Goal: Task Accomplishment & Management: Manage account settings

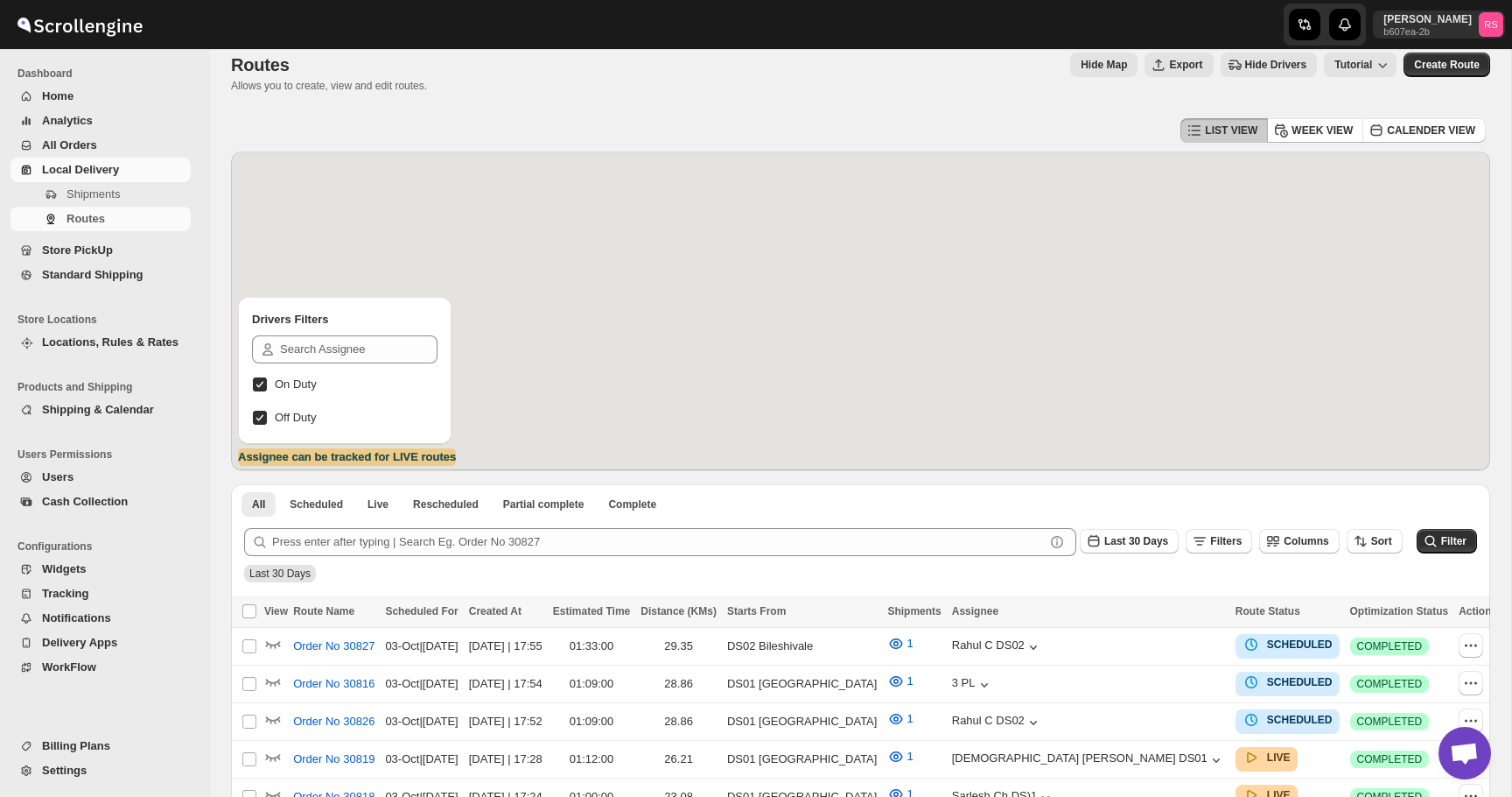
scroll to position [17, 0]
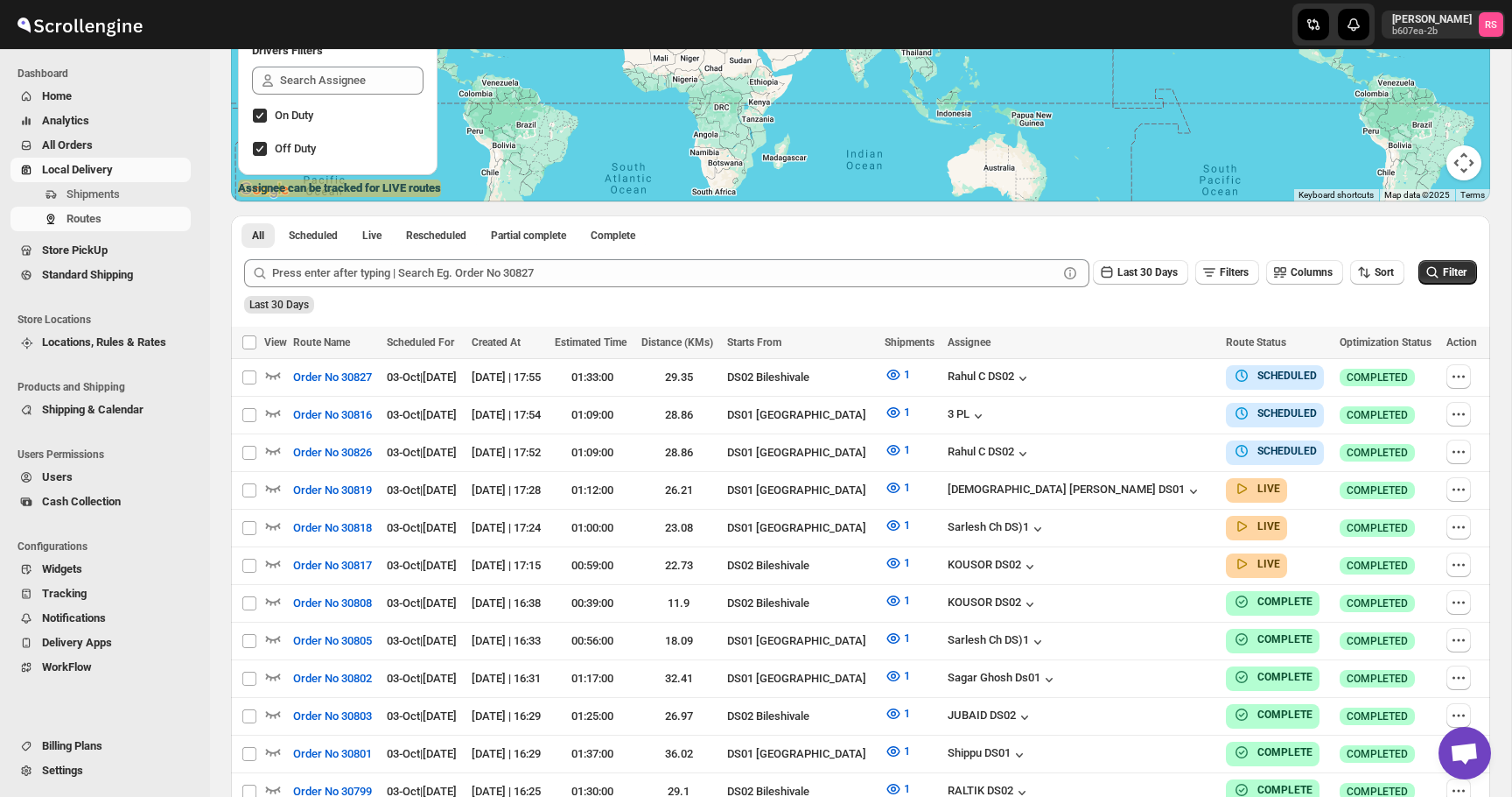
scroll to position [302, 0]
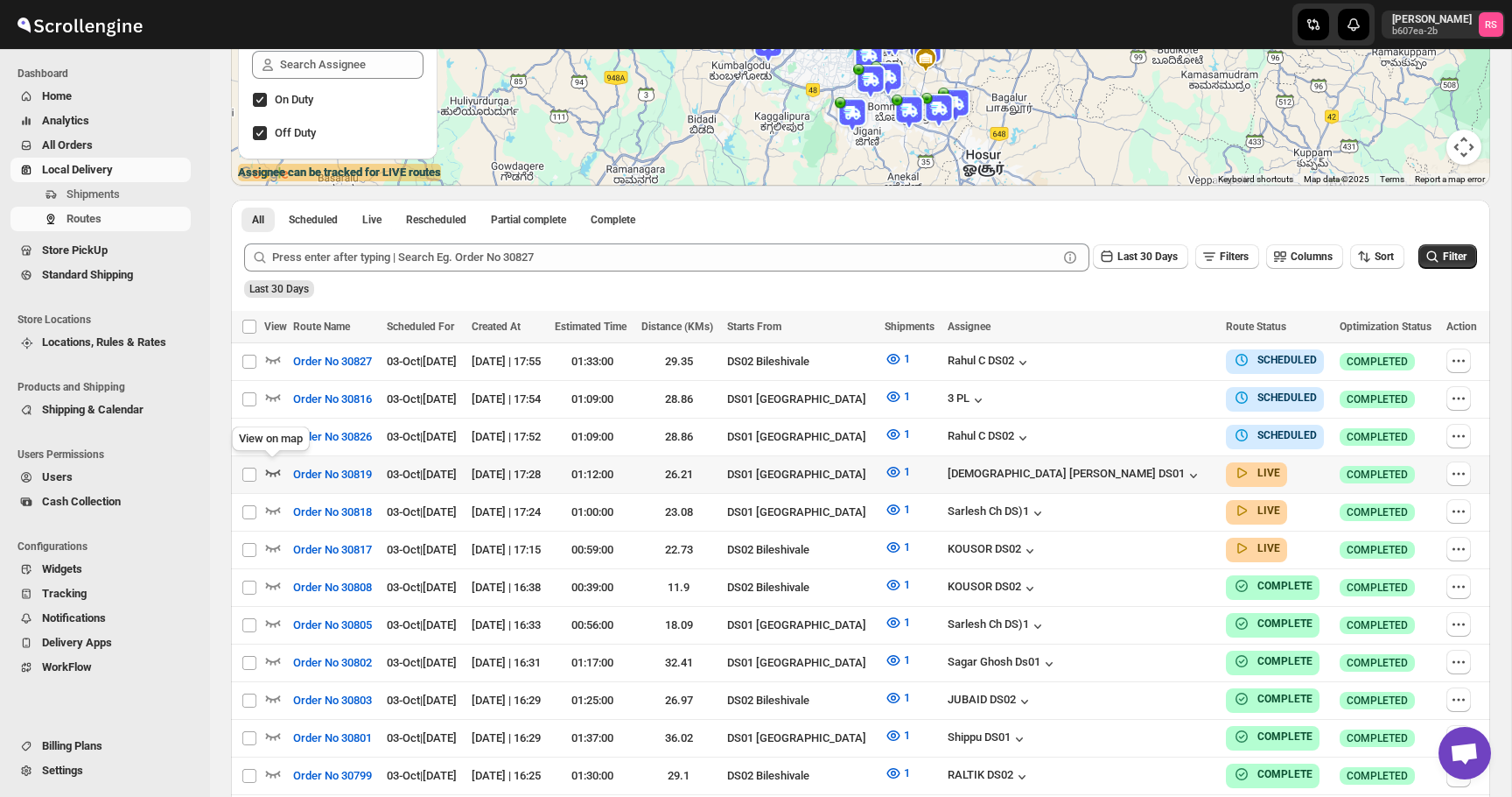
click at [272, 465] on icon "button" at bounding box center [273, 472] width 17 height 17
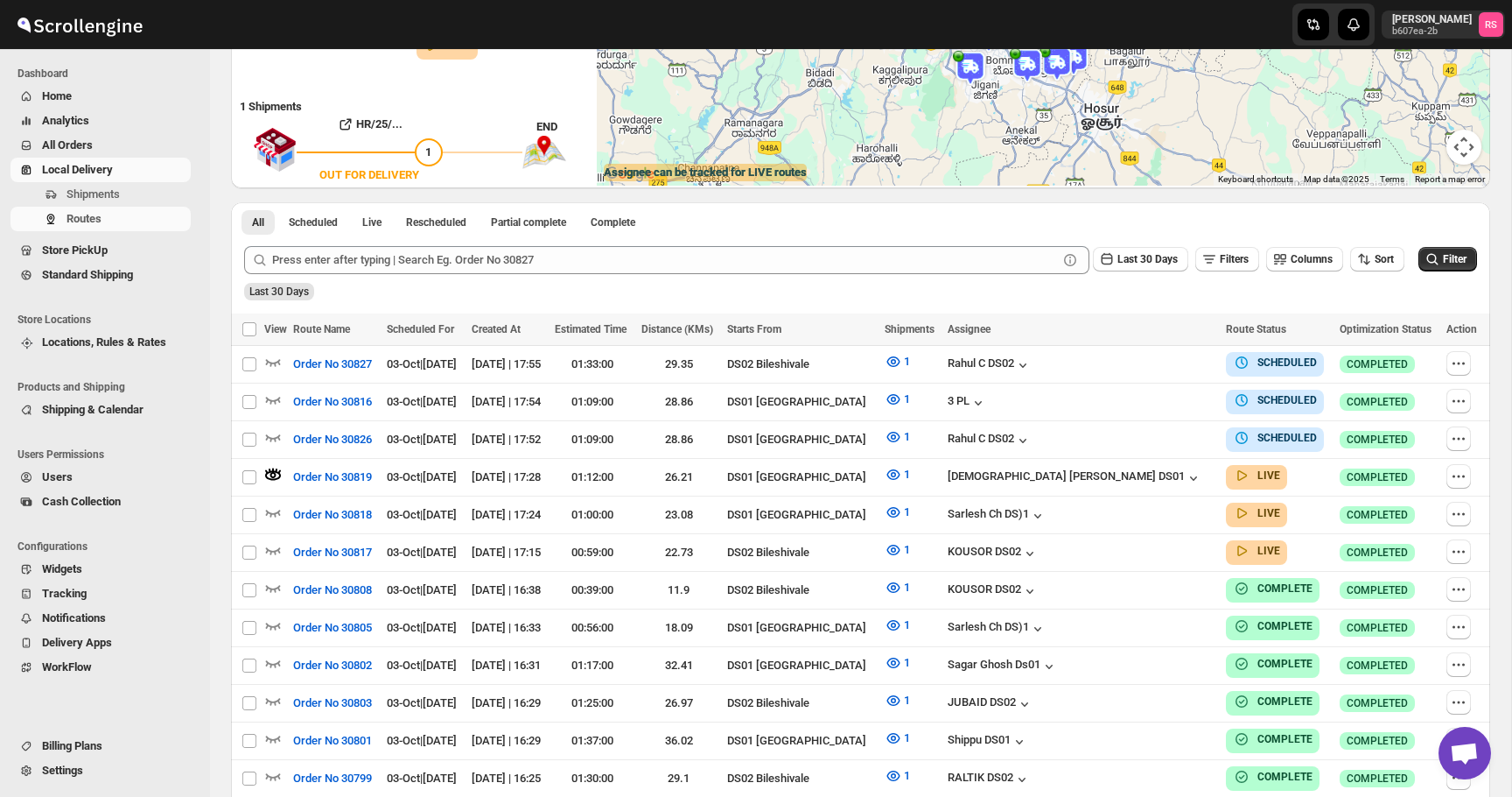
scroll to position [0, 0]
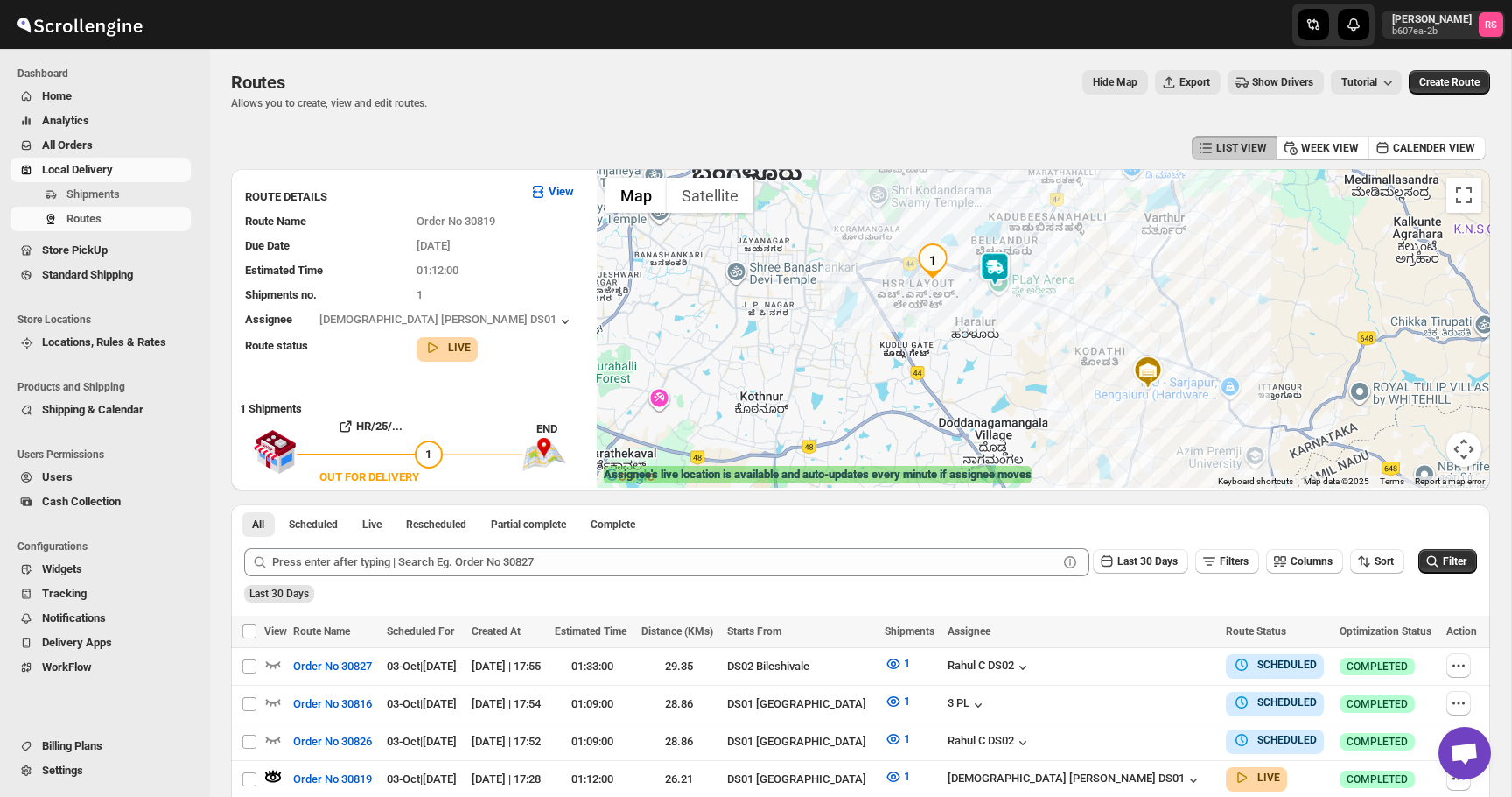
click at [1001, 257] on img at bounding box center [995, 269] width 35 height 35
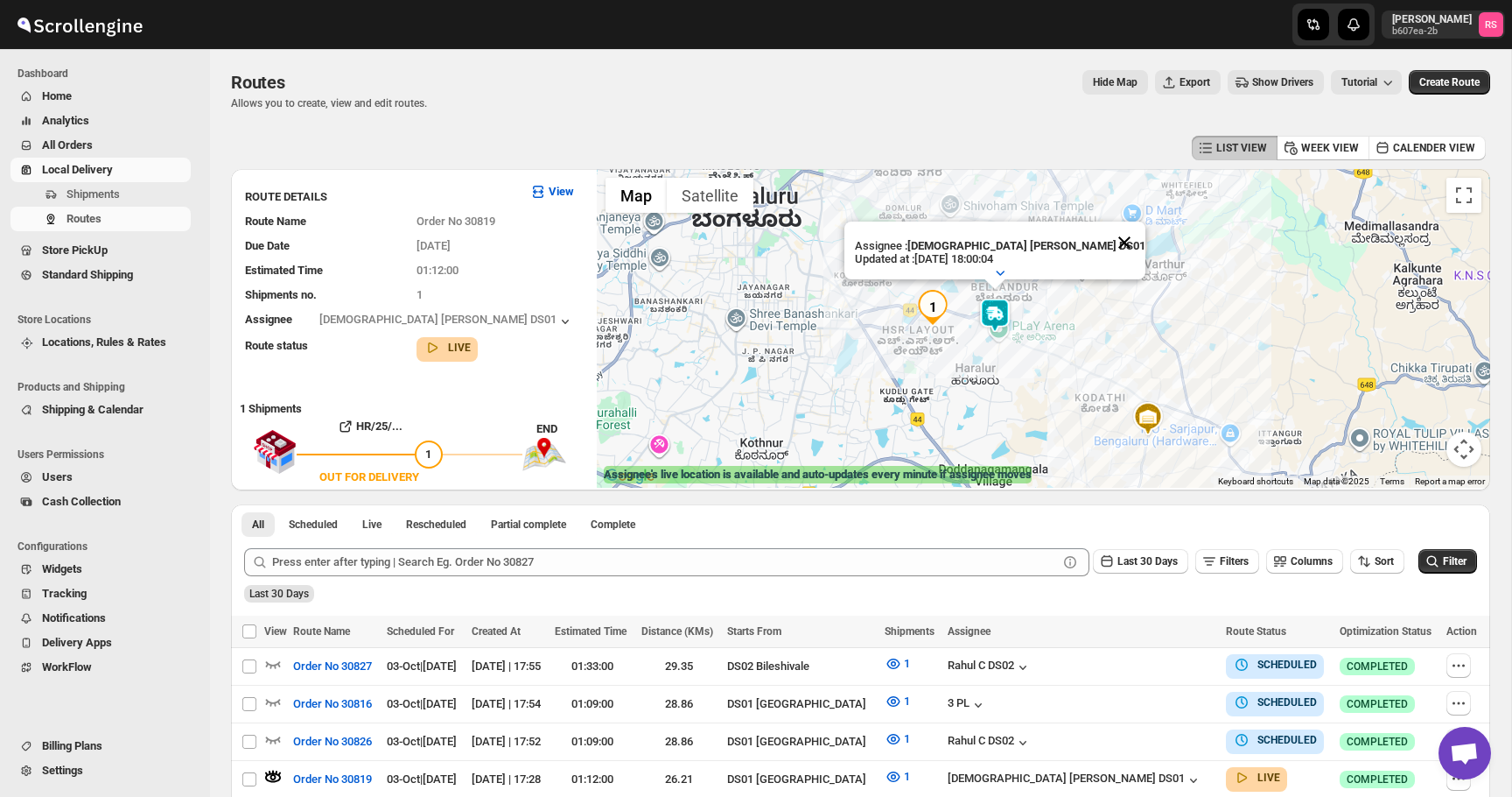
click at [1103, 237] on button "Close" at bounding box center [1123, 242] width 42 height 42
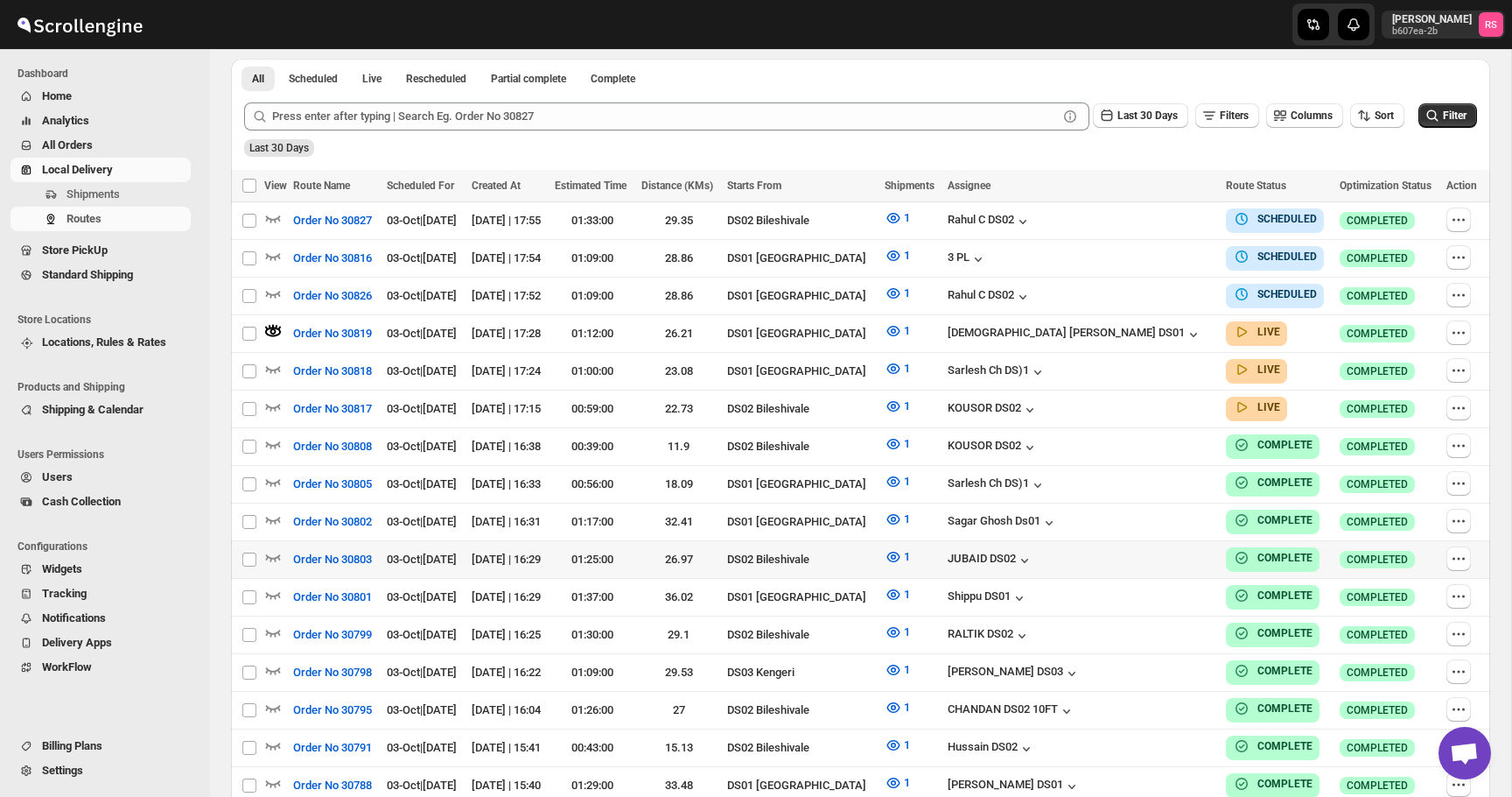
scroll to position [419, 0]
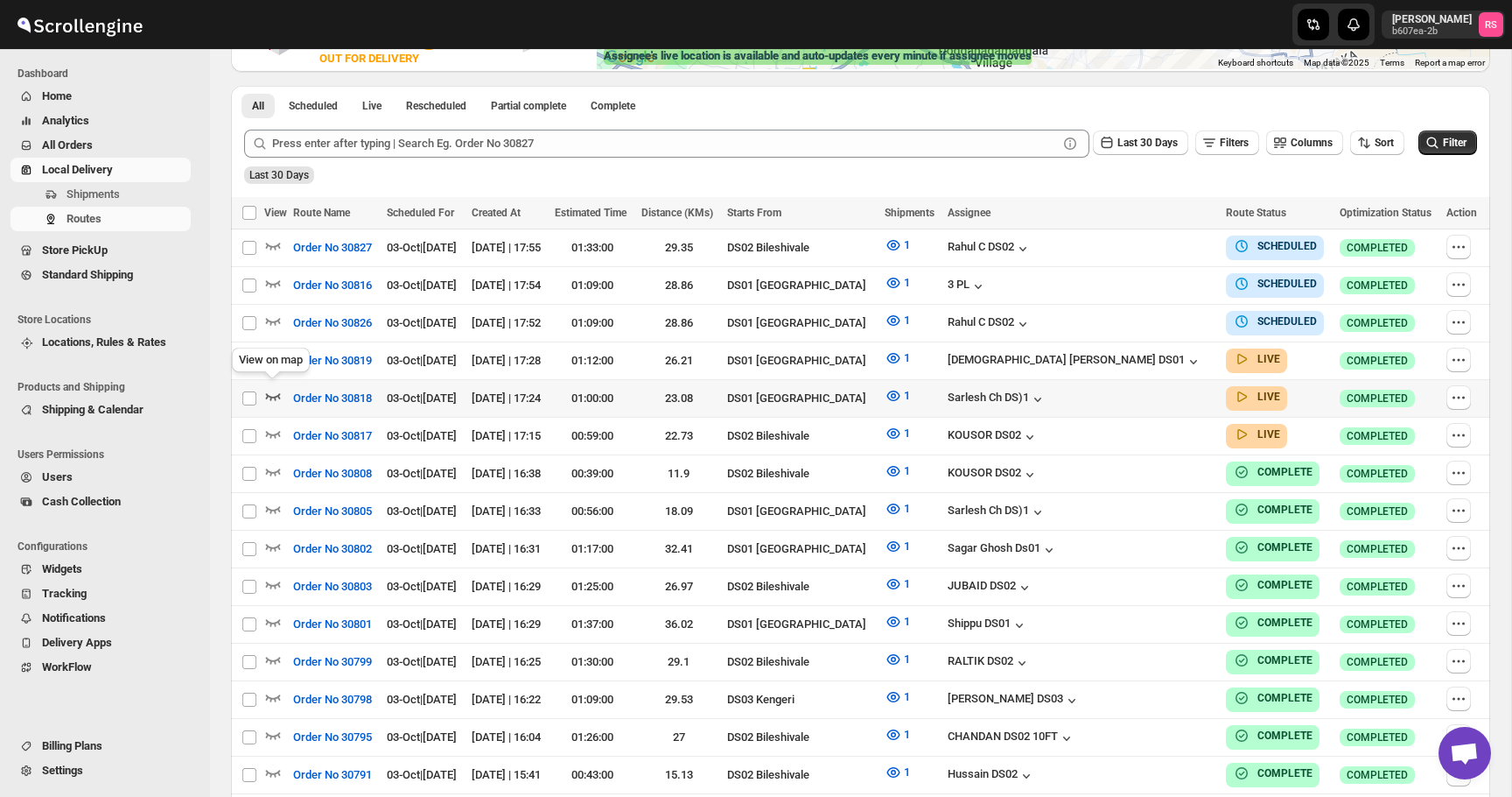
click at [278, 389] on icon "button" at bounding box center [273, 396] width 17 height 17
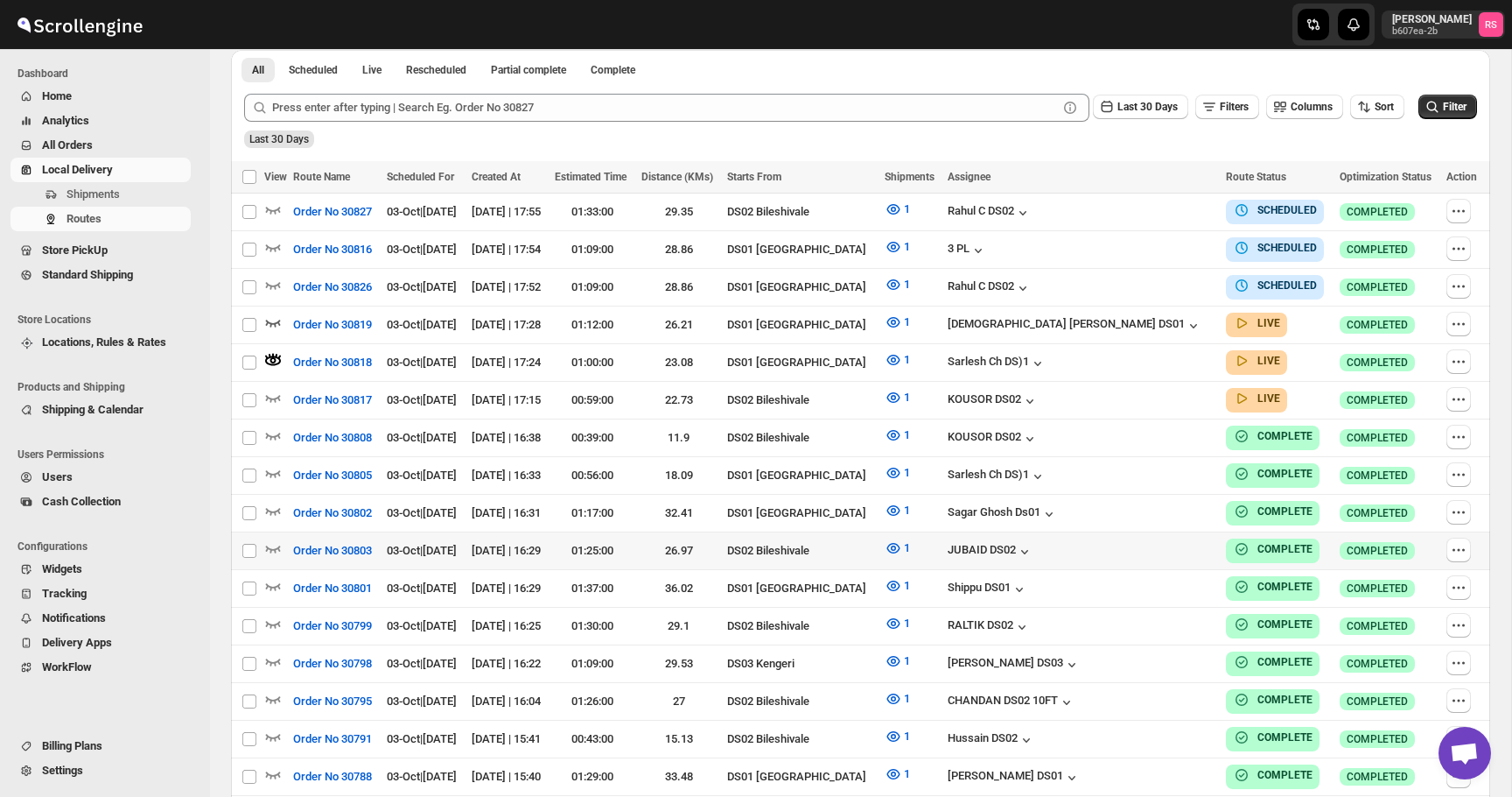
scroll to position [451, 0]
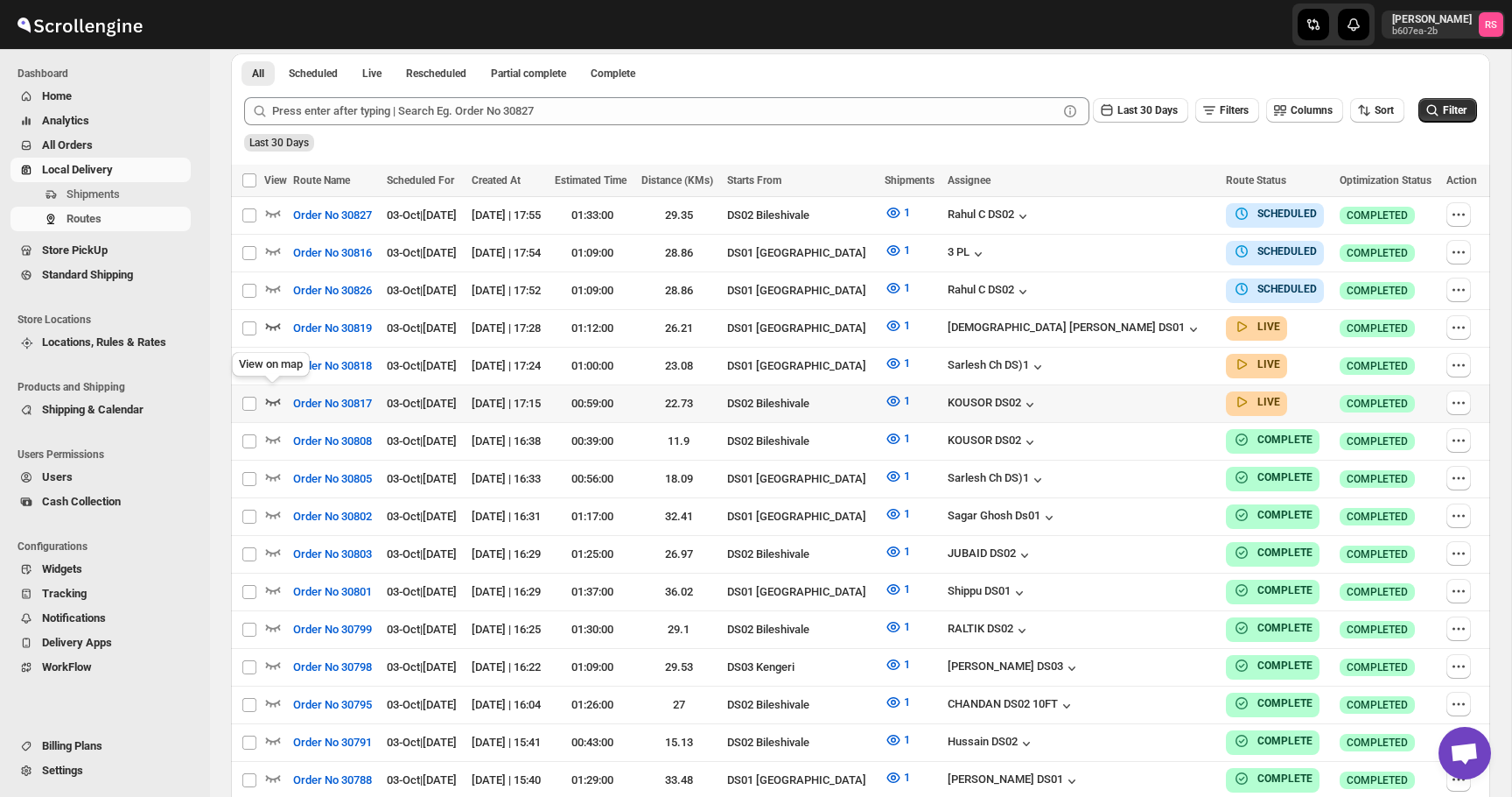
click at [271, 393] on icon "button" at bounding box center [273, 401] width 17 height 17
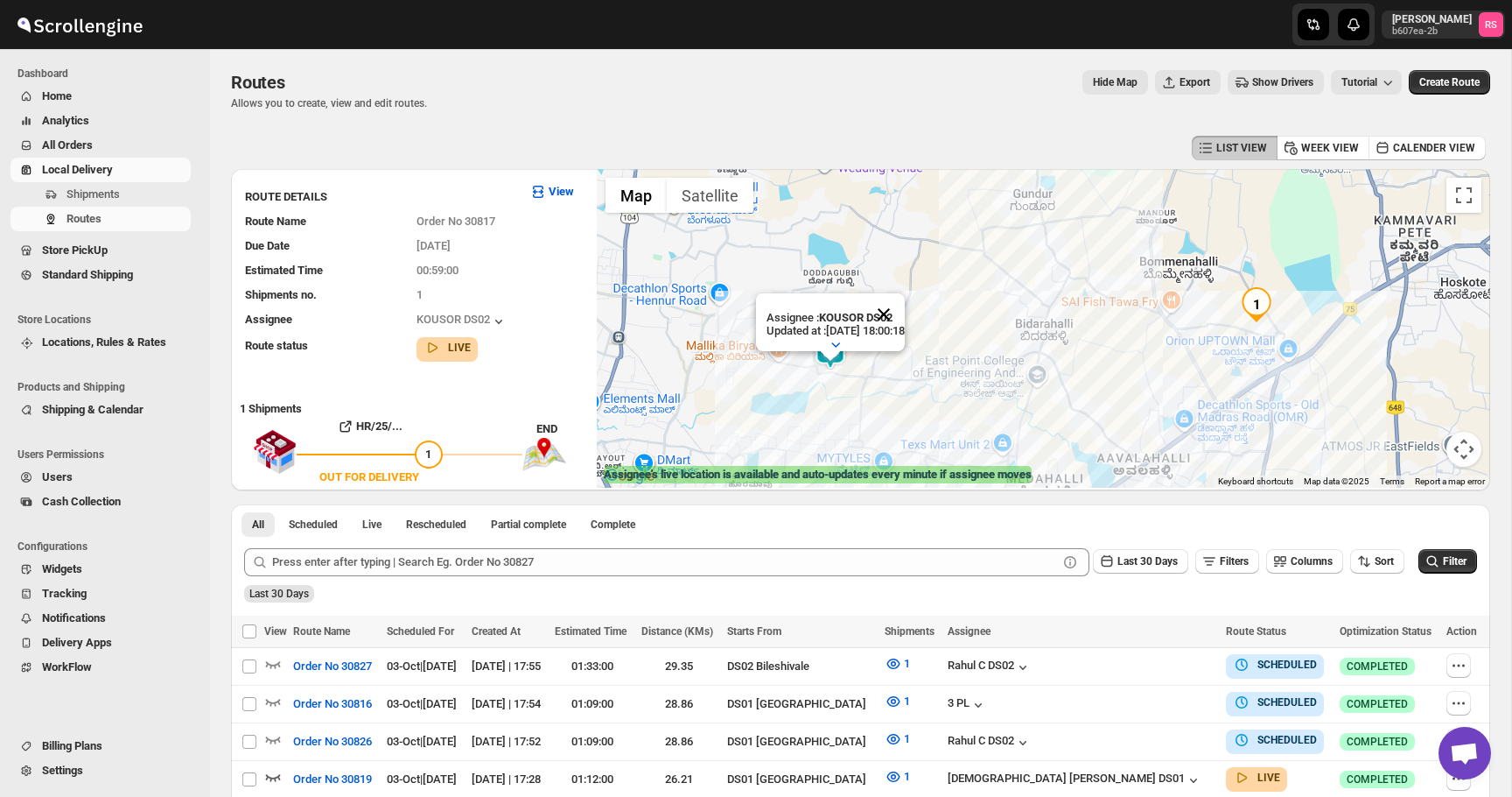
click at [898, 315] on button "Close" at bounding box center [883, 313] width 42 height 42
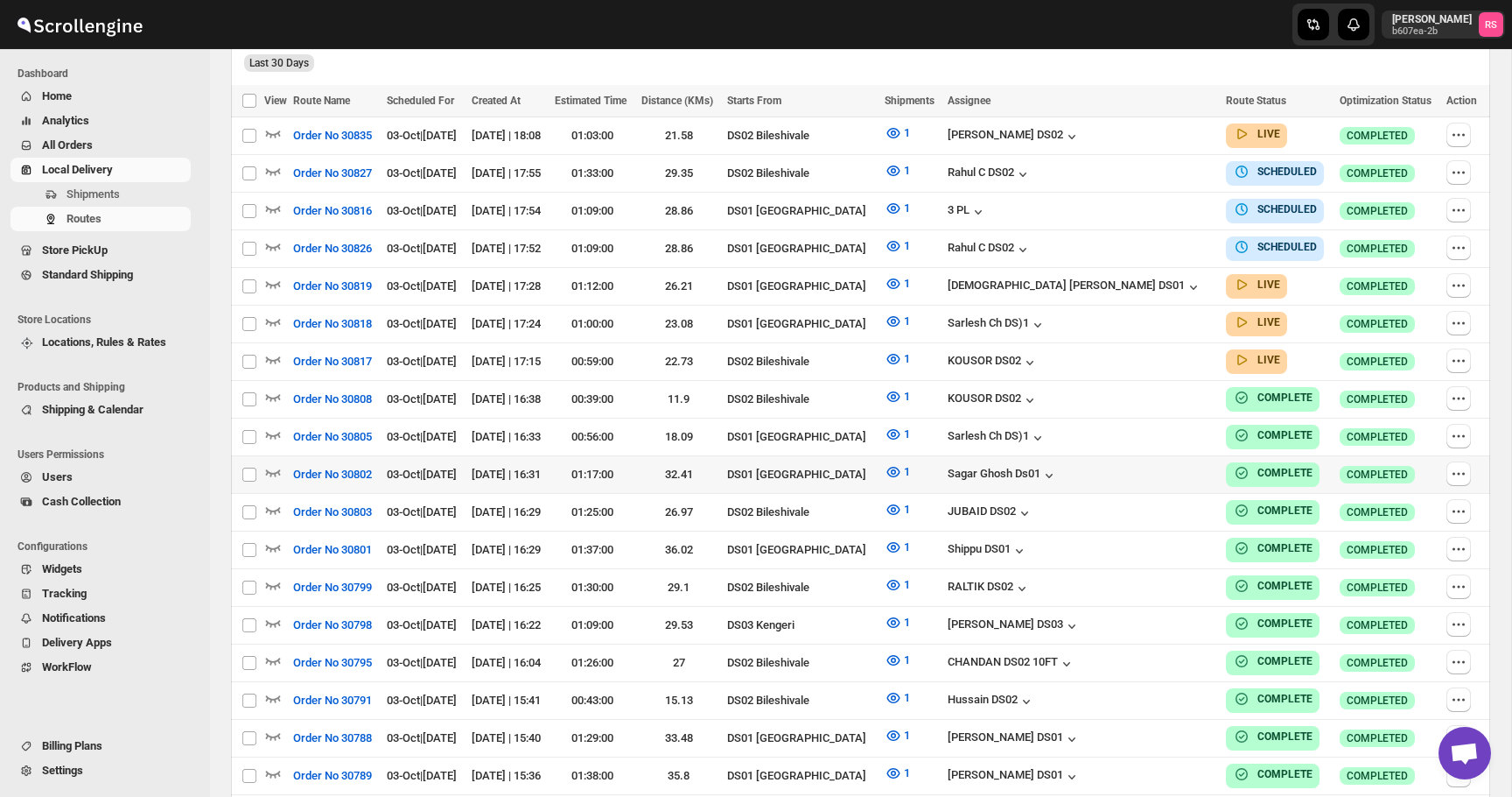
scroll to position [503, 0]
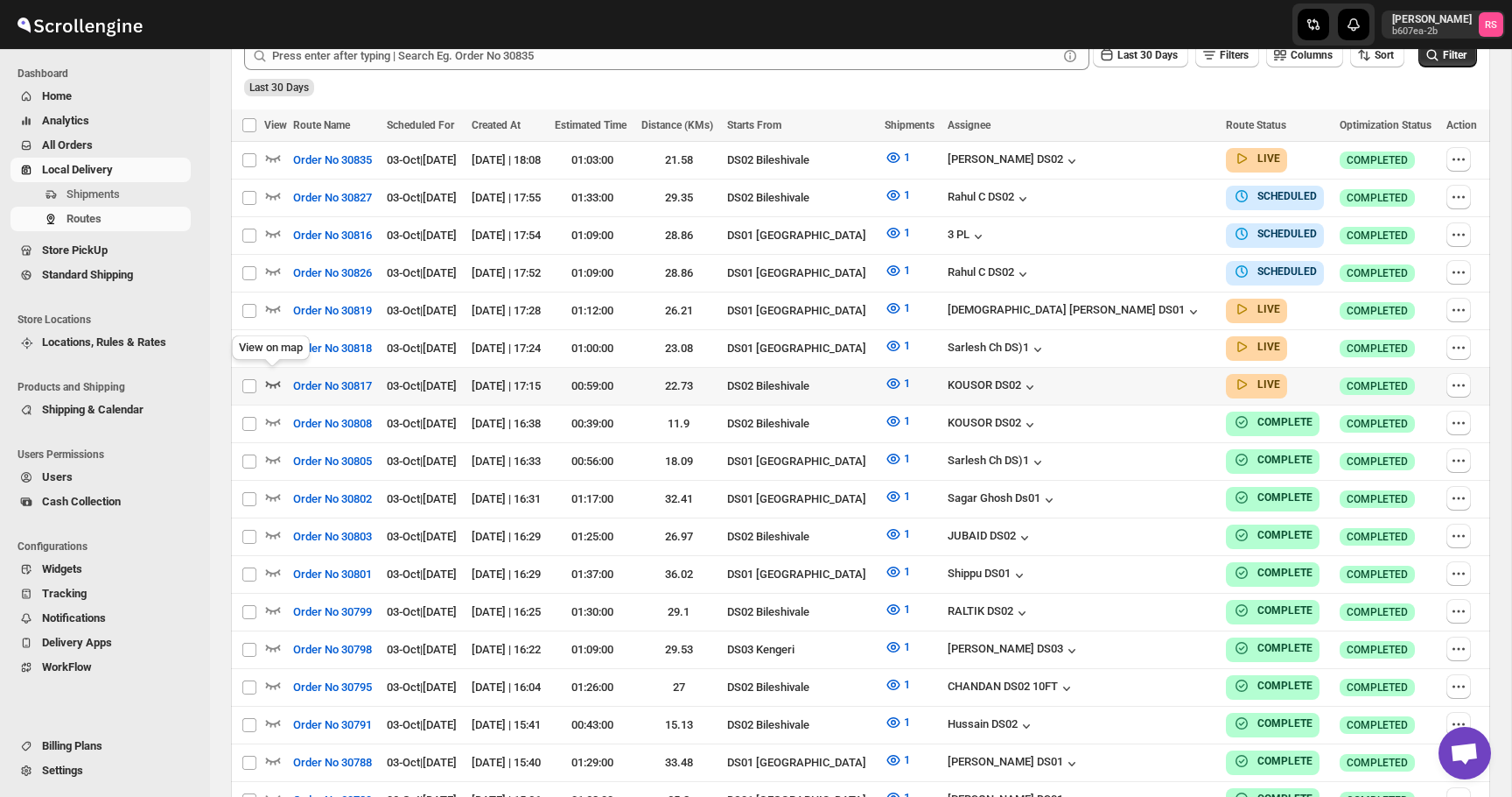
click at [278, 375] on icon "button" at bounding box center [273, 383] width 17 height 17
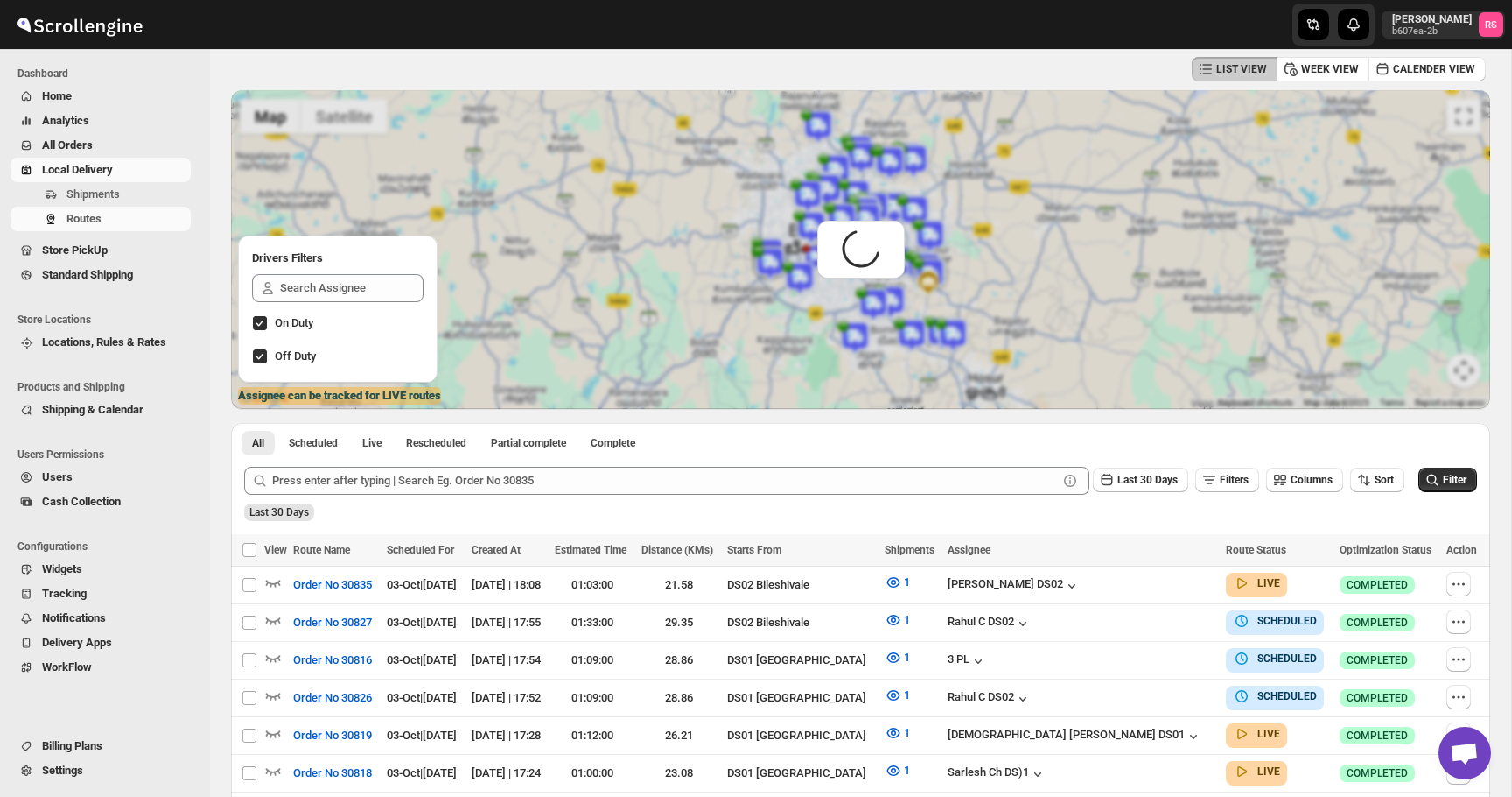
scroll to position [0, 0]
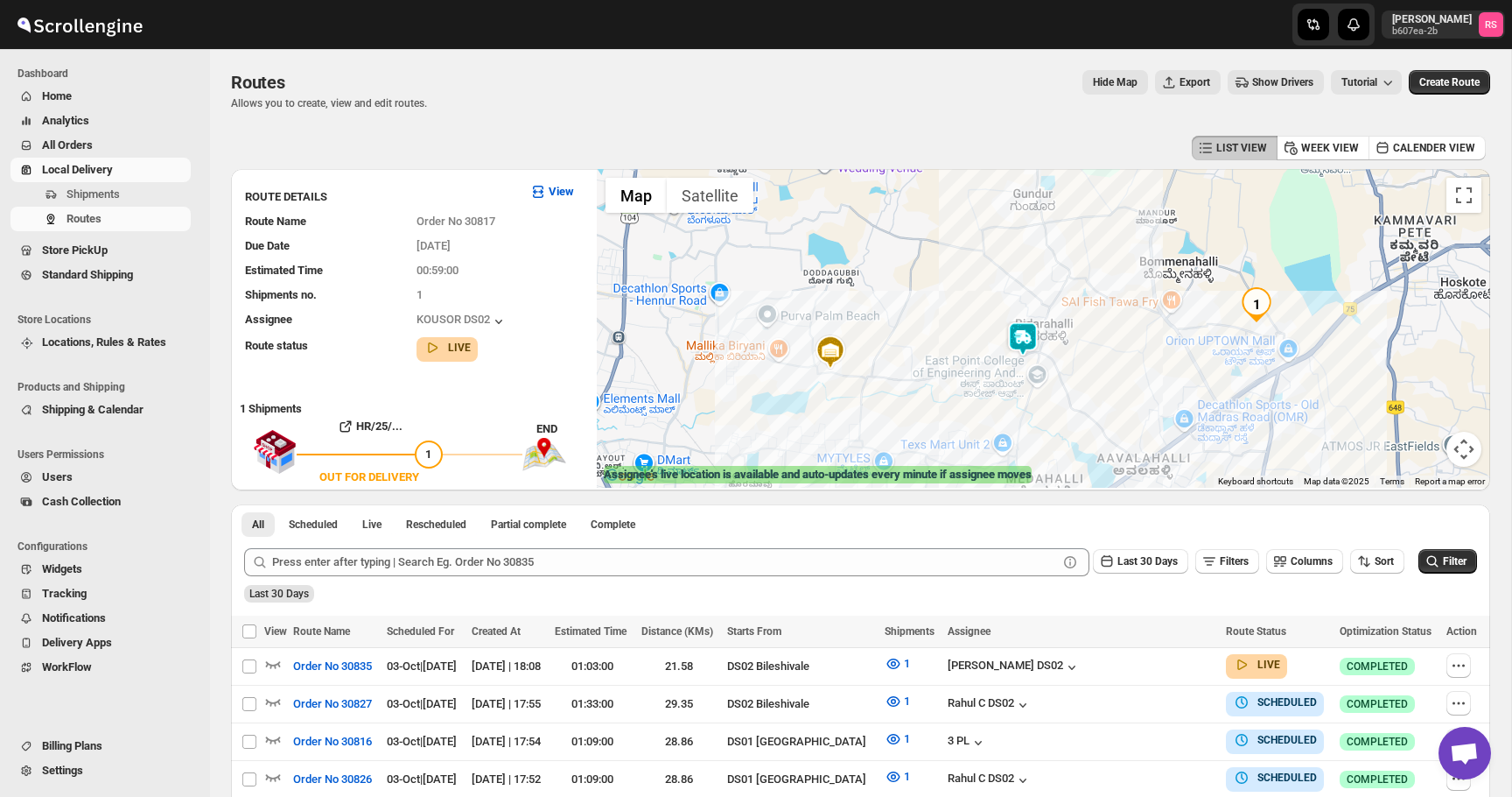
click at [1013, 337] on img at bounding box center [1023, 339] width 35 height 35
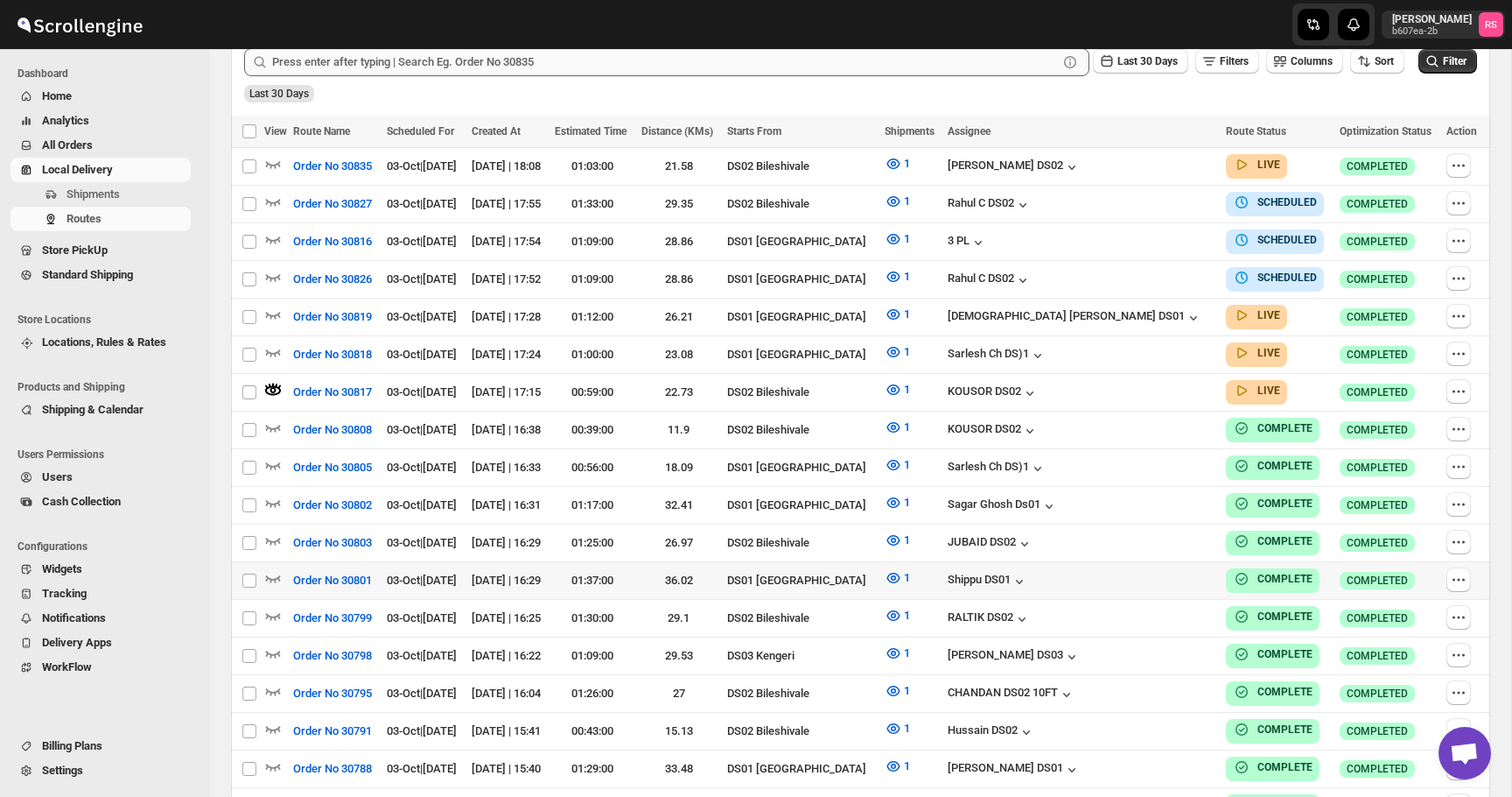
scroll to position [509, 0]
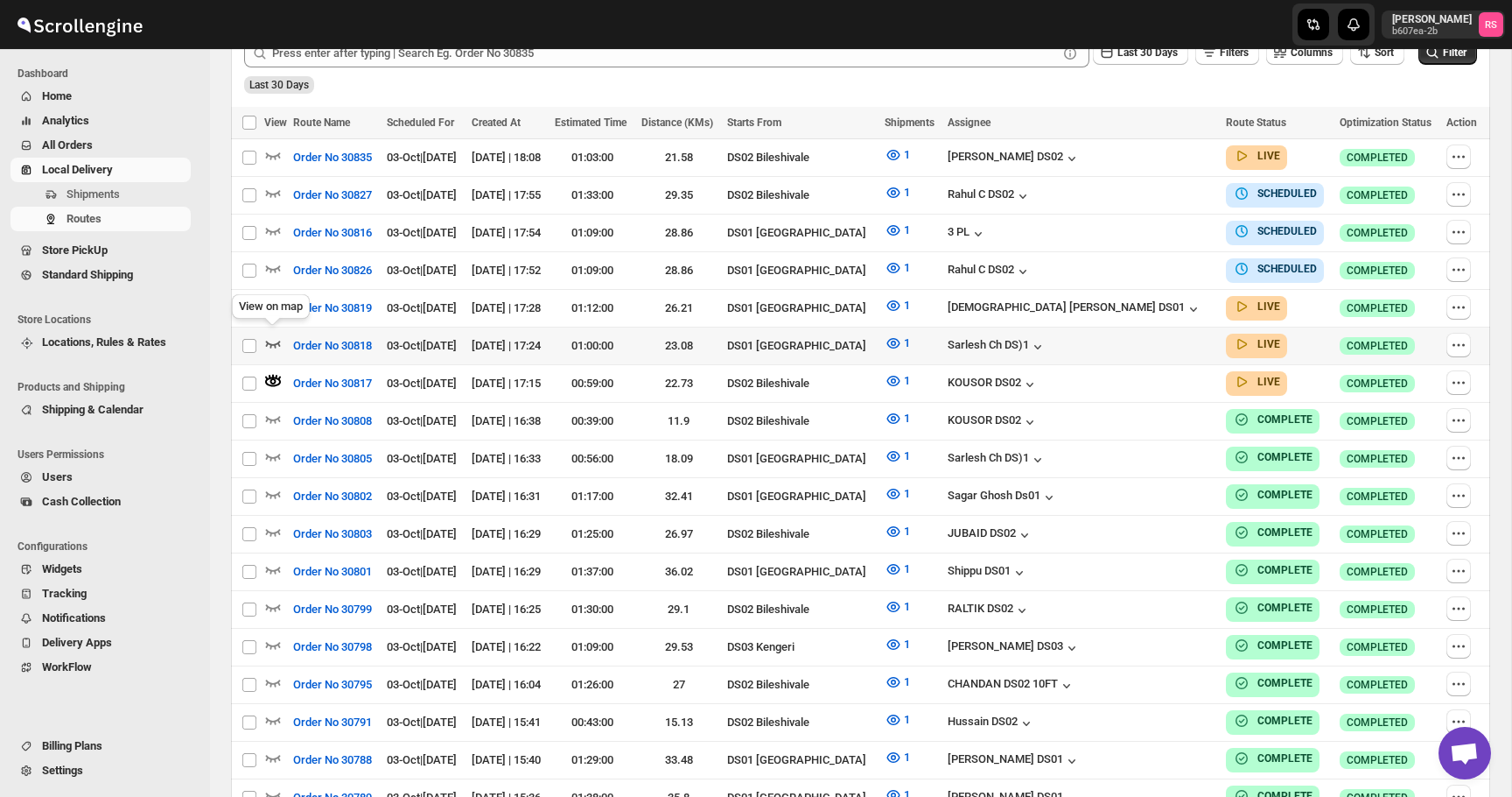
click at [273, 340] on icon "button" at bounding box center [273, 343] width 15 height 7
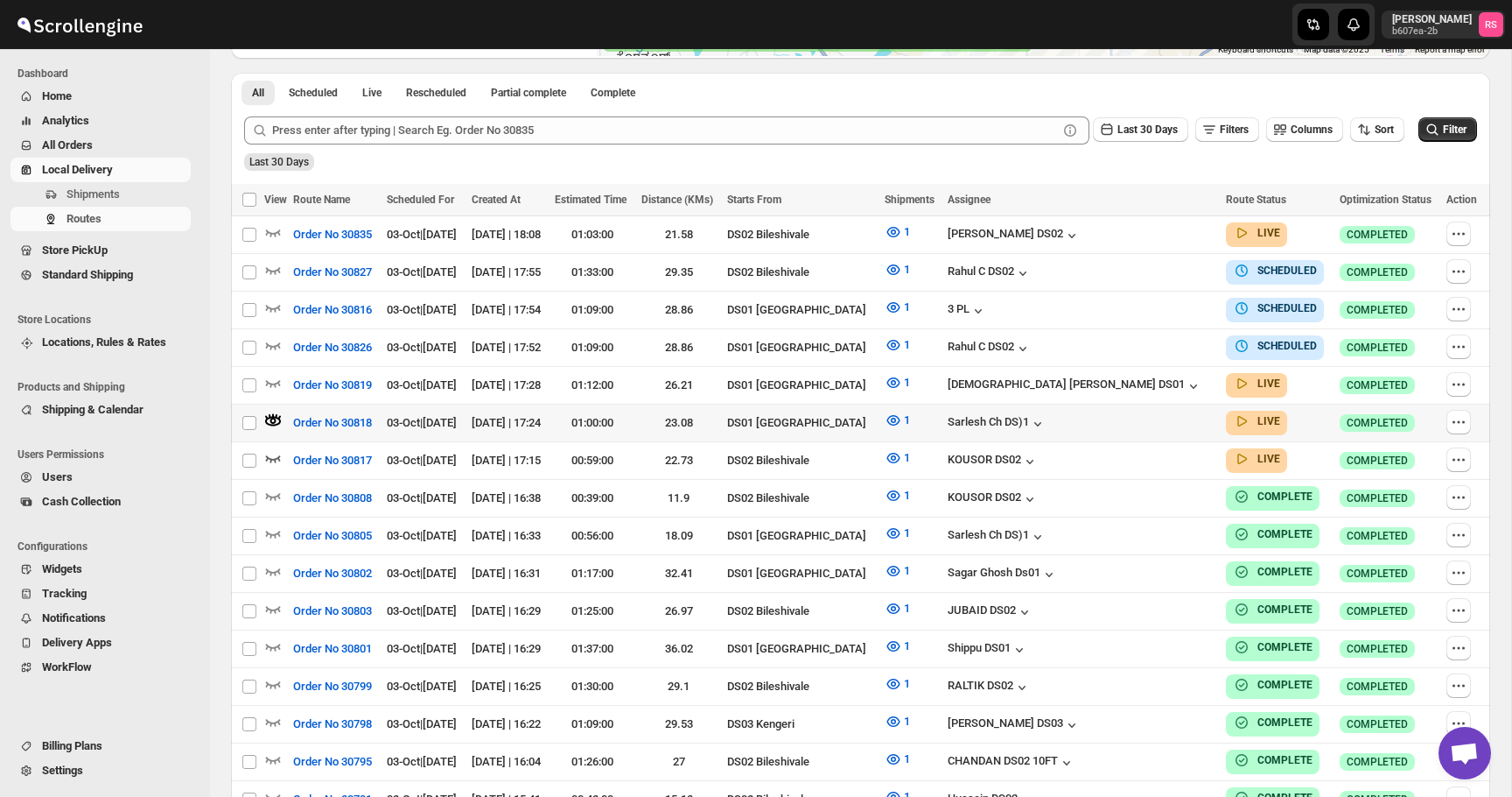
scroll to position [398, 0]
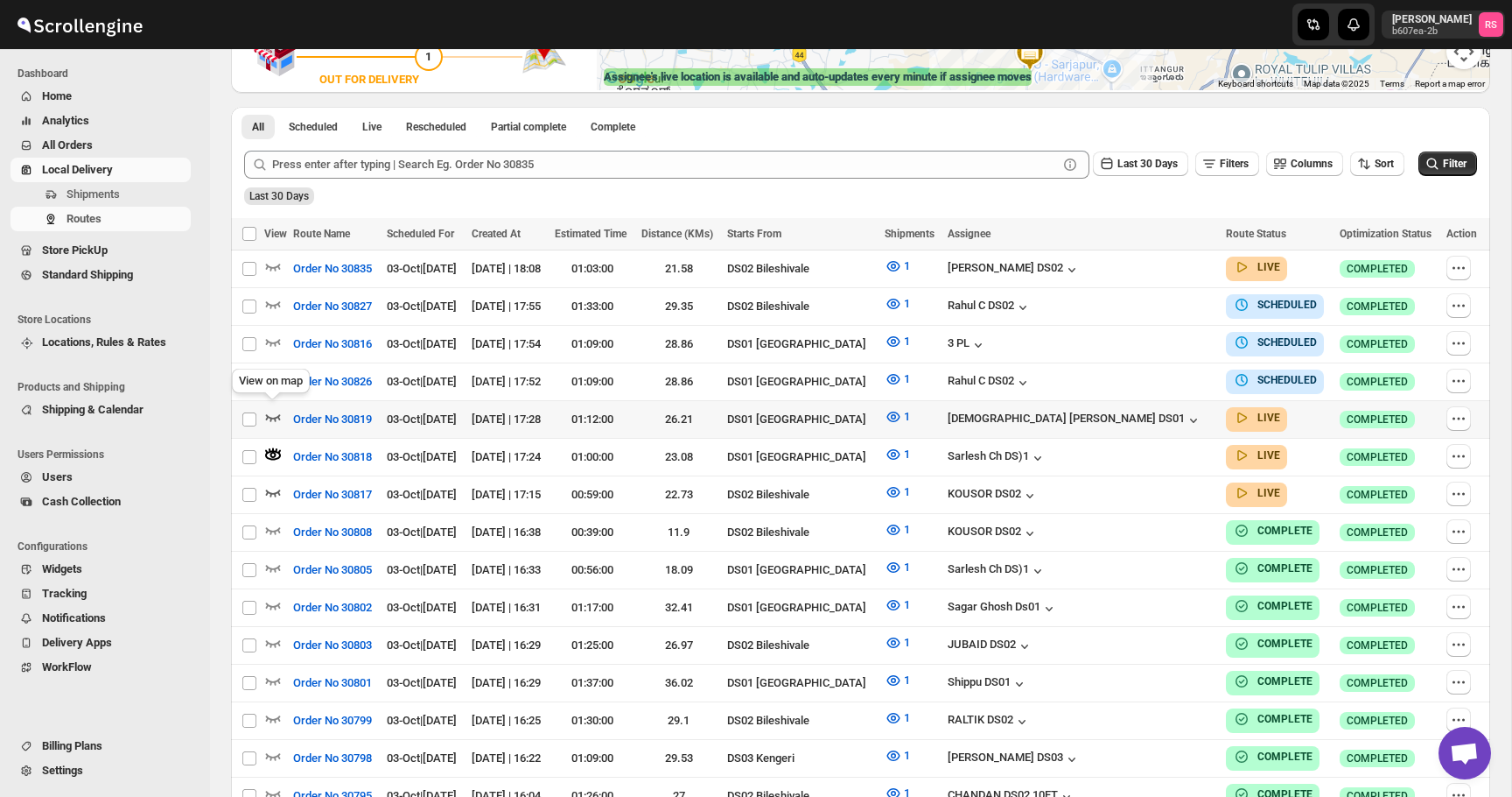
click at [276, 408] on icon "button" at bounding box center [273, 417] width 17 height 17
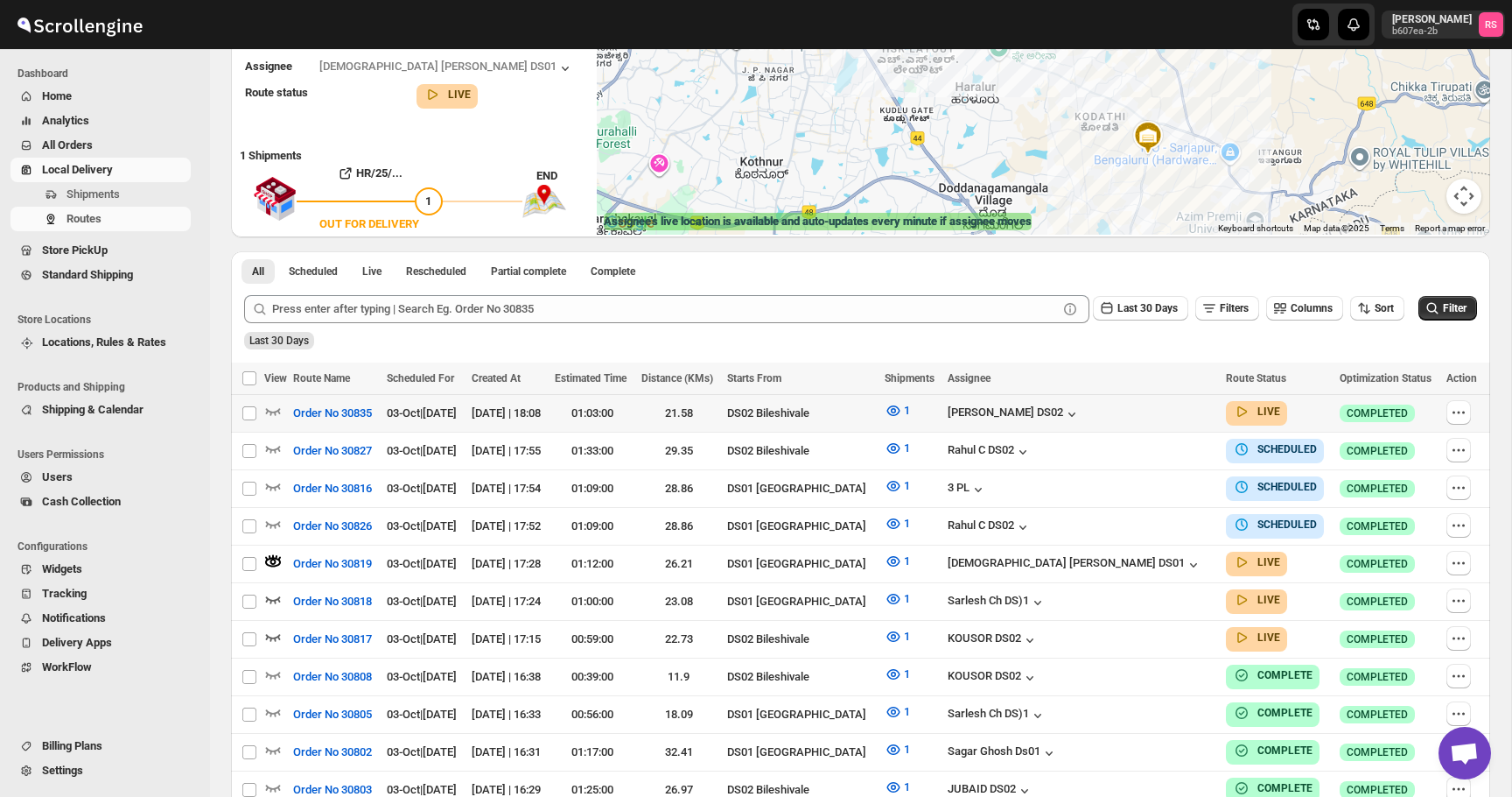
scroll to position [277, 0]
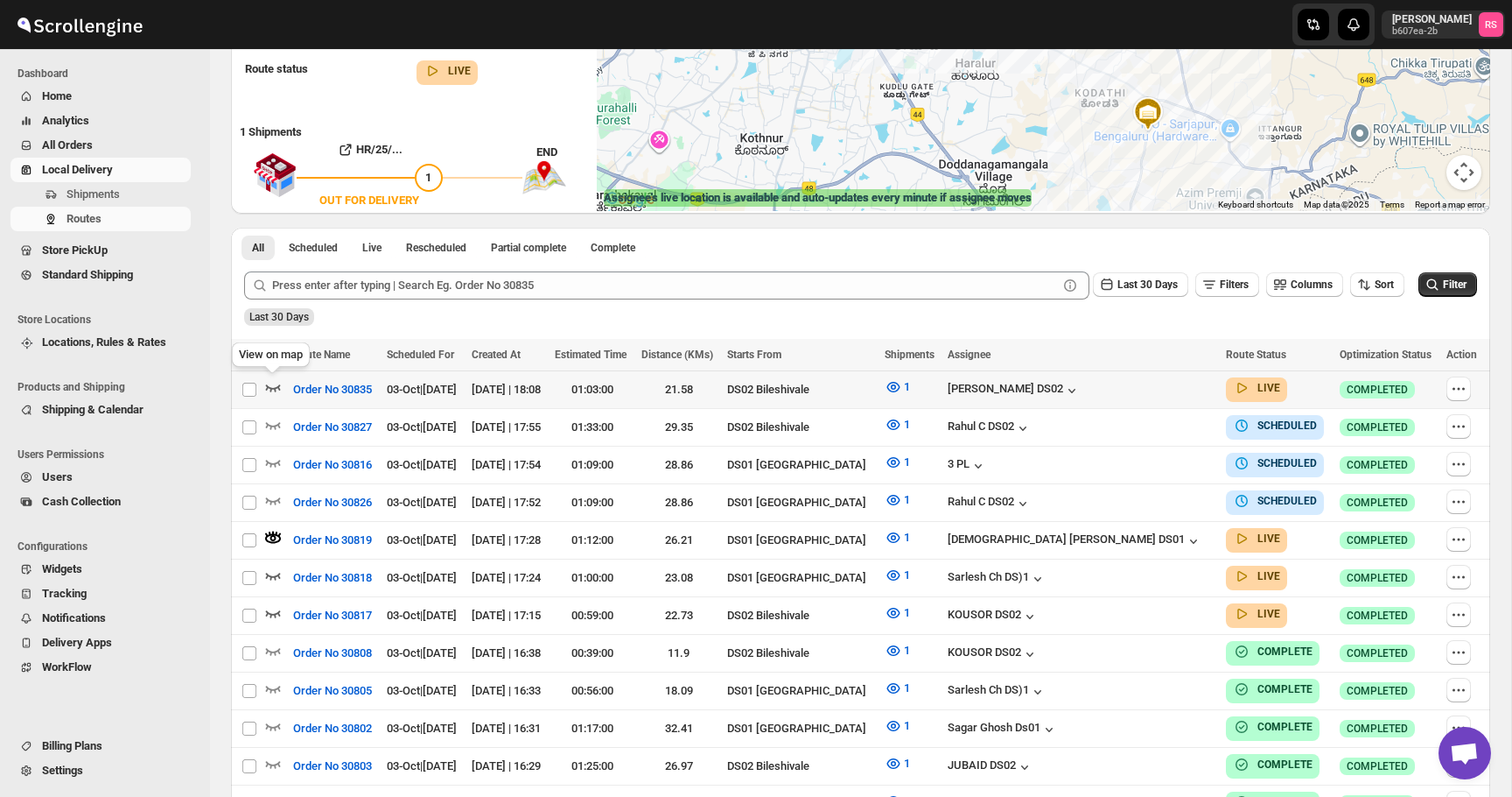
click at [276, 388] on icon "button" at bounding box center [273, 387] width 17 height 17
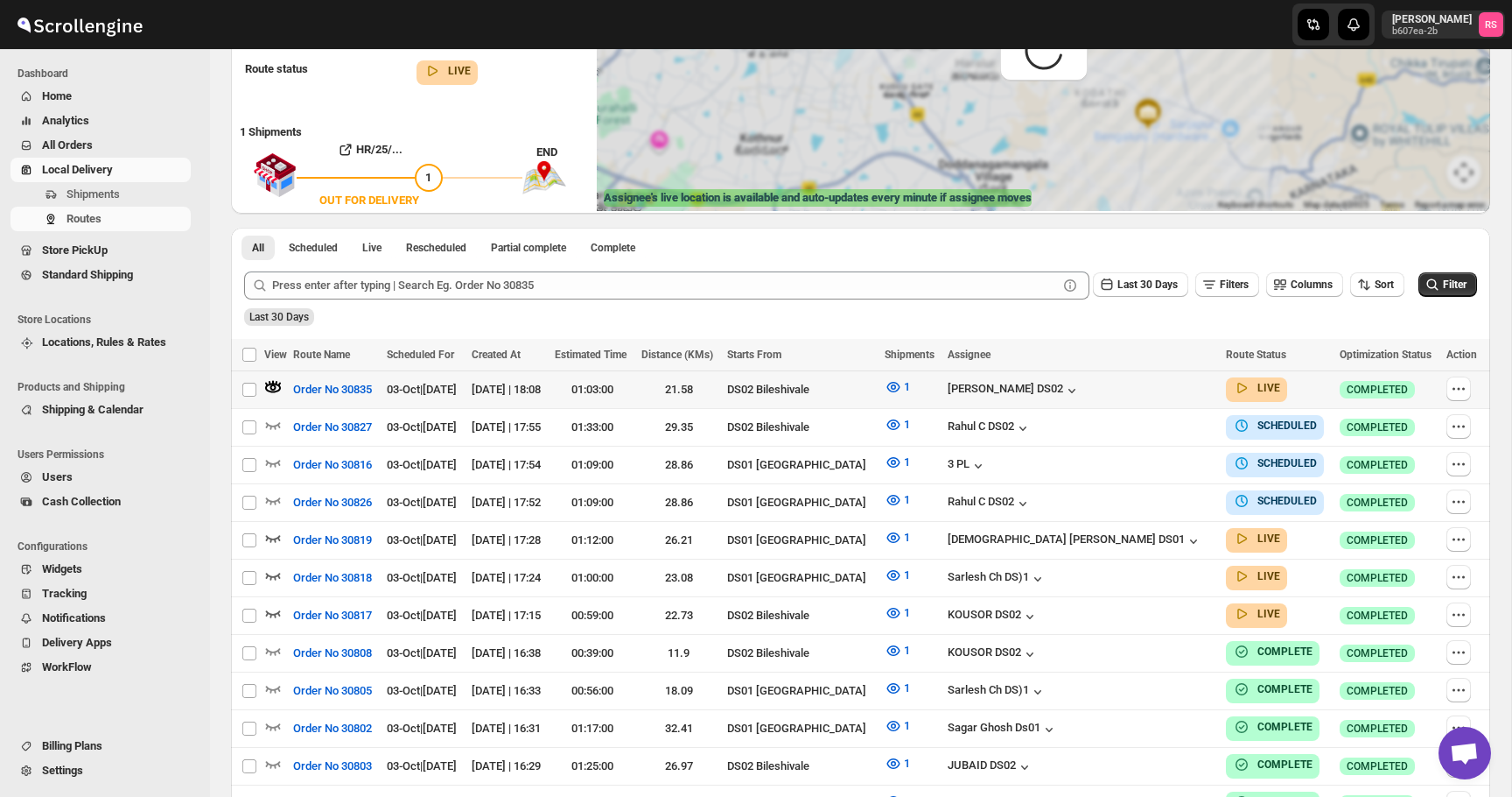
scroll to position [0, 0]
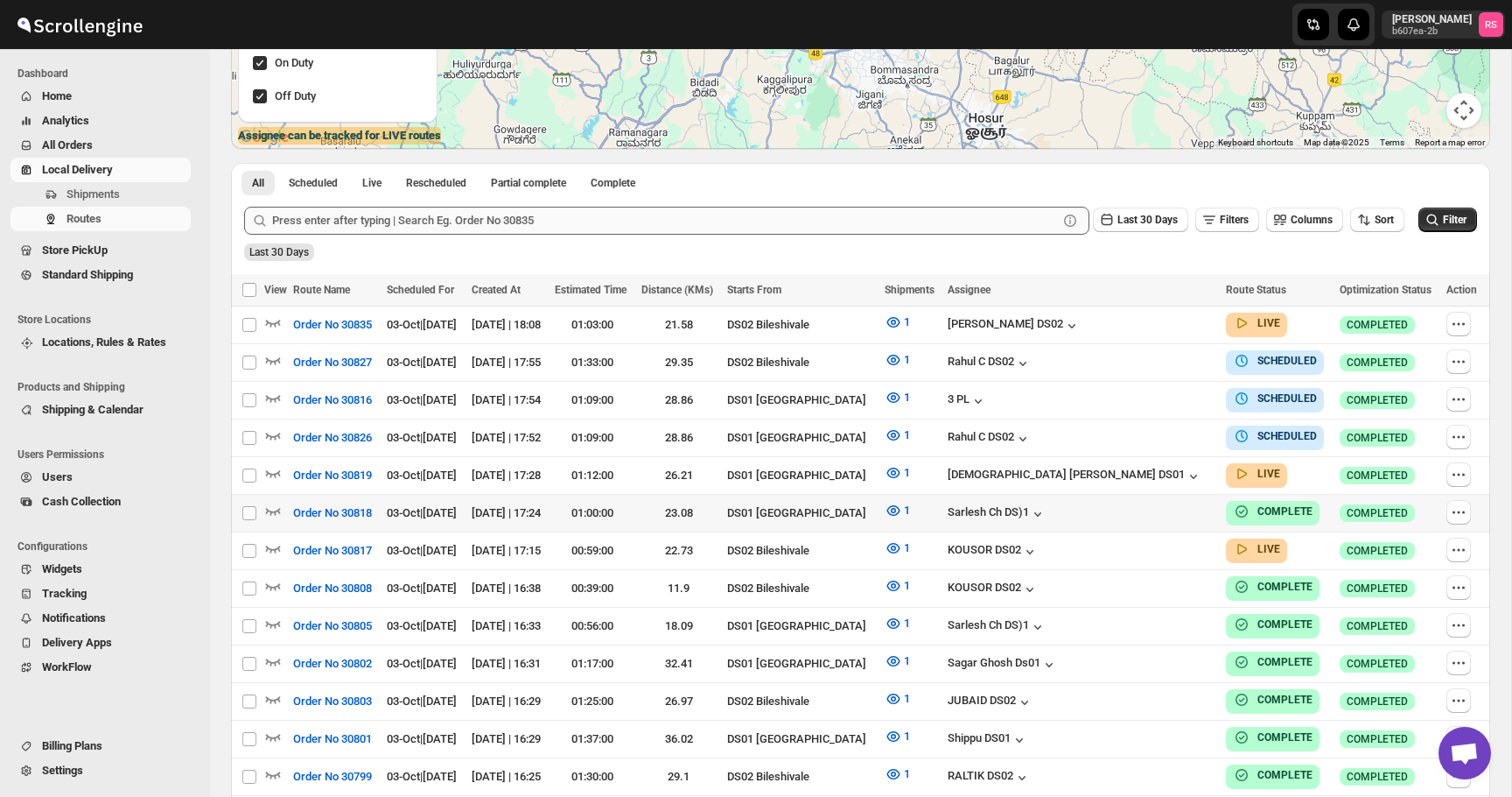
scroll to position [345, 0]
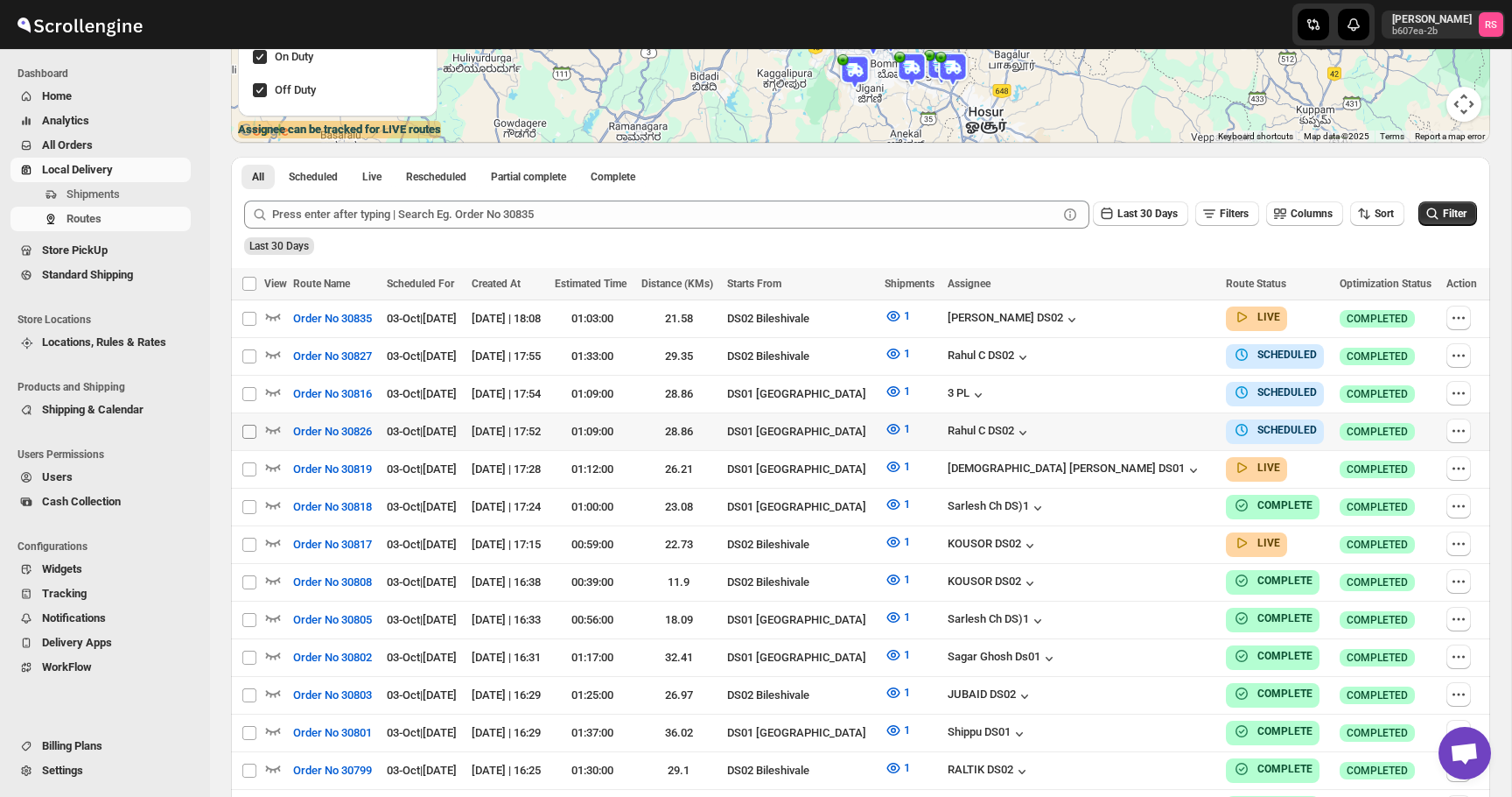
click at [251, 427] on input "Select route" at bounding box center [249, 431] width 14 height 14
checkbox input "true"
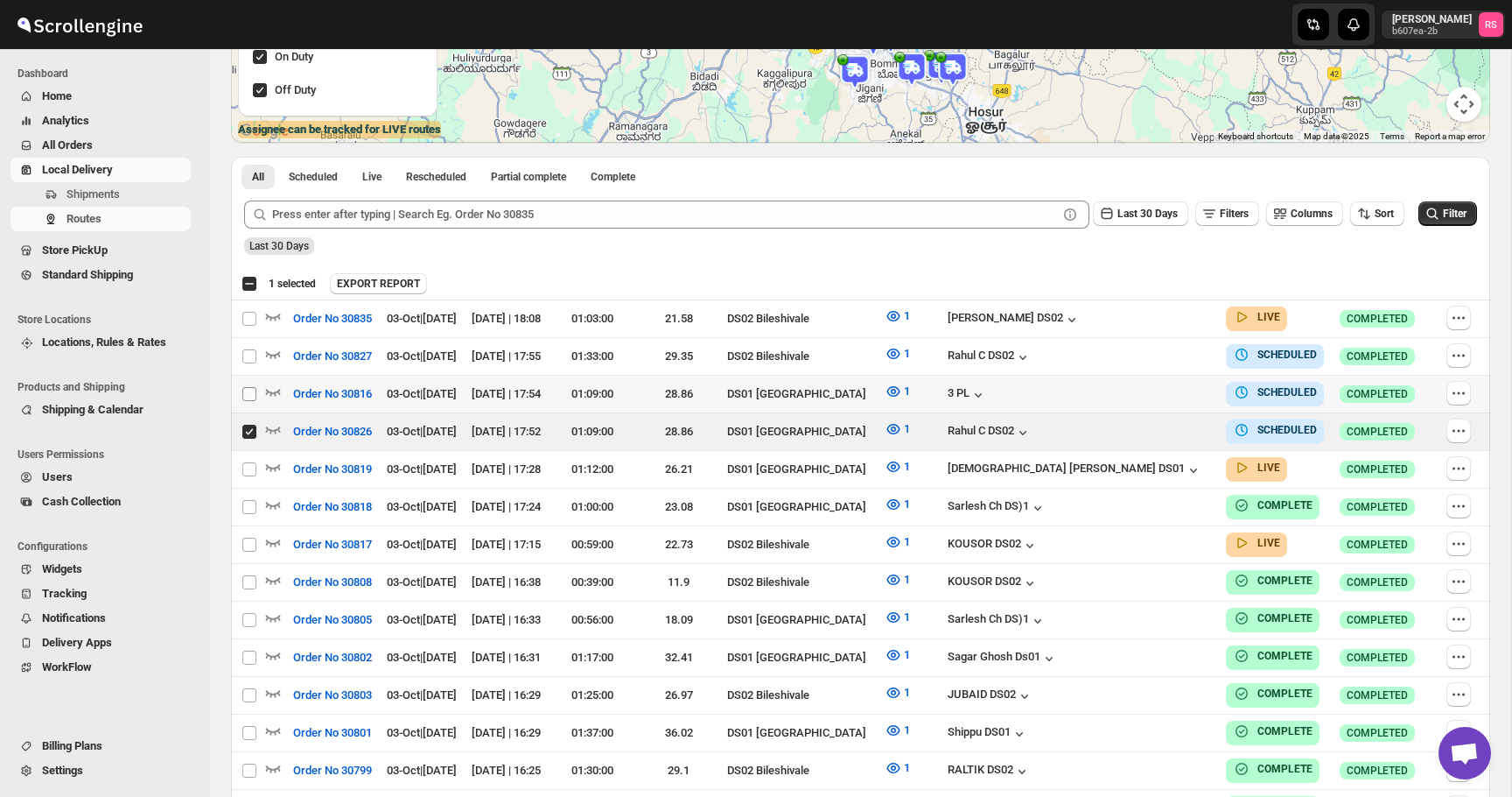
click at [248, 394] on input "Select route" at bounding box center [249, 394] width 14 height 14
checkbox input "true"
click at [250, 358] on input "Select route" at bounding box center [249, 356] width 14 height 14
click at [249, 358] on input "Select route" at bounding box center [249, 356] width 14 height 14
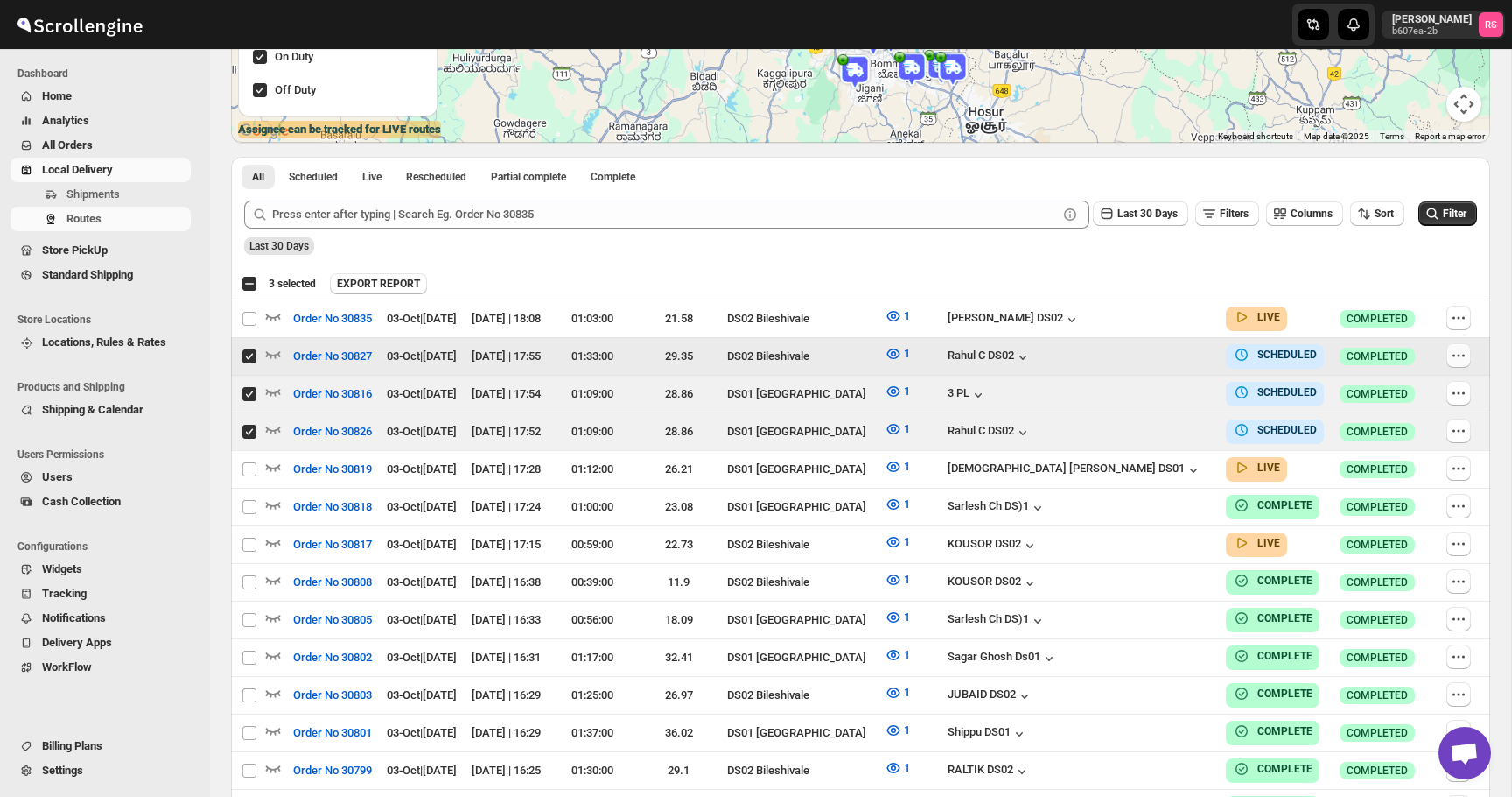
click at [1452, 357] on icon "button" at bounding box center [1459, 355] width 17 height 17
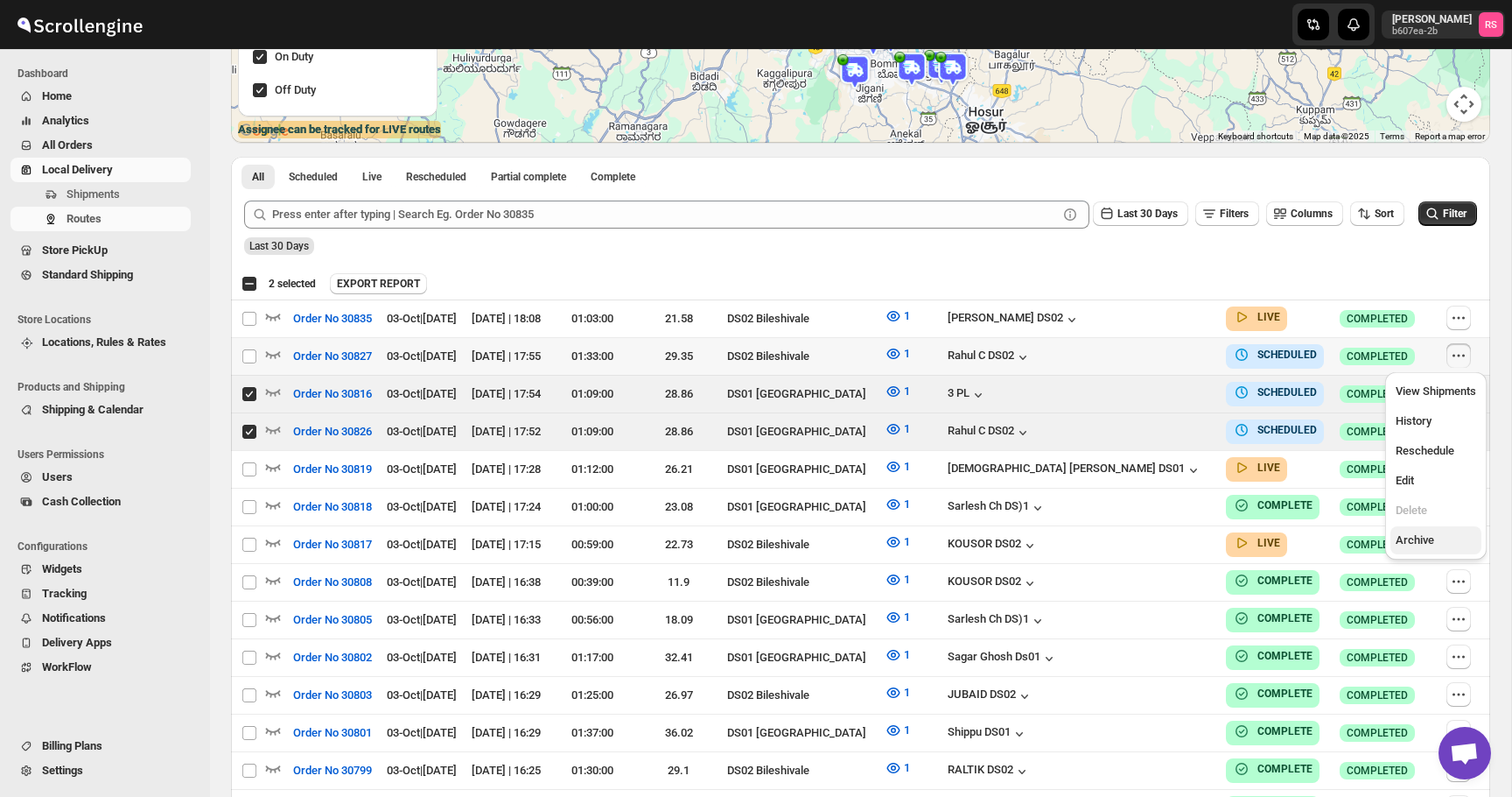
click at [1423, 536] on span "Archive" at bounding box center [1415, 540] width 39 height 14
checkbox input "true"
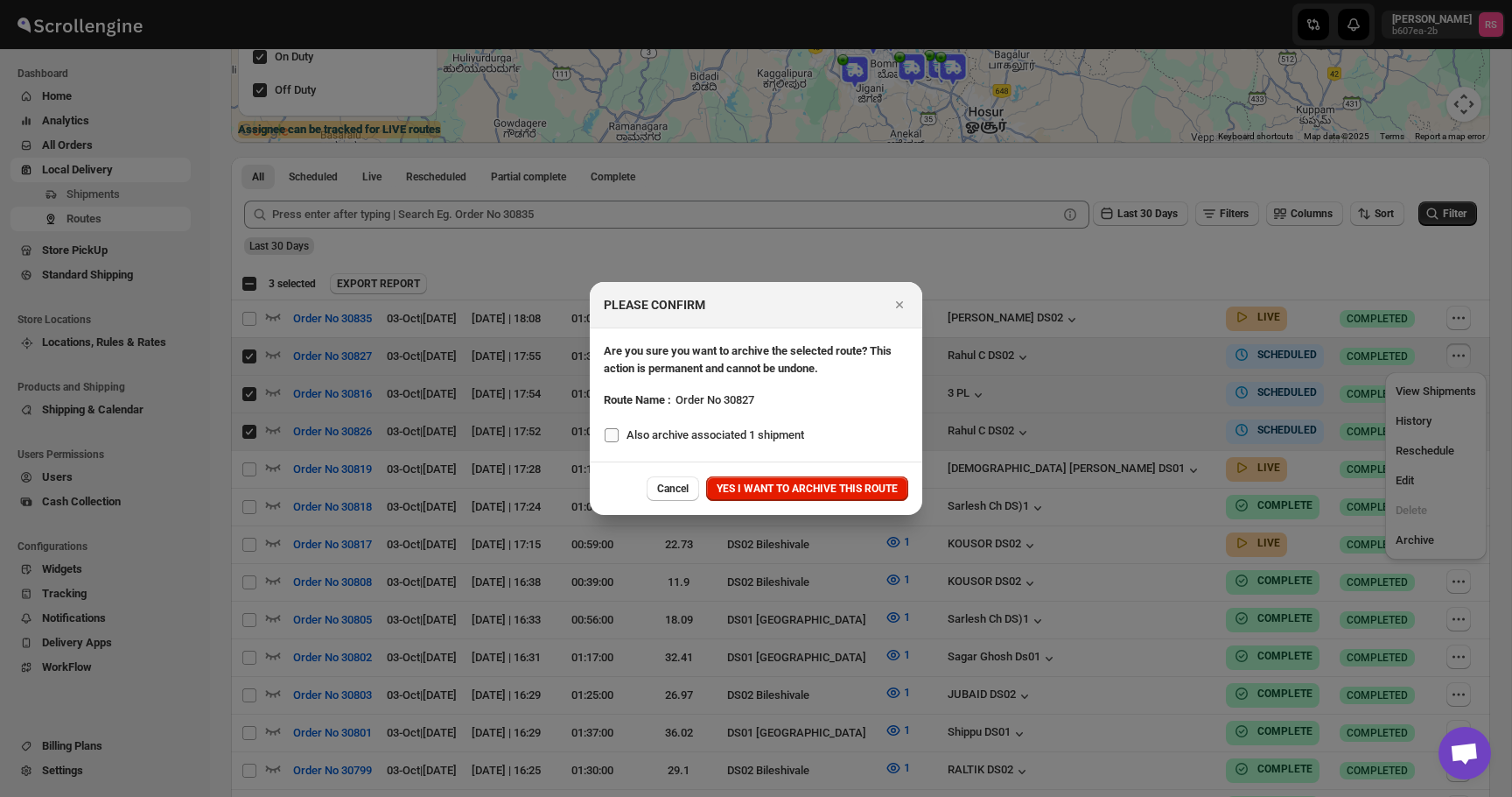
click at [743, 438] on span "Also archive associated 1 shipment" at bounding box center [715, 435] width 178 height 14
click at [619, 438] on input "Also archive associated 1 shipment" at bounding box center [611, 435] width 14 height 14
checkbox input "true"
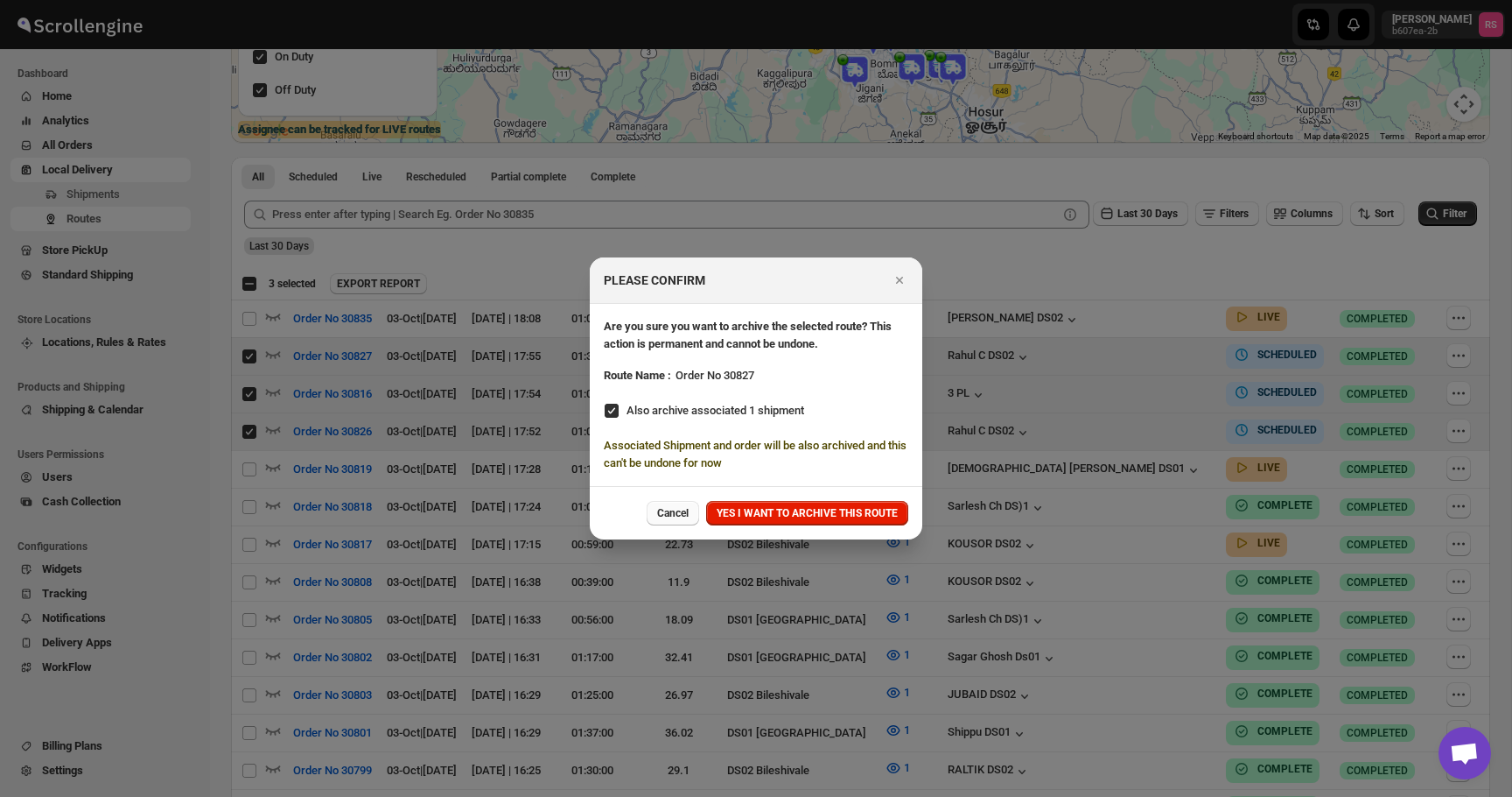
click at [657, 518] on span "Cancel" at bounding box center [673, 513] width 32 height 14
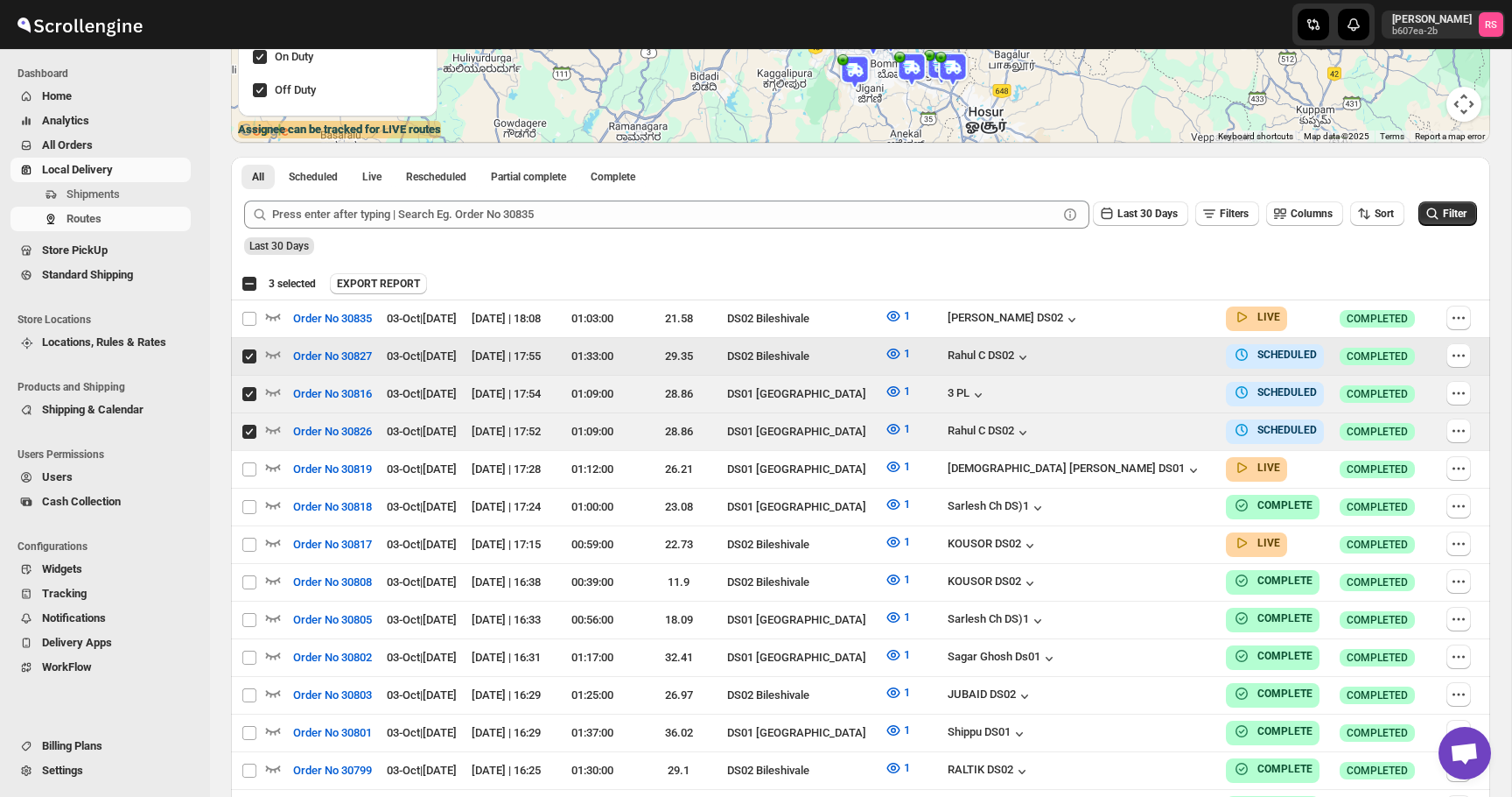
click at [248, 355] on input "Select route" at bounding box center [249, 356] width 14 height 14
checkbox input "false"
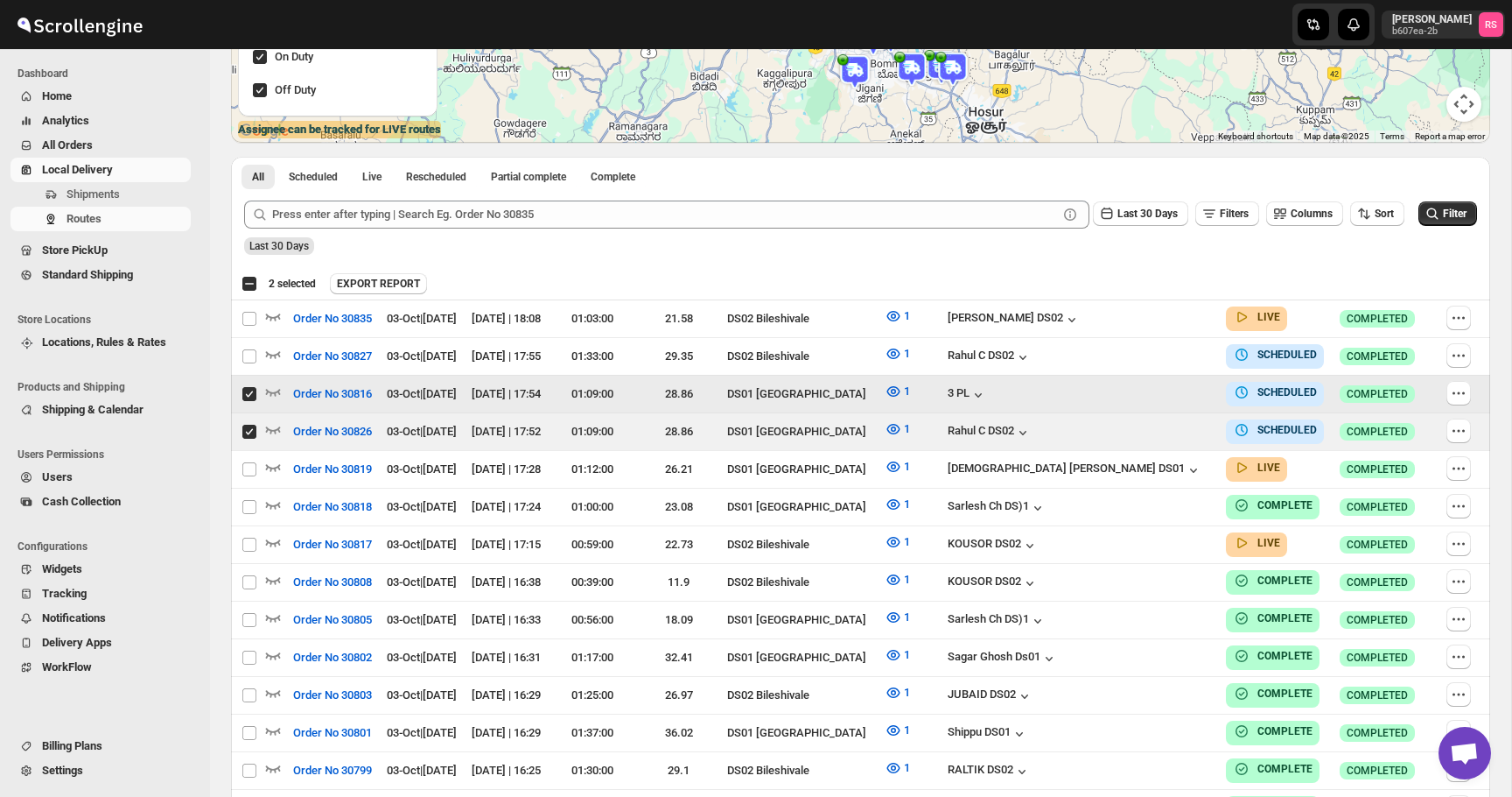
click at [247, 400] on td "Select route" at bounding box center [247, 394] width 33 height 38
checkbox input "false"
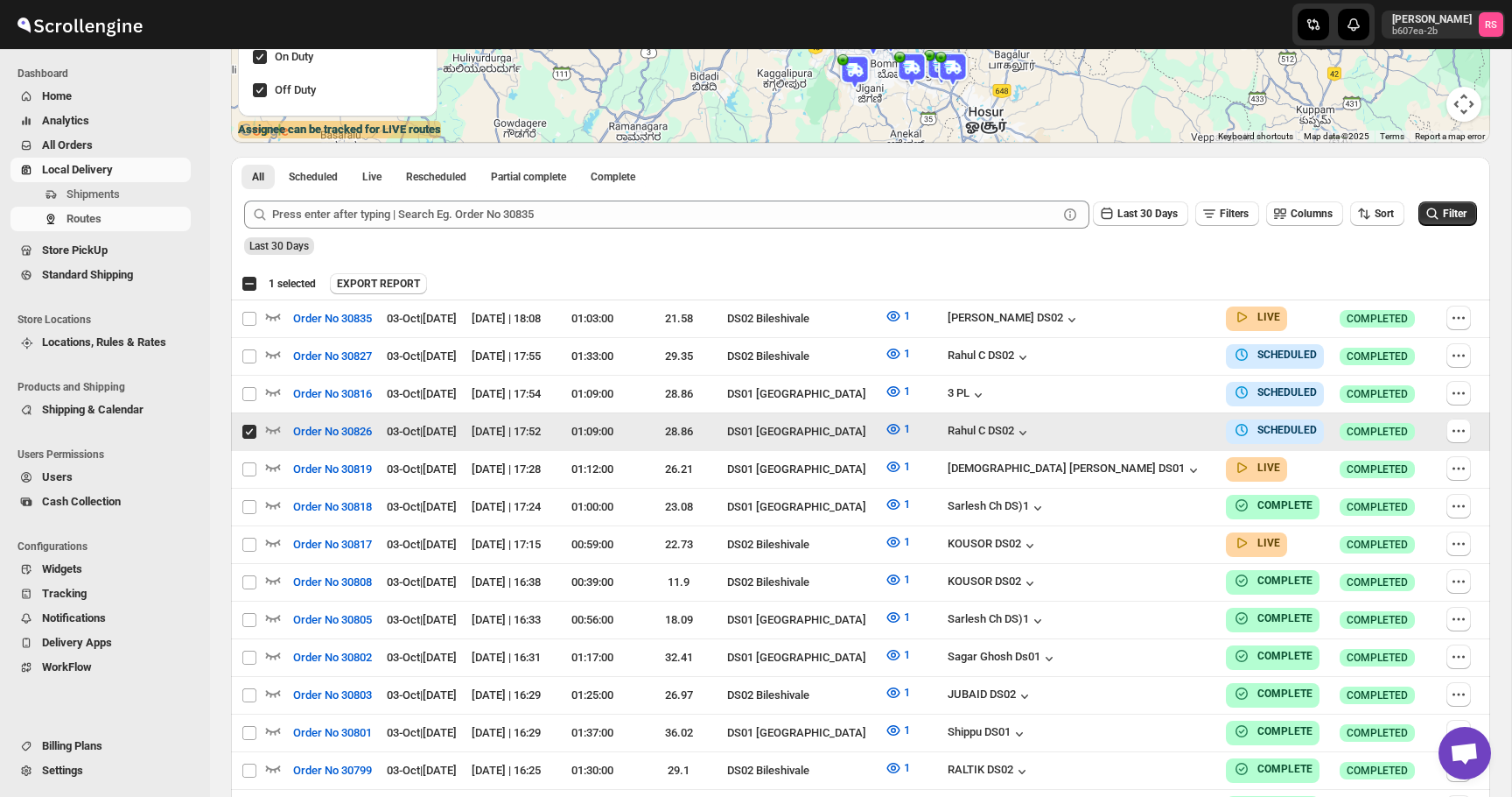
click at [251, 432] on input "Select route" at bounding box center [249, 431] width 14 height 14
checkbox input "false"
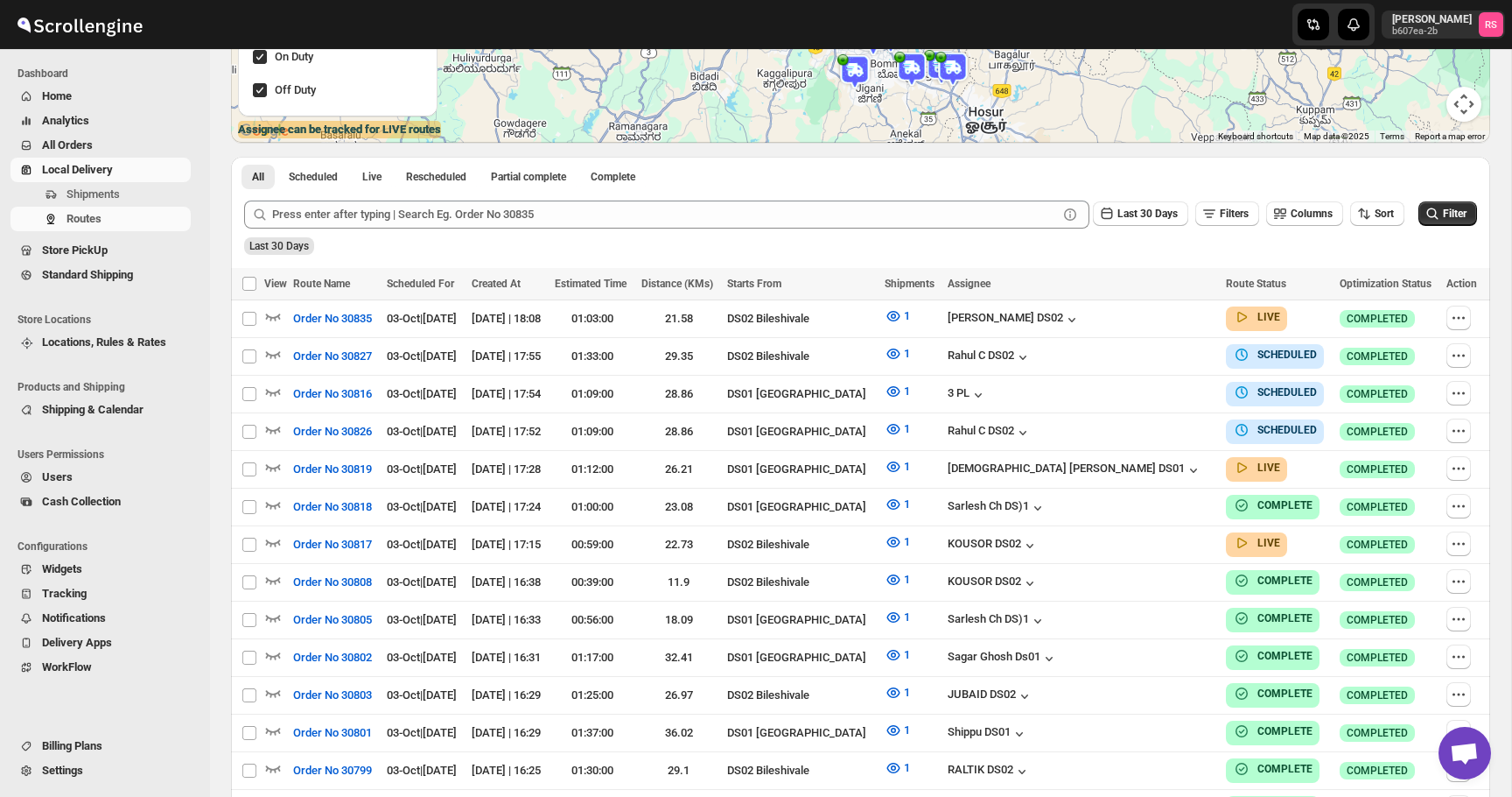
click at [276, 315] on icon "button" at bounding box center [273, 316] width 17 height 17
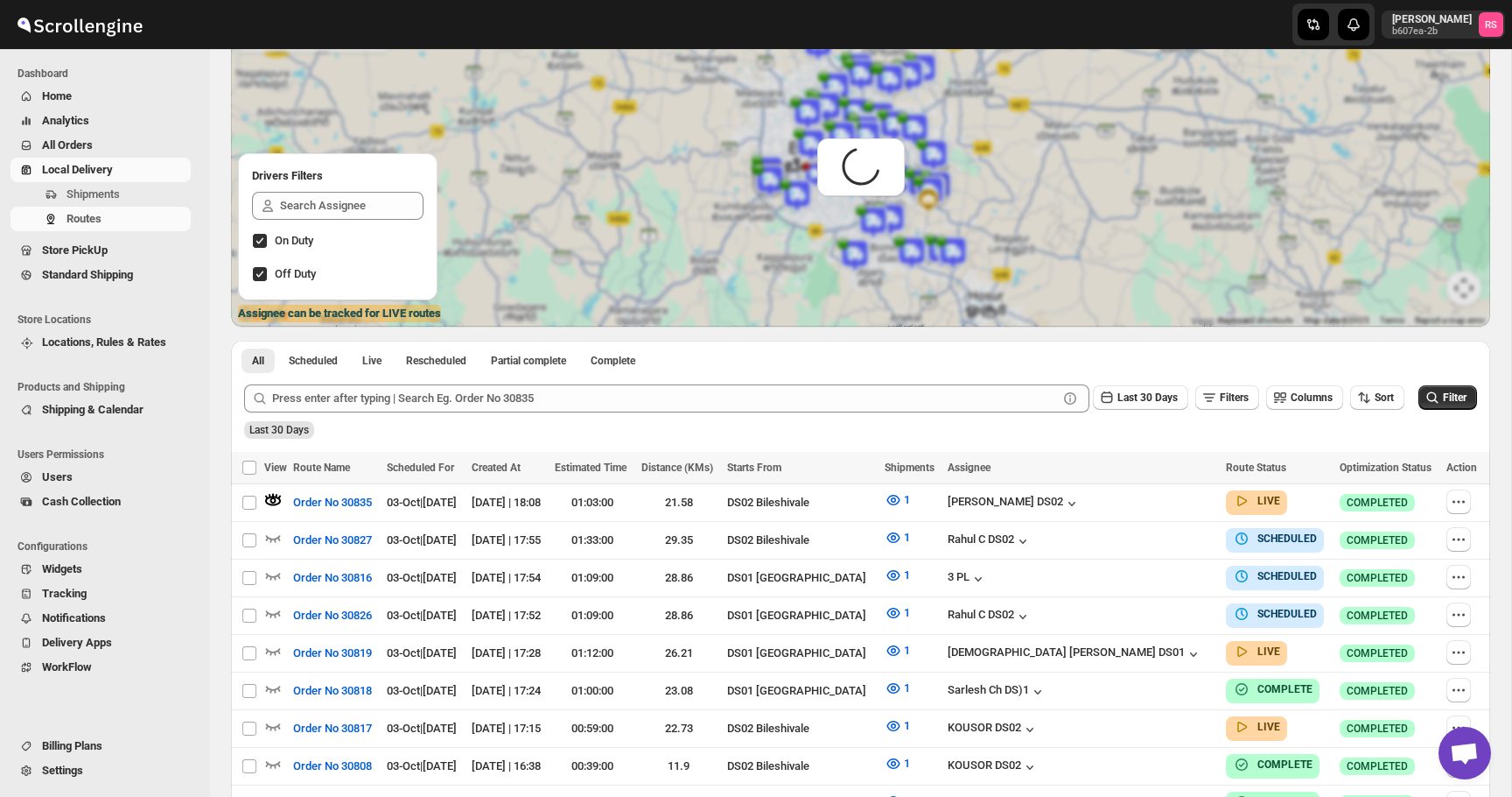
scroll to position [0, 0]
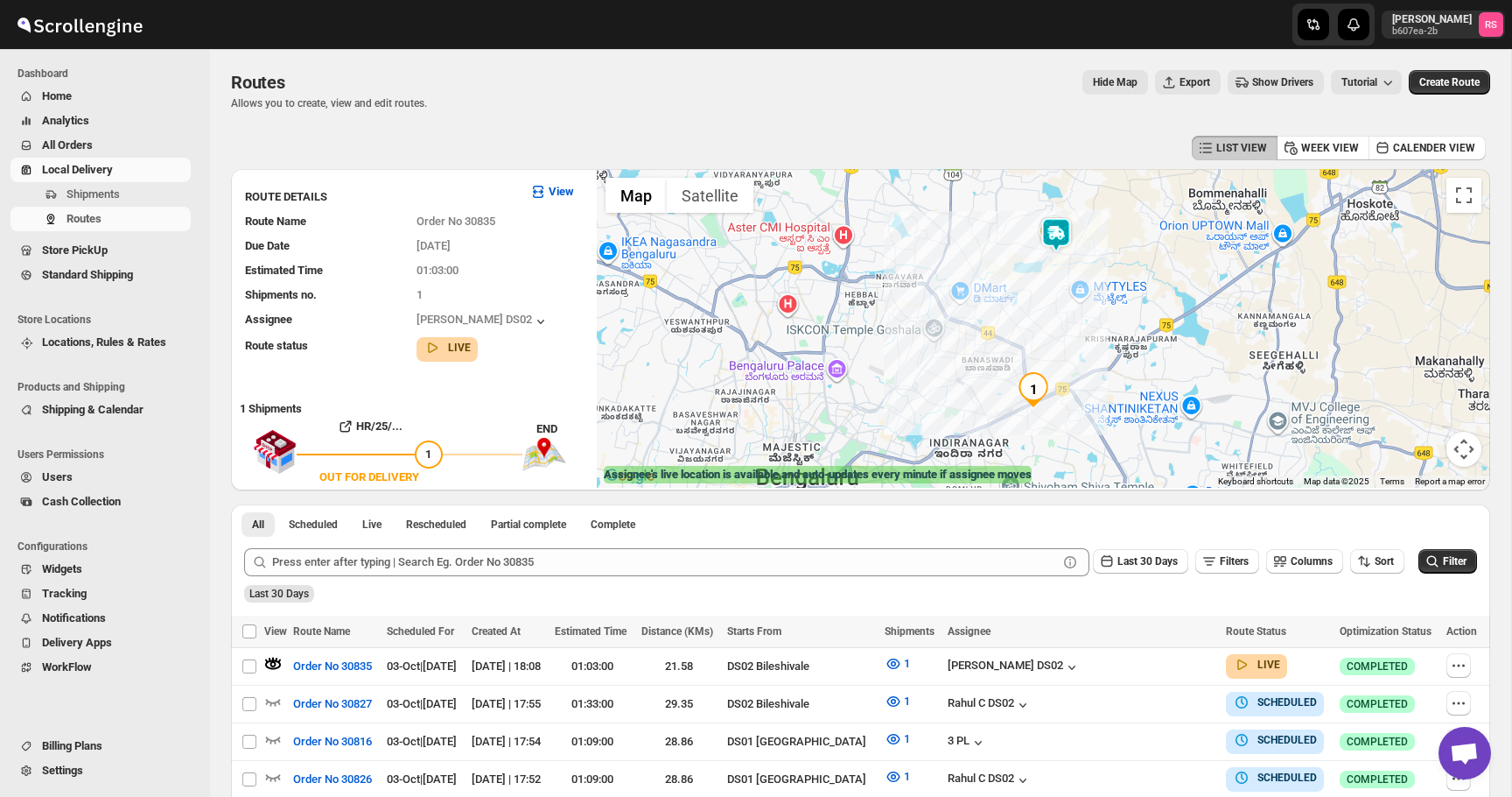
click at [1055, 237] on img at bounding box center [1056, 234] width 35 height 35
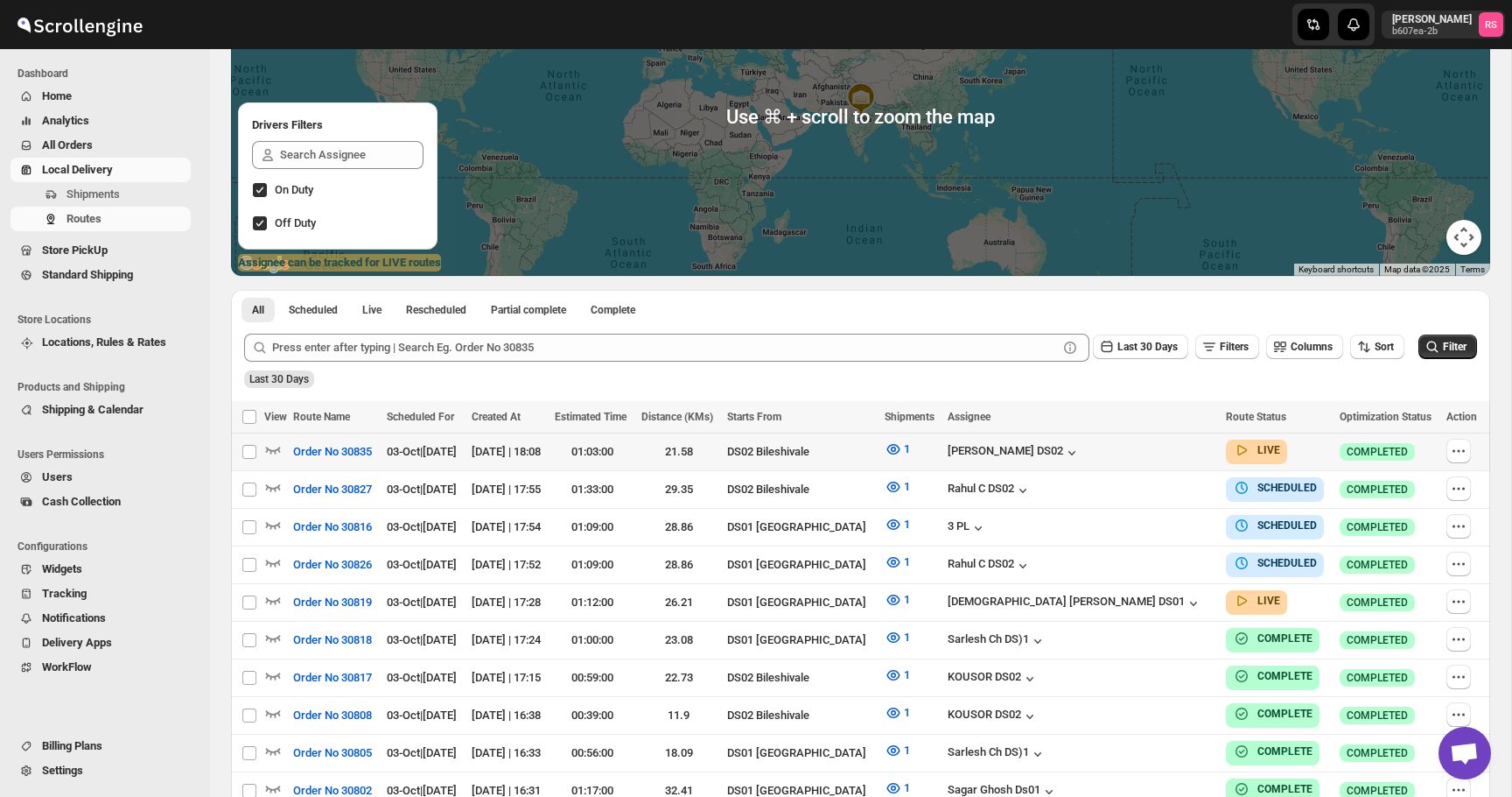
scroll to position [331, 0]
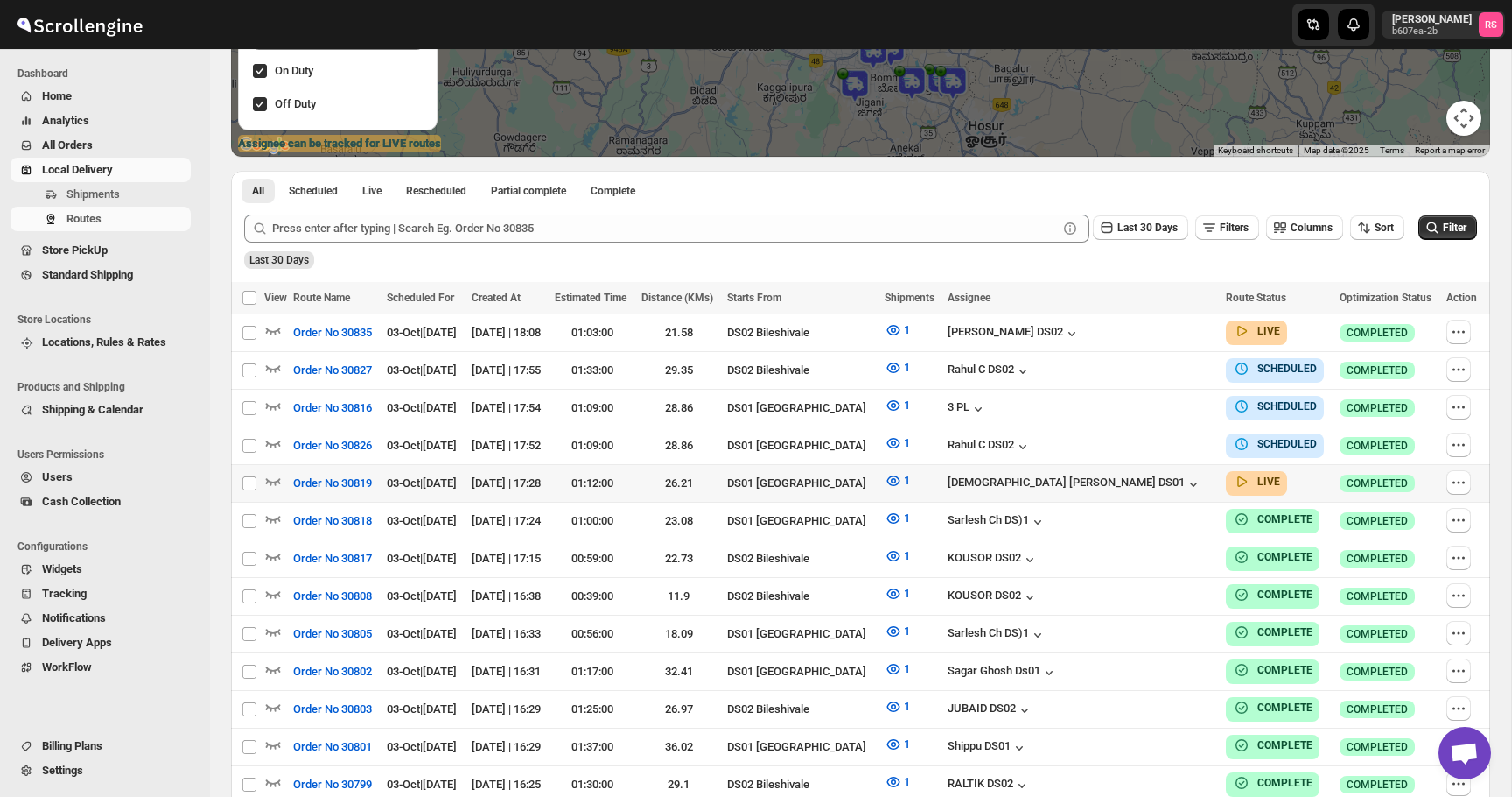
click at [281, 481] on div at bounding box center [276, 484] width 23 height 23
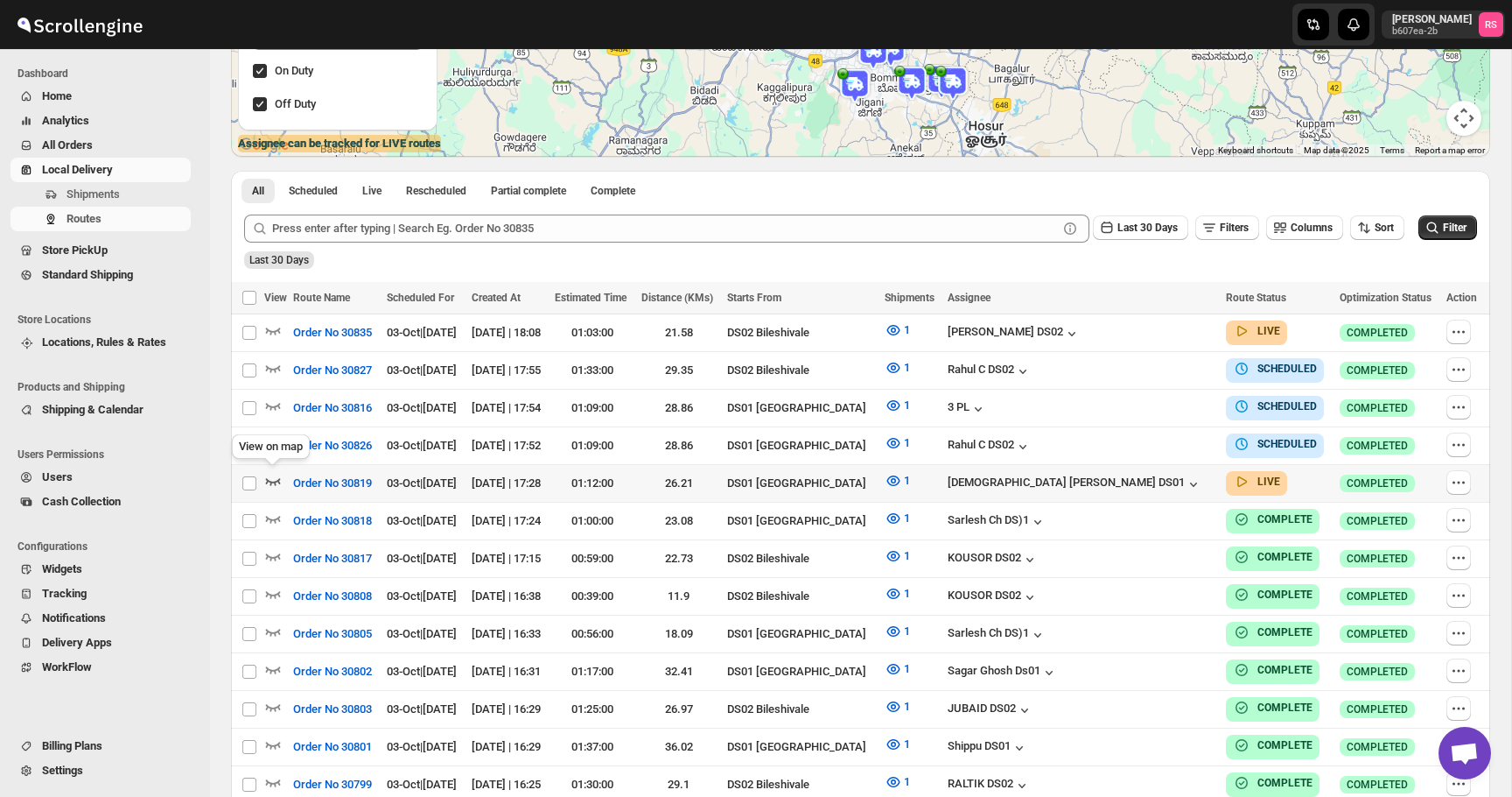
click at [276, 478] on icon "button" at bounding box center [273, 481] width 15 height 7
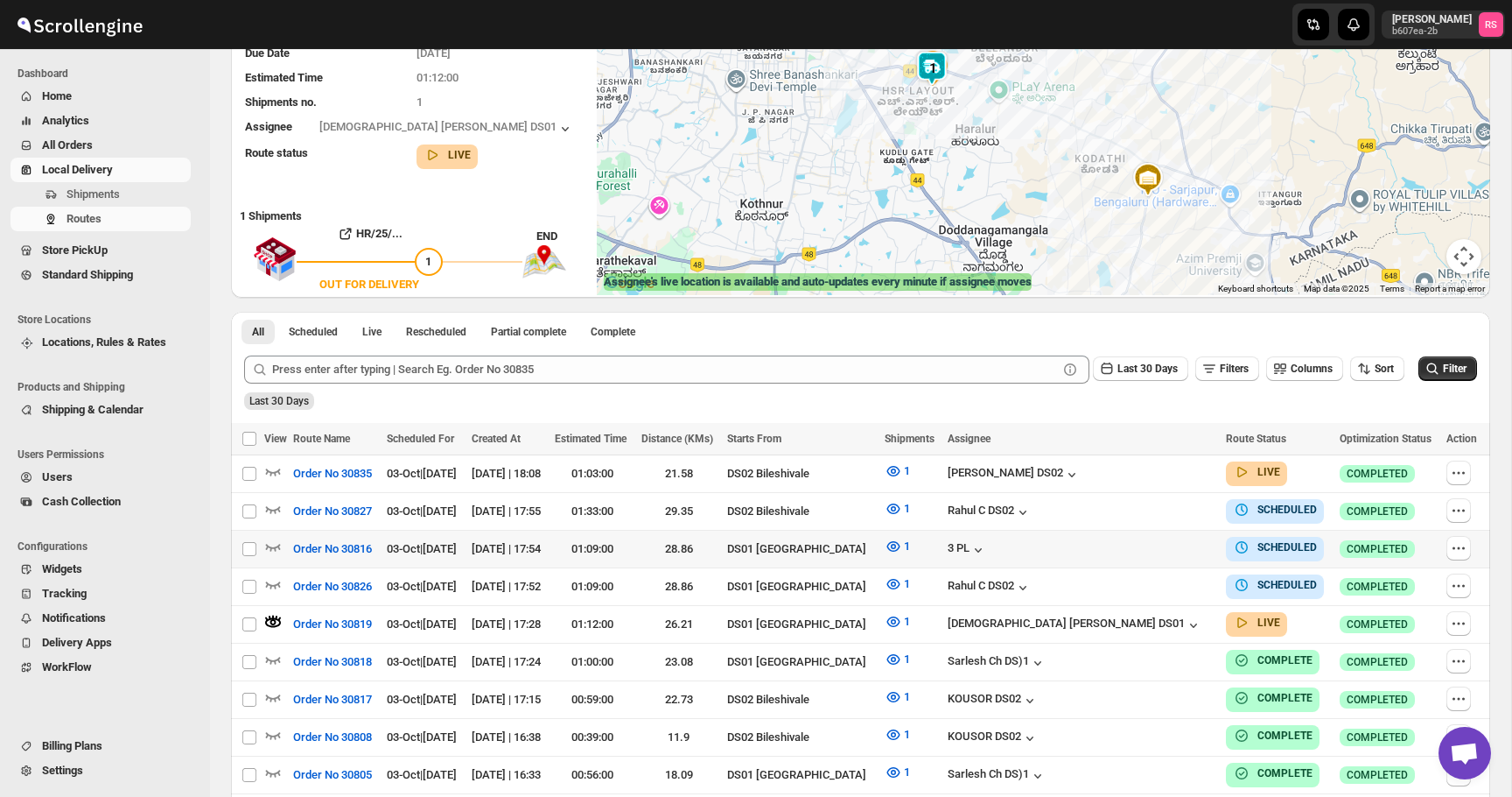
scroll to position [211, 0]
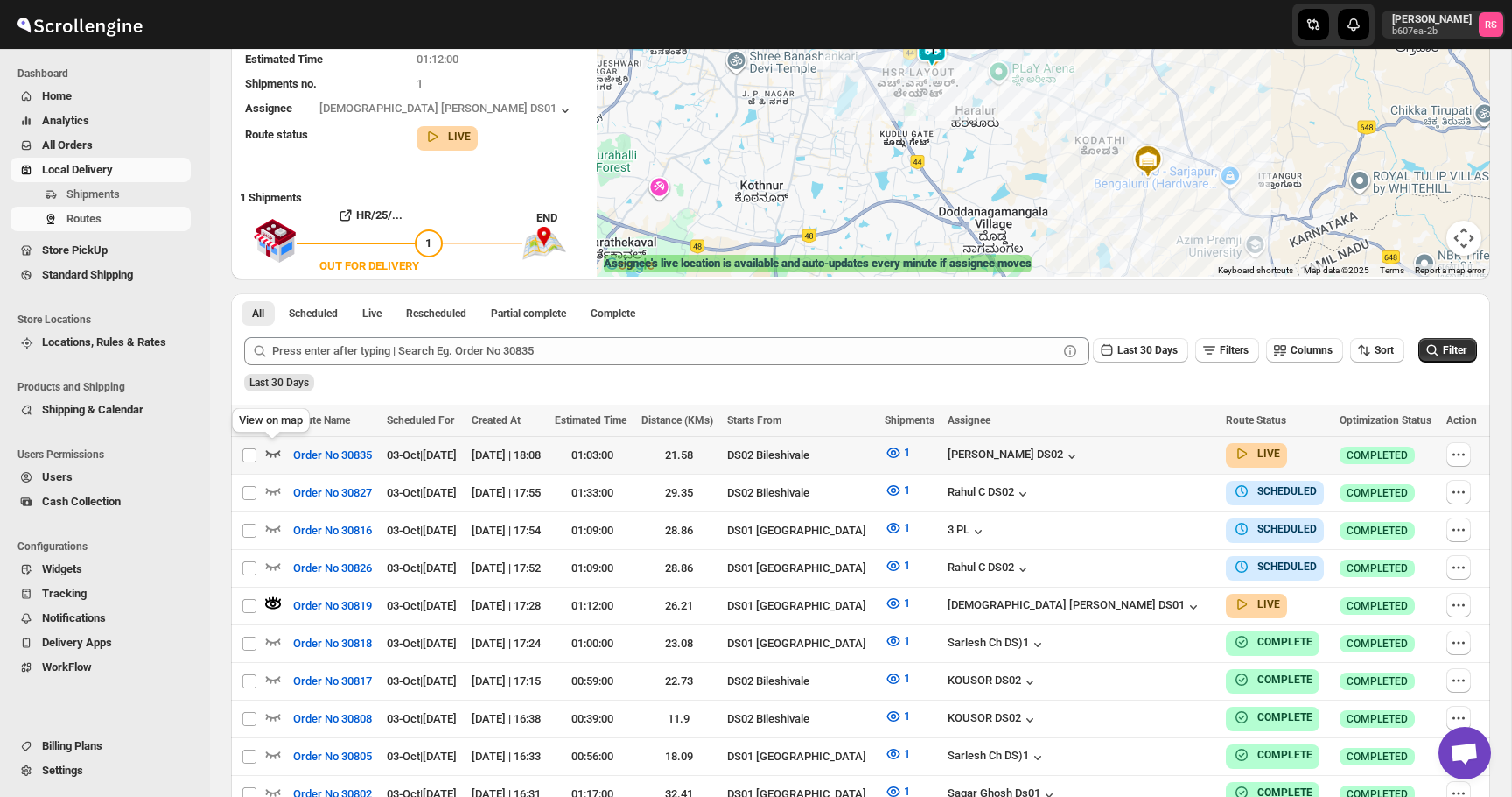
click at [276, 454] on icon "button" at bounding box center [273, 453] width 17 height 17
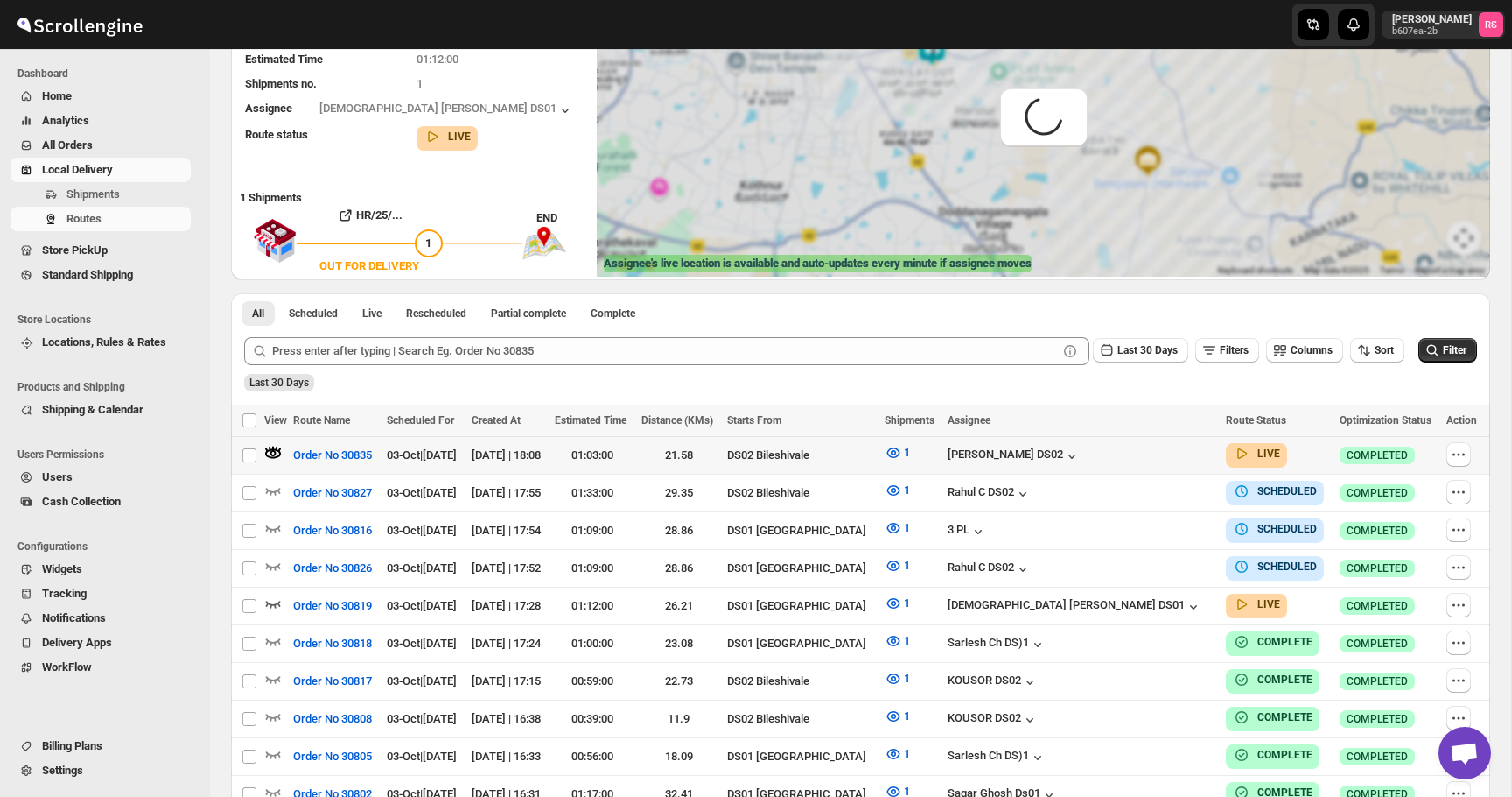
scroll to position [0, 0]
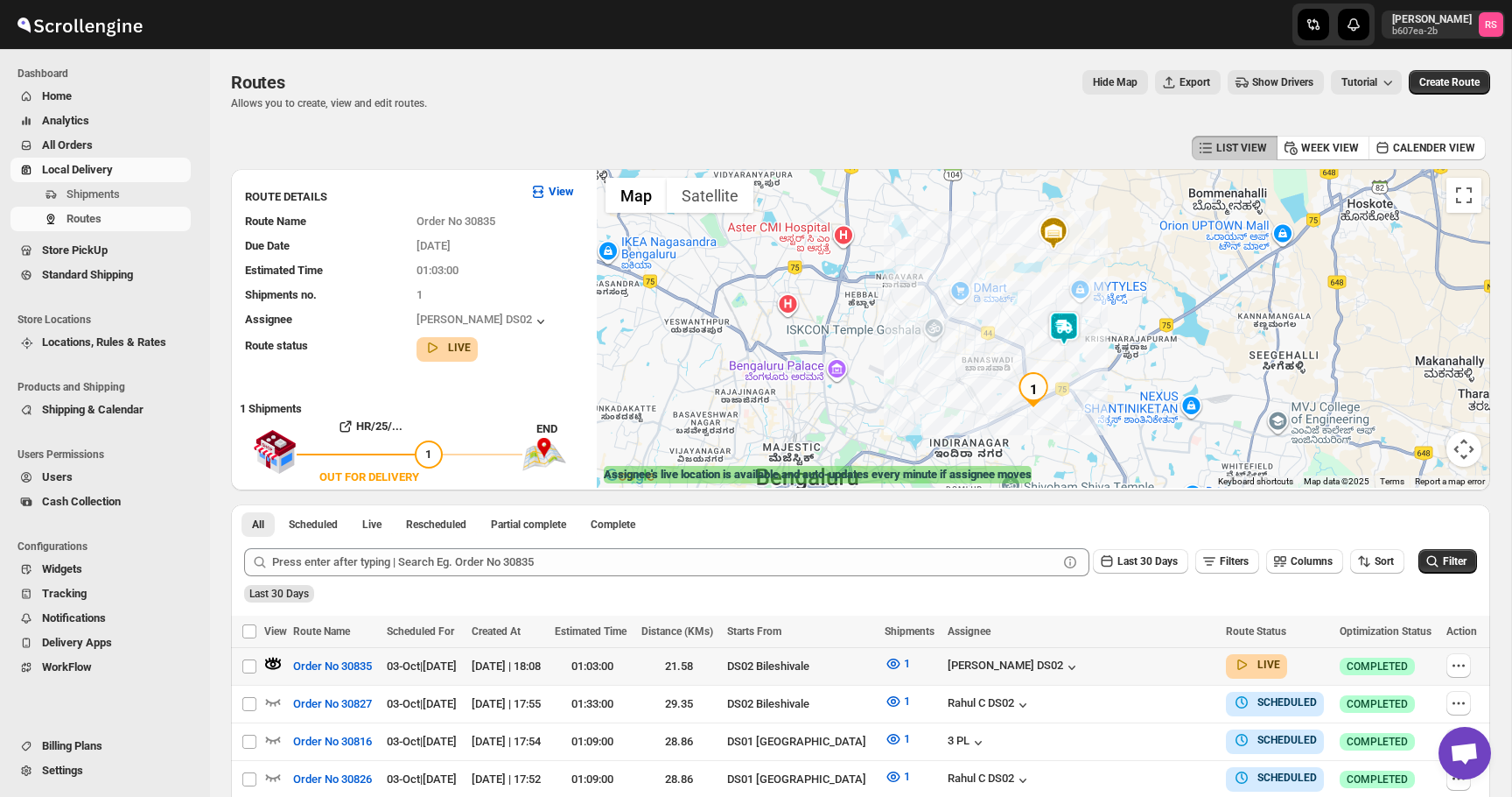
click at [1070, 329] on img at bounding box center [1064, 328] width 35 height 35
click at [1134, 258] on button "Close" at bounding box center [1132, 255] width 42 height 42
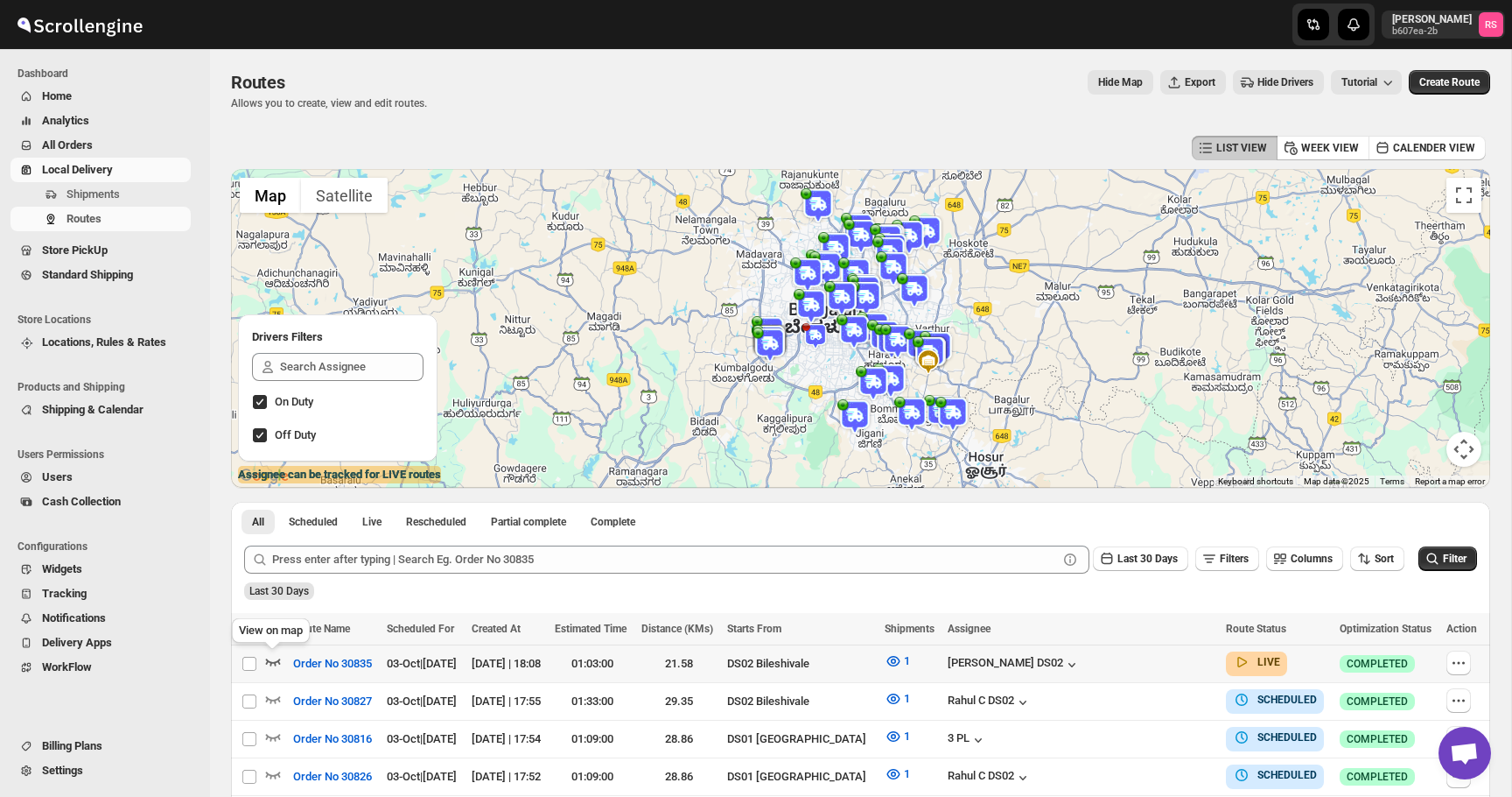
click at [279, 659] on icon "button" at bounding box center [273, 661] width 17 height 17
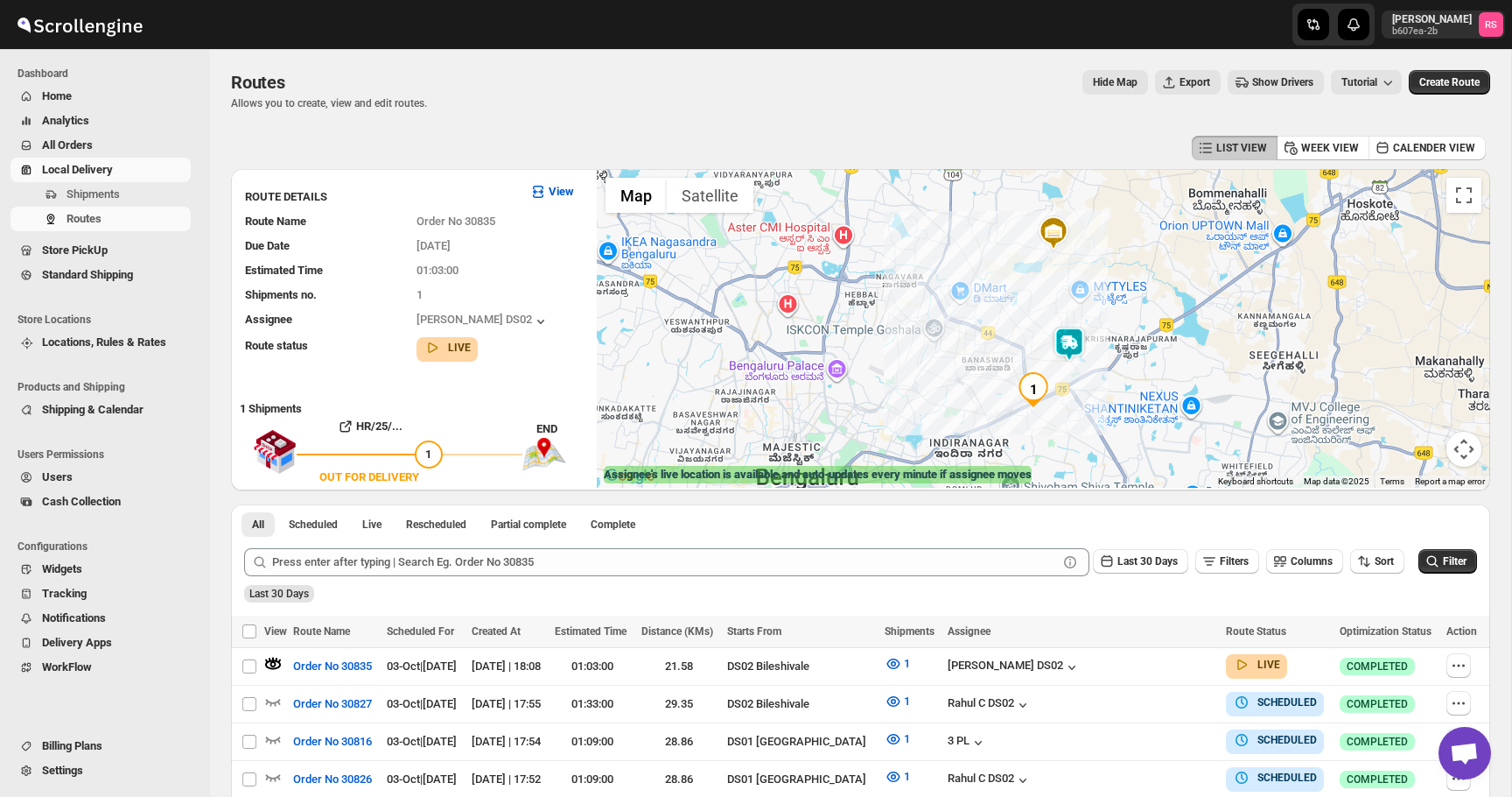
click at [1071, 339] on img at bounding box center [1069, 344] width 35 height 35
click at [1143, 264] on button "Close" at bounding box center [1137, 271] width 42 height 42
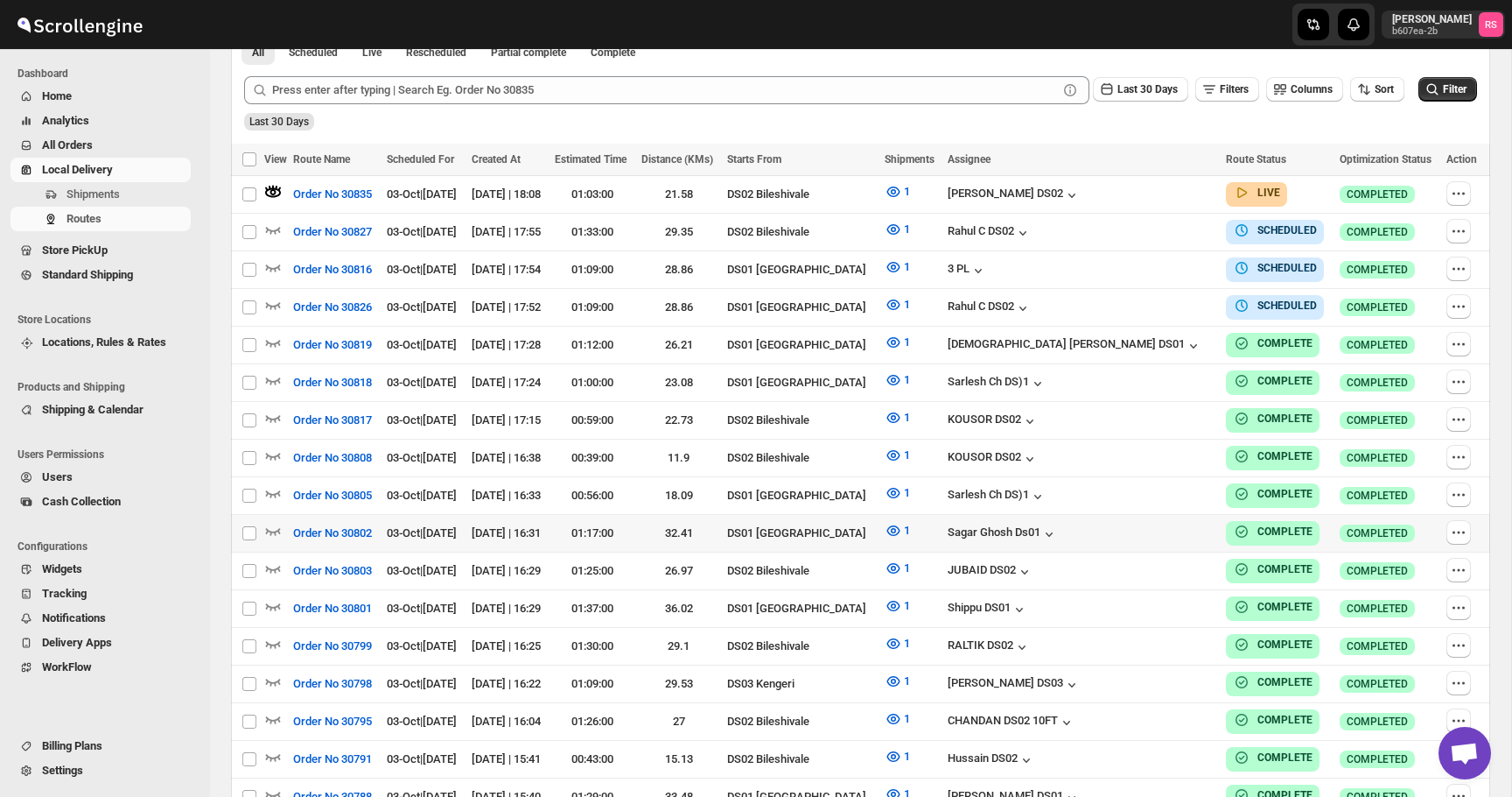
scroll to position [475, 0]
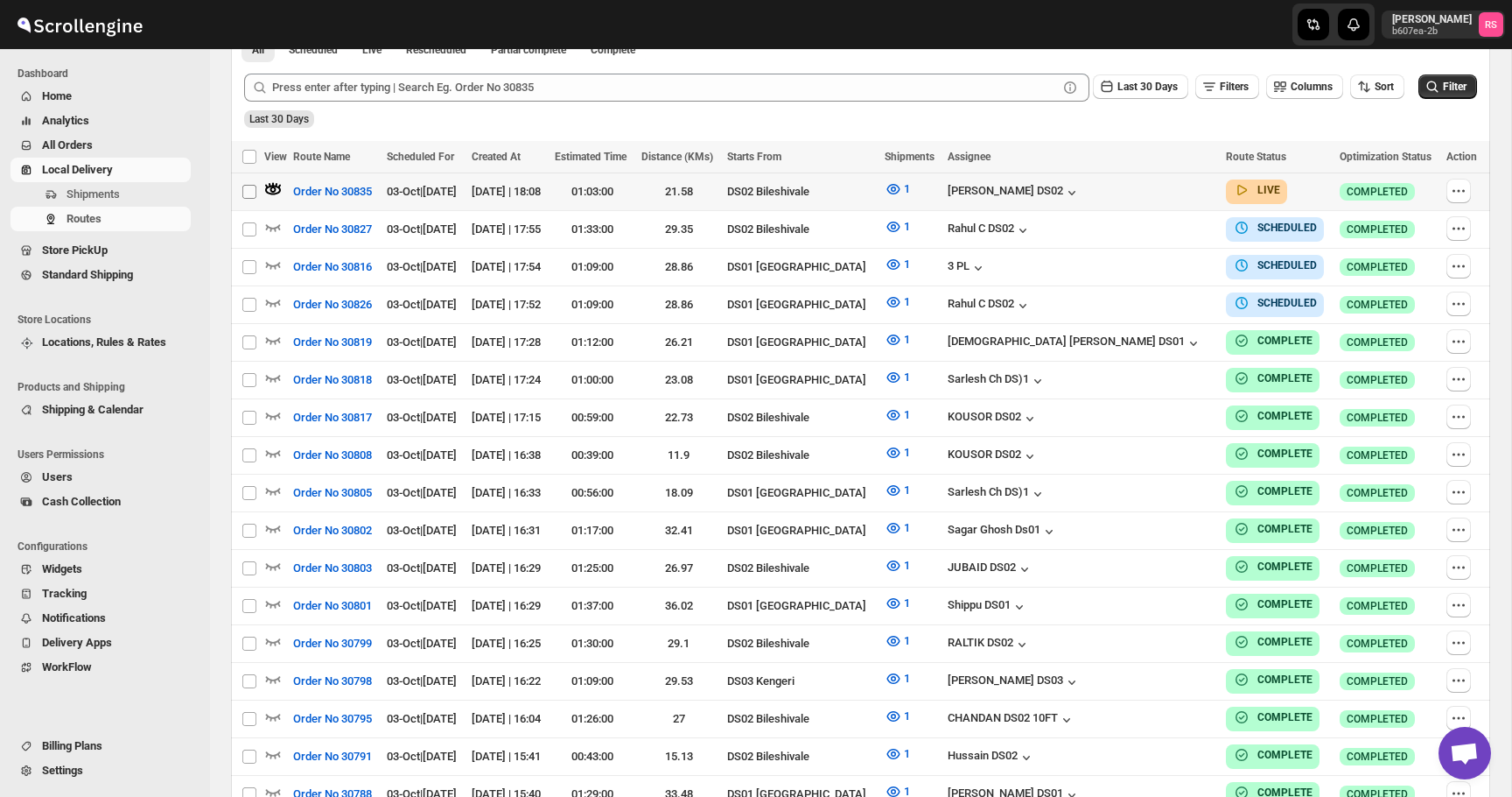
click at [253, 192] on input "Select route" at bounding box center [249, 192] width 14 height 14
checkbox input "true"
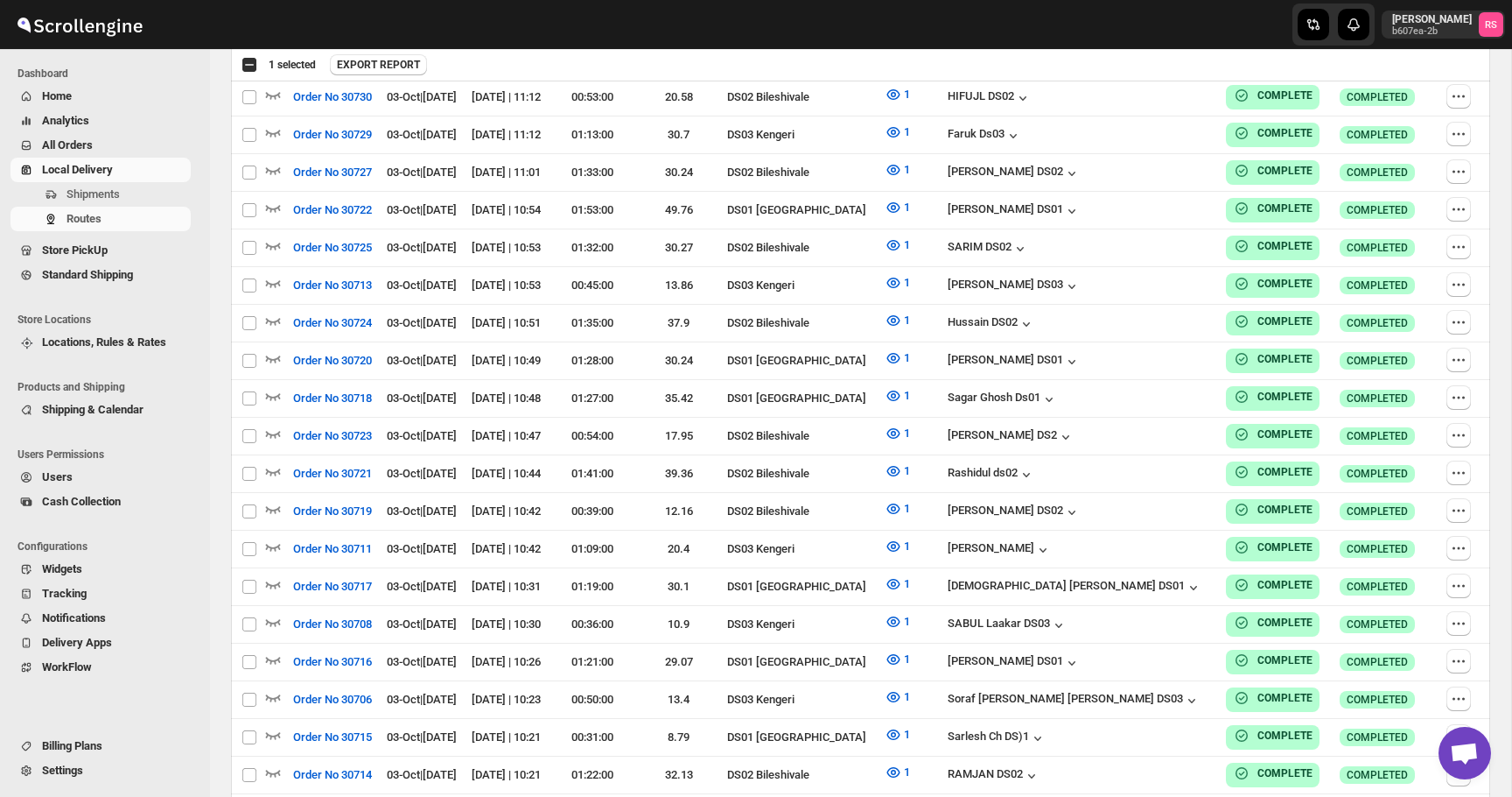
scroll to position [3660, 0]
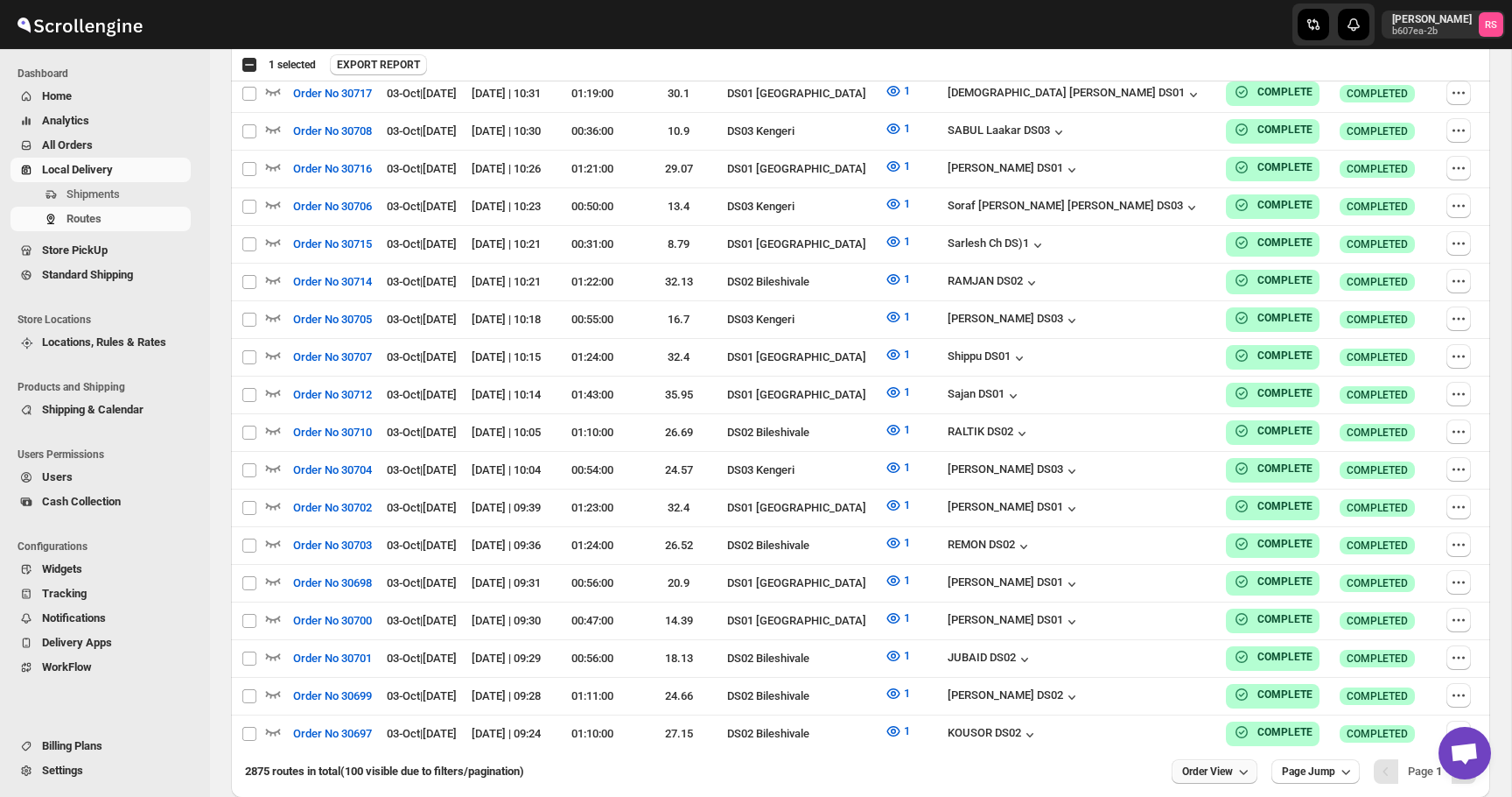
click at [1227, 759] on button "Order View" at bounding box center [1214, 771] width 86 height 24
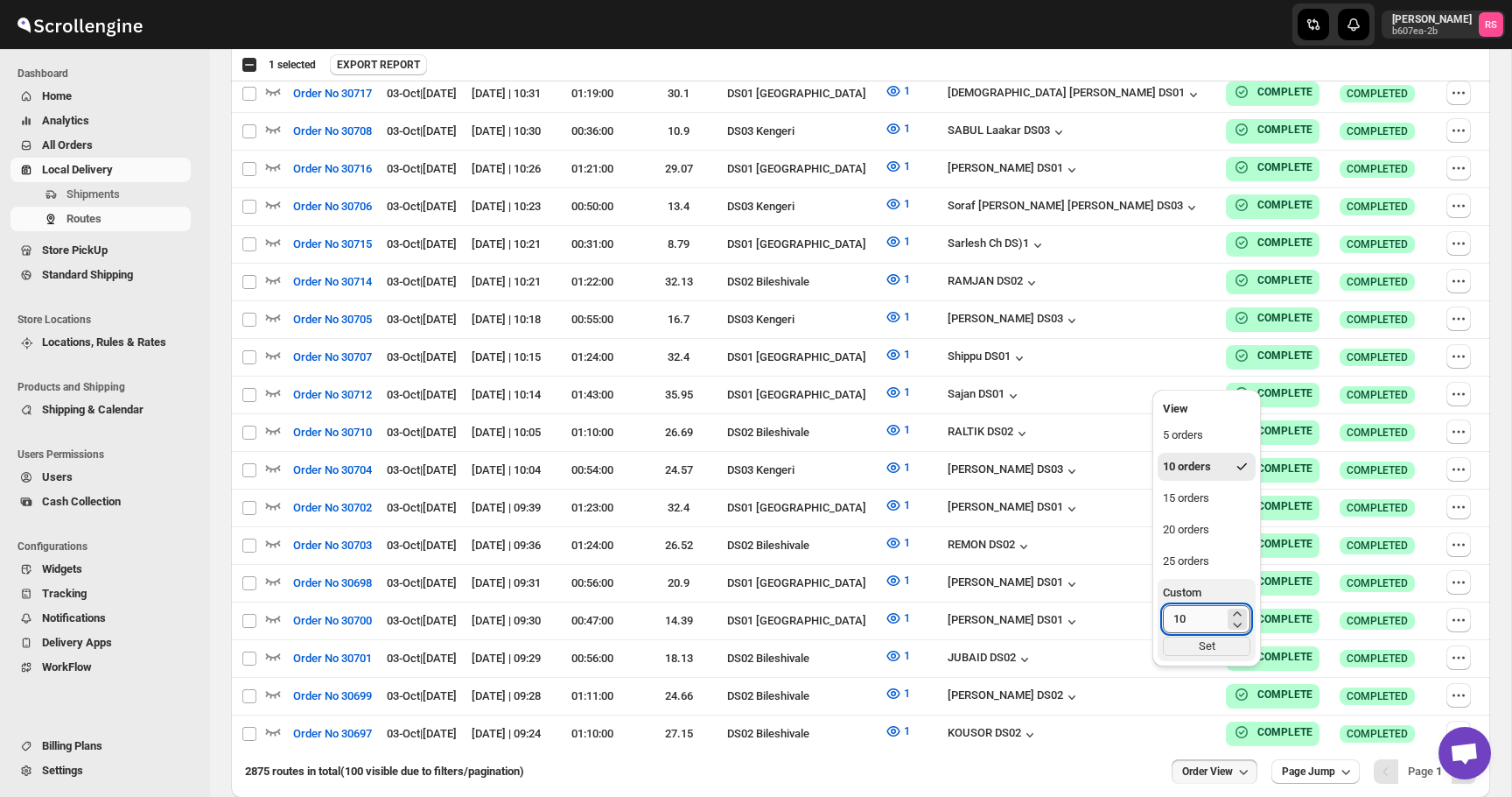
click at [1212, 629] on input "10" at bounding box center [1193, 618] width 61 height 28
type input "150"
click at [1228, 641] on div "Set" at bounding box center [1207, 646] width 88 height 19
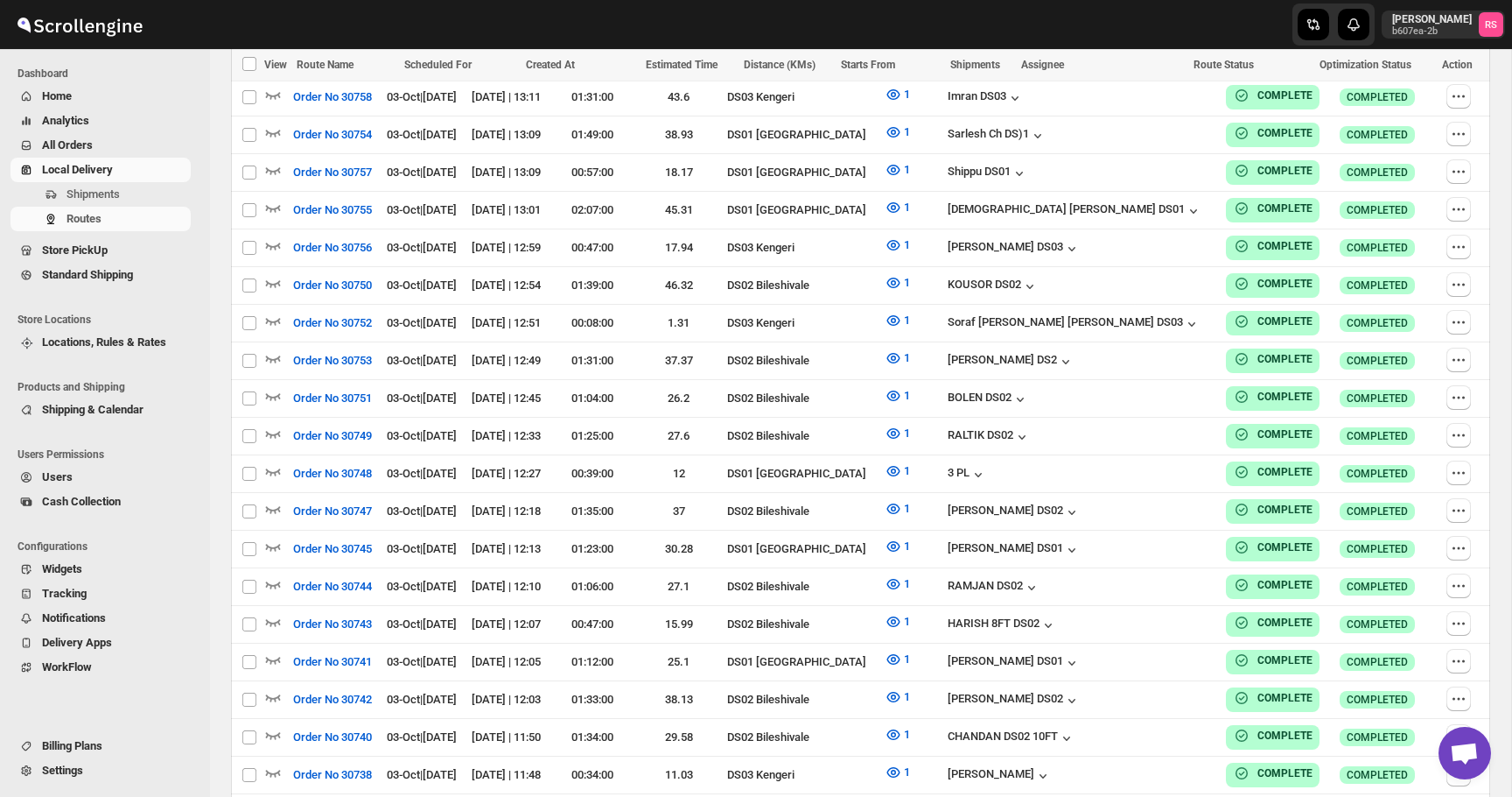
scroll to position [0, 0]
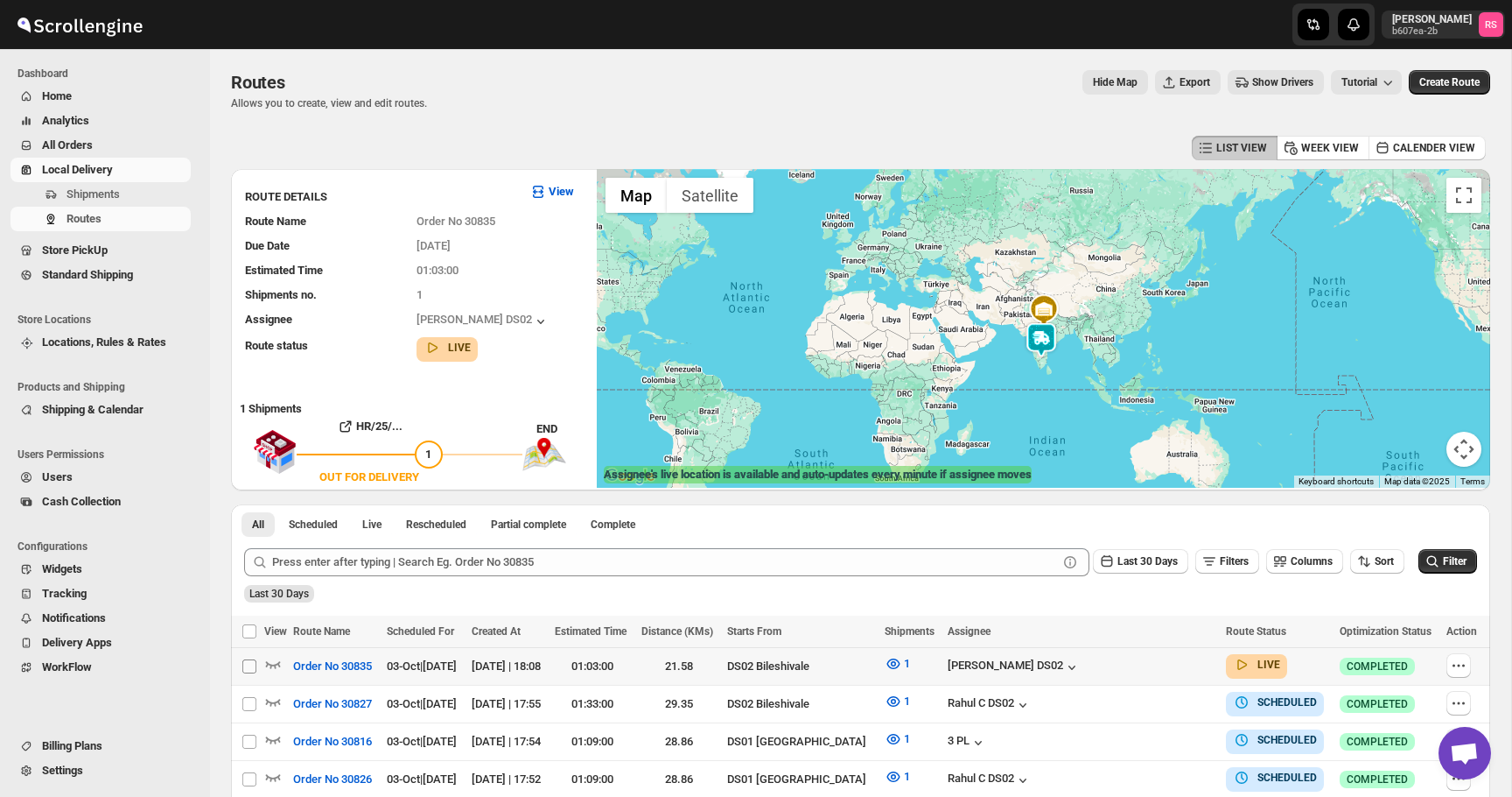
click at [254, 664] on input "Select route" at bounding box center [249, 666] width 14 height 14
checkbox input "true"
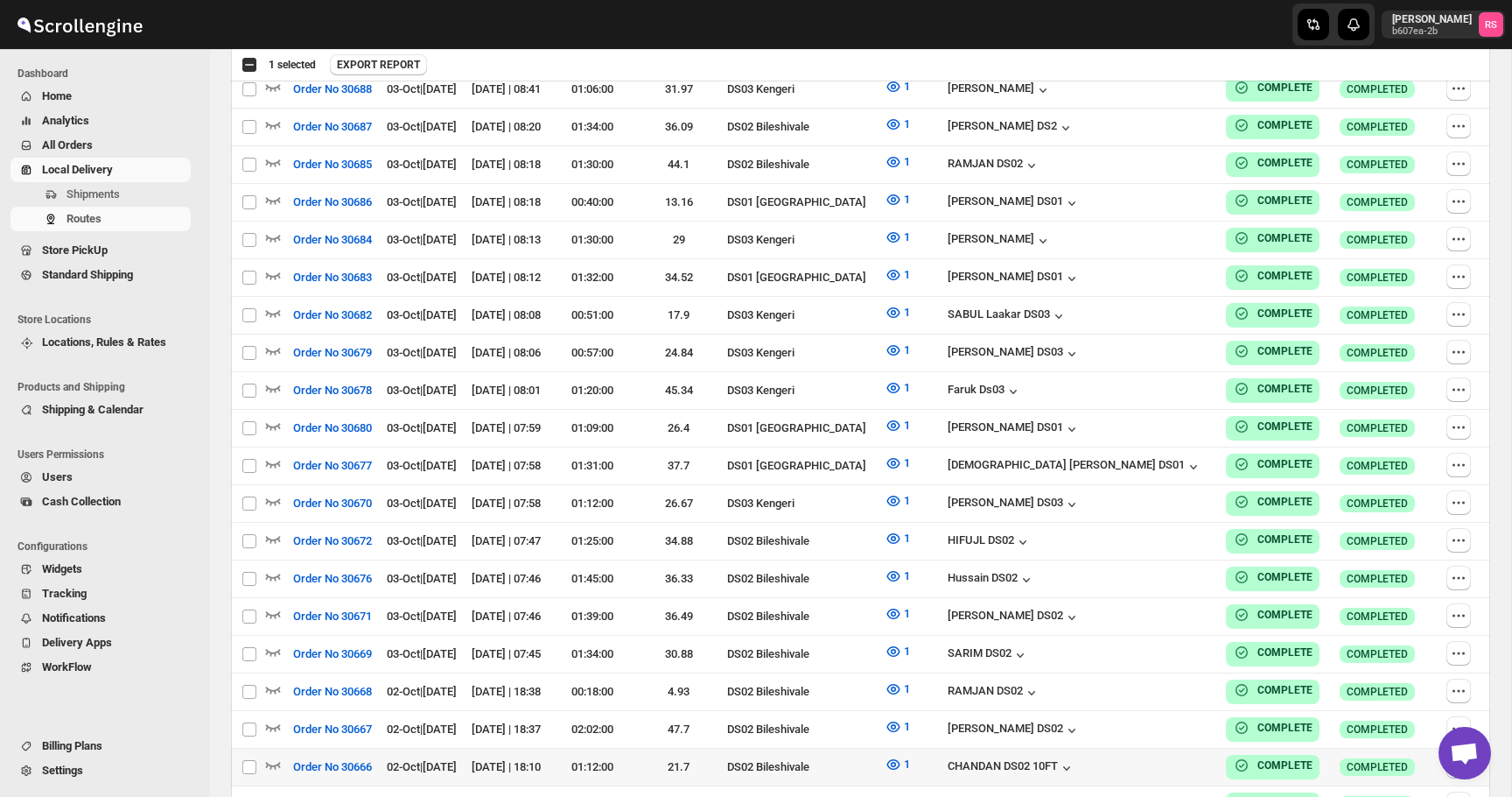
scroll to position [4691, 0]
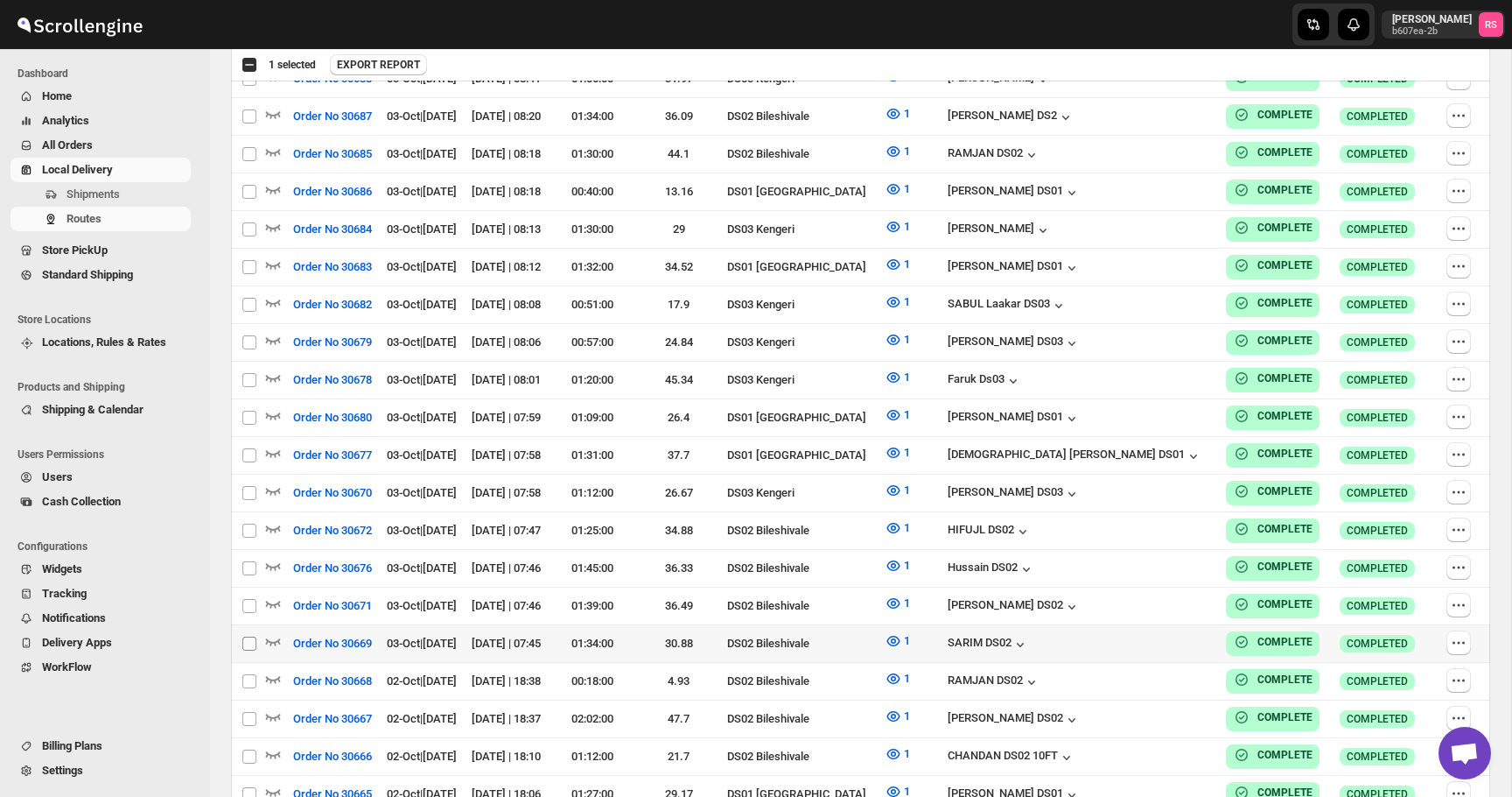
click at [250, 636] on input "Select route" at bounding box center [249, 643] width 14 height 14
checkbox input "true"
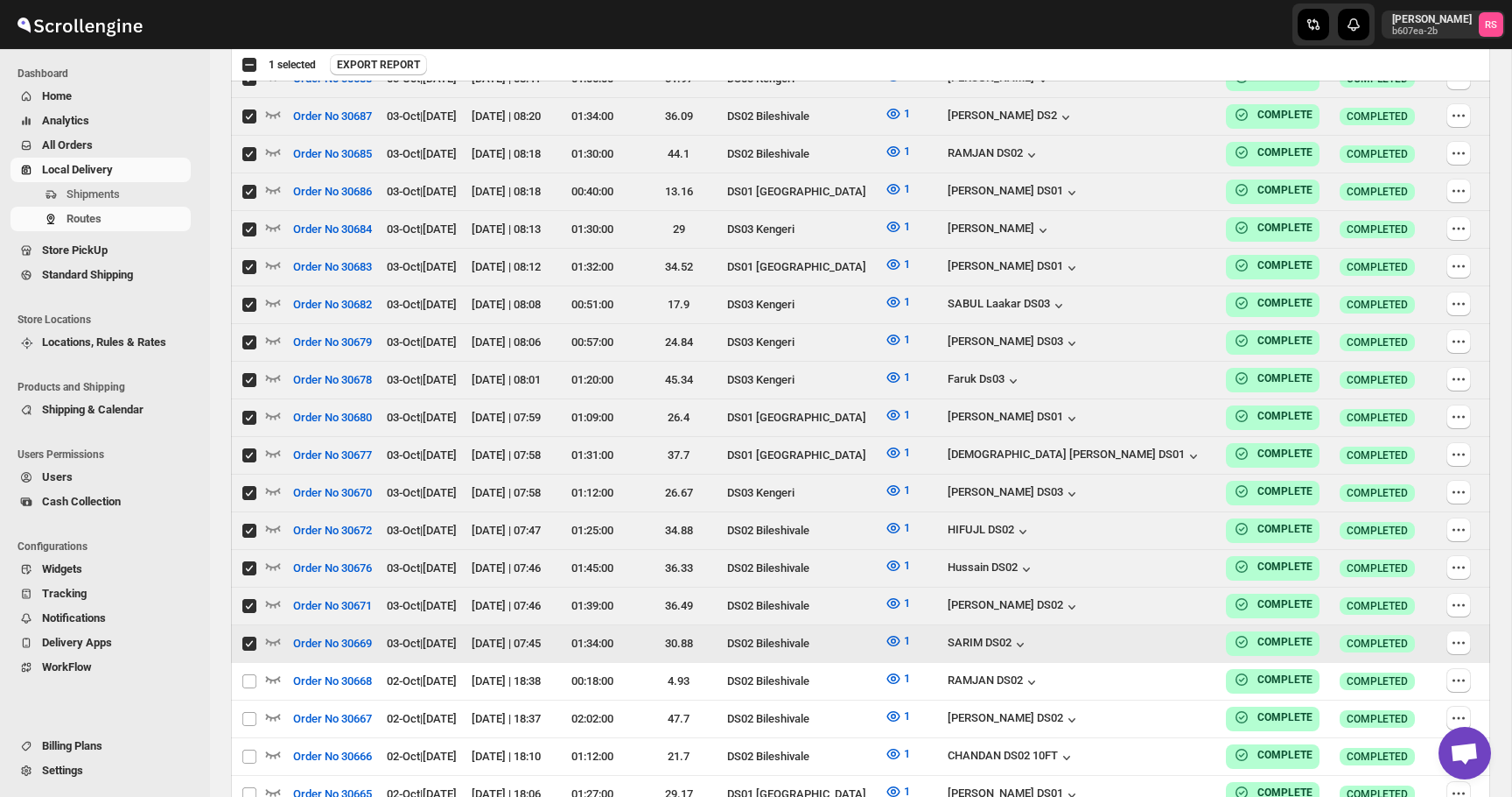
checkbox input "true"
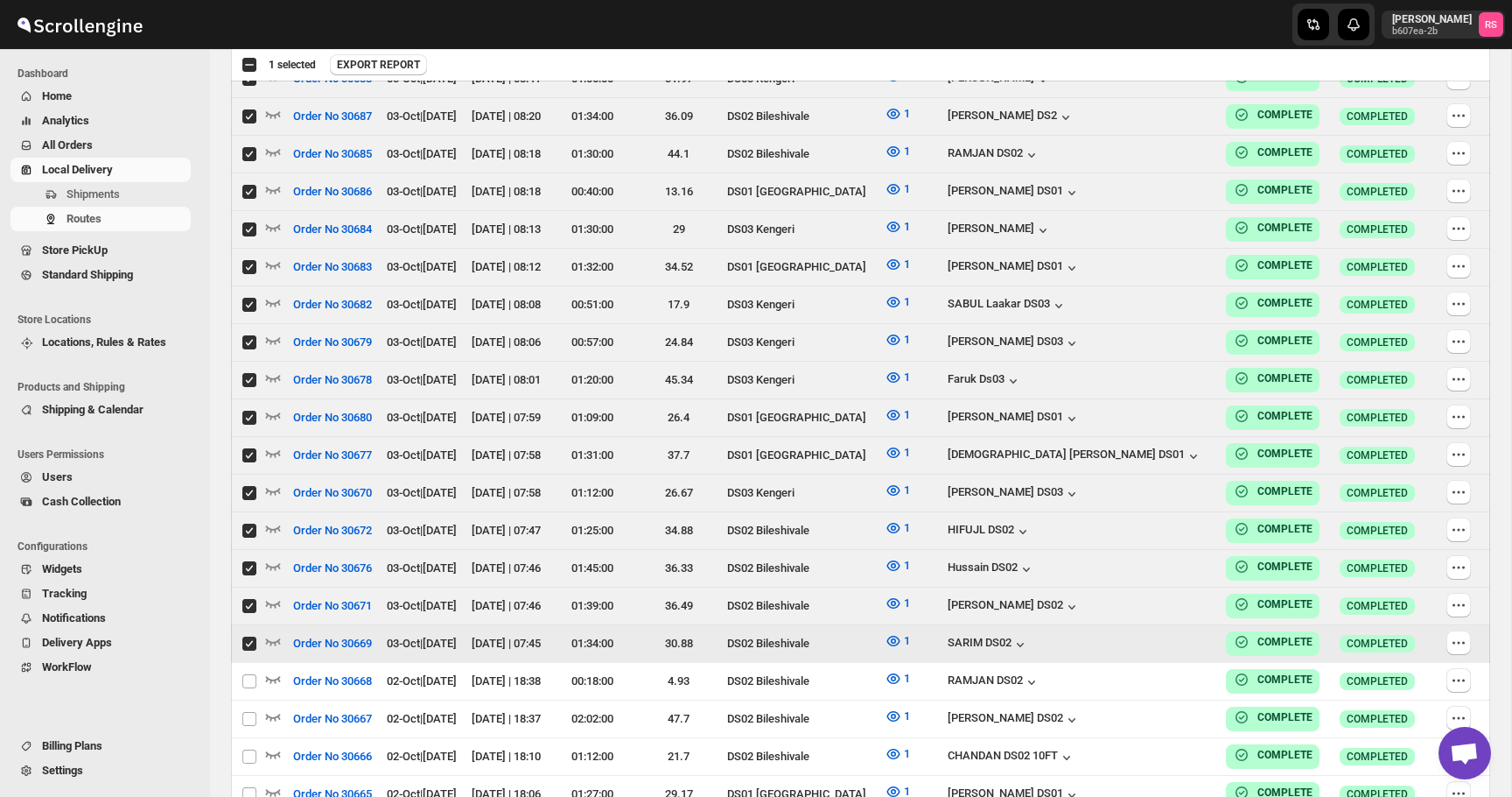
checkbox input "true"
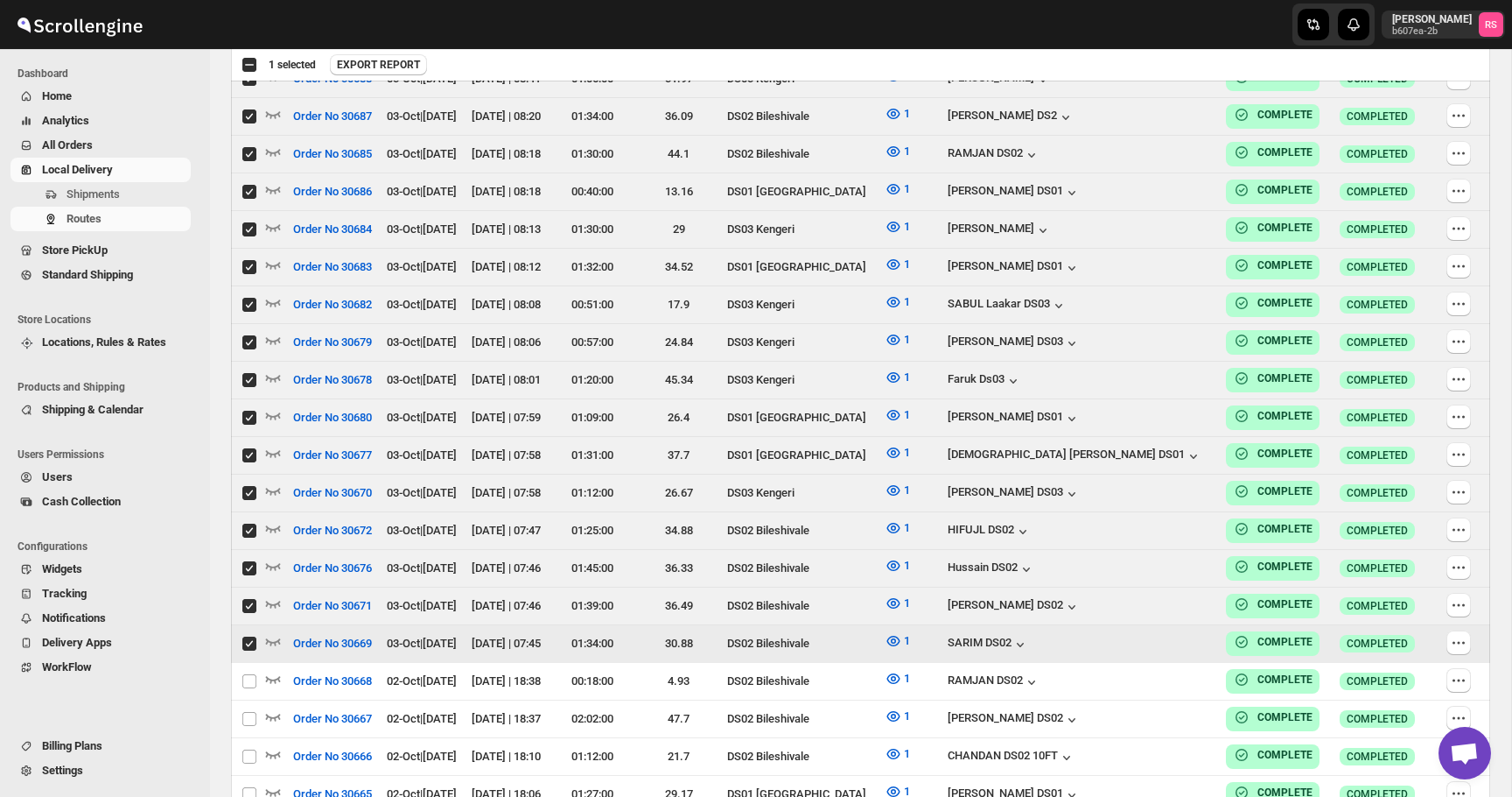
checkbox input "true"
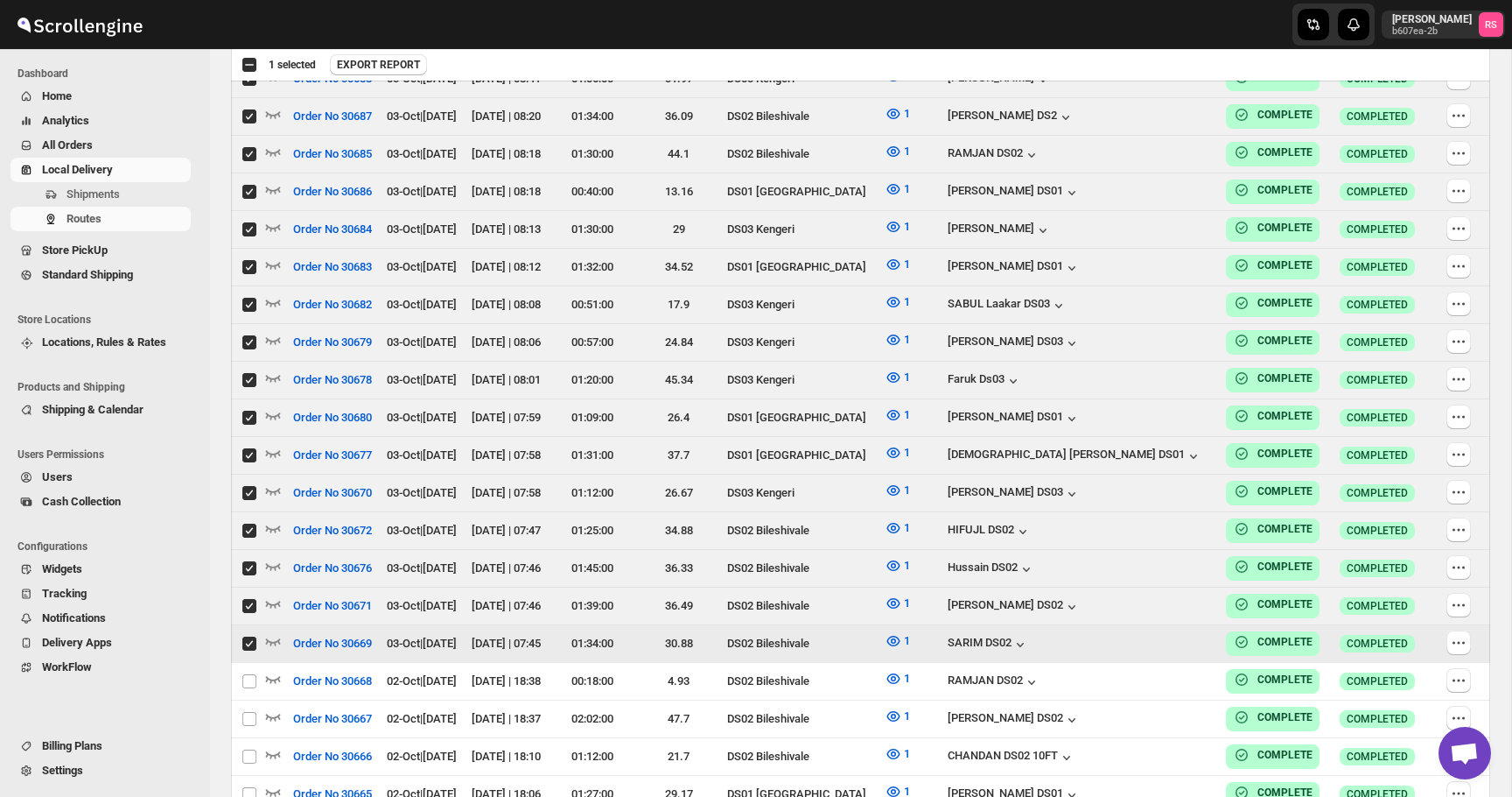
checkbox input "true"
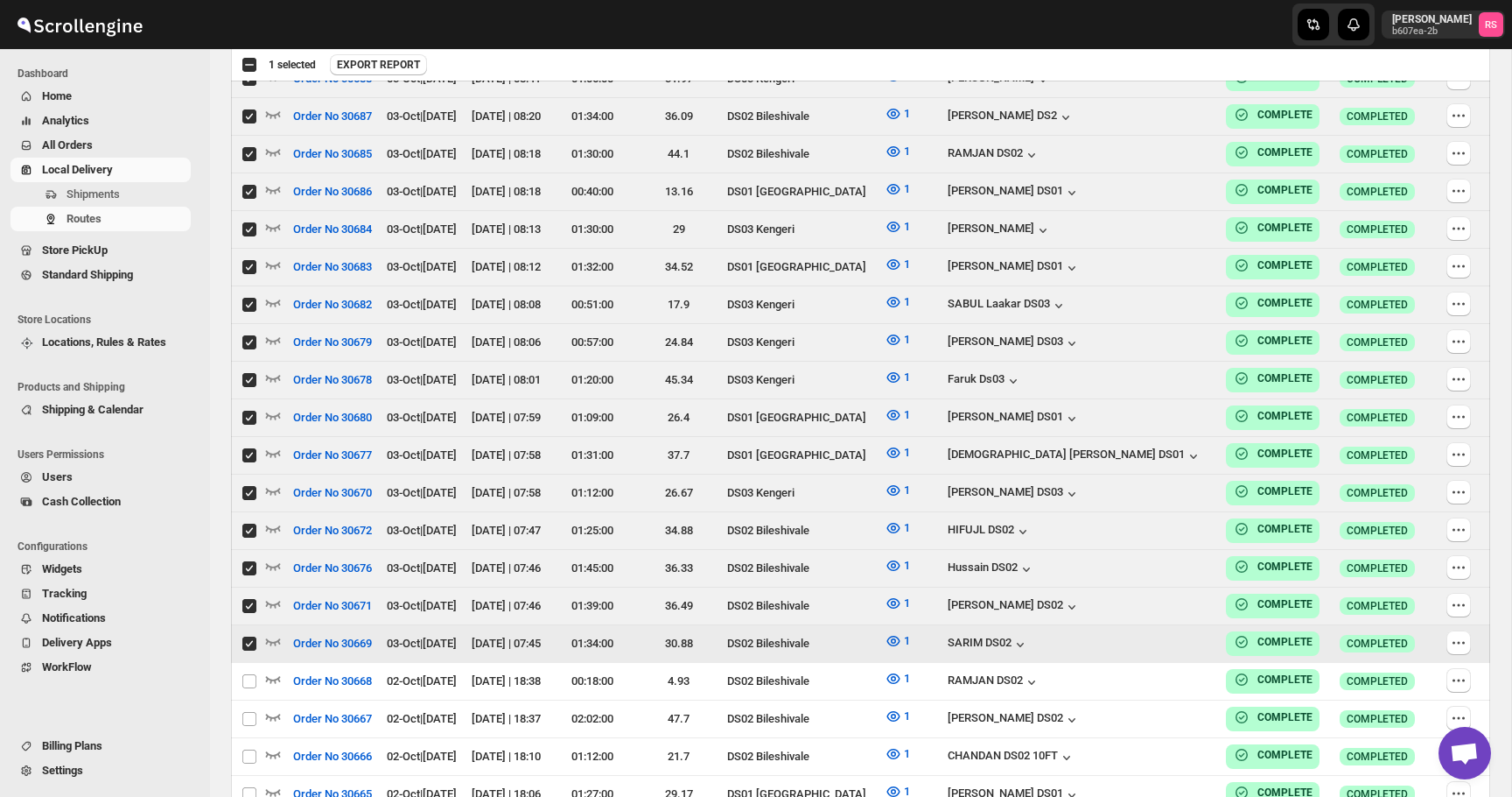
checkbox input "true"
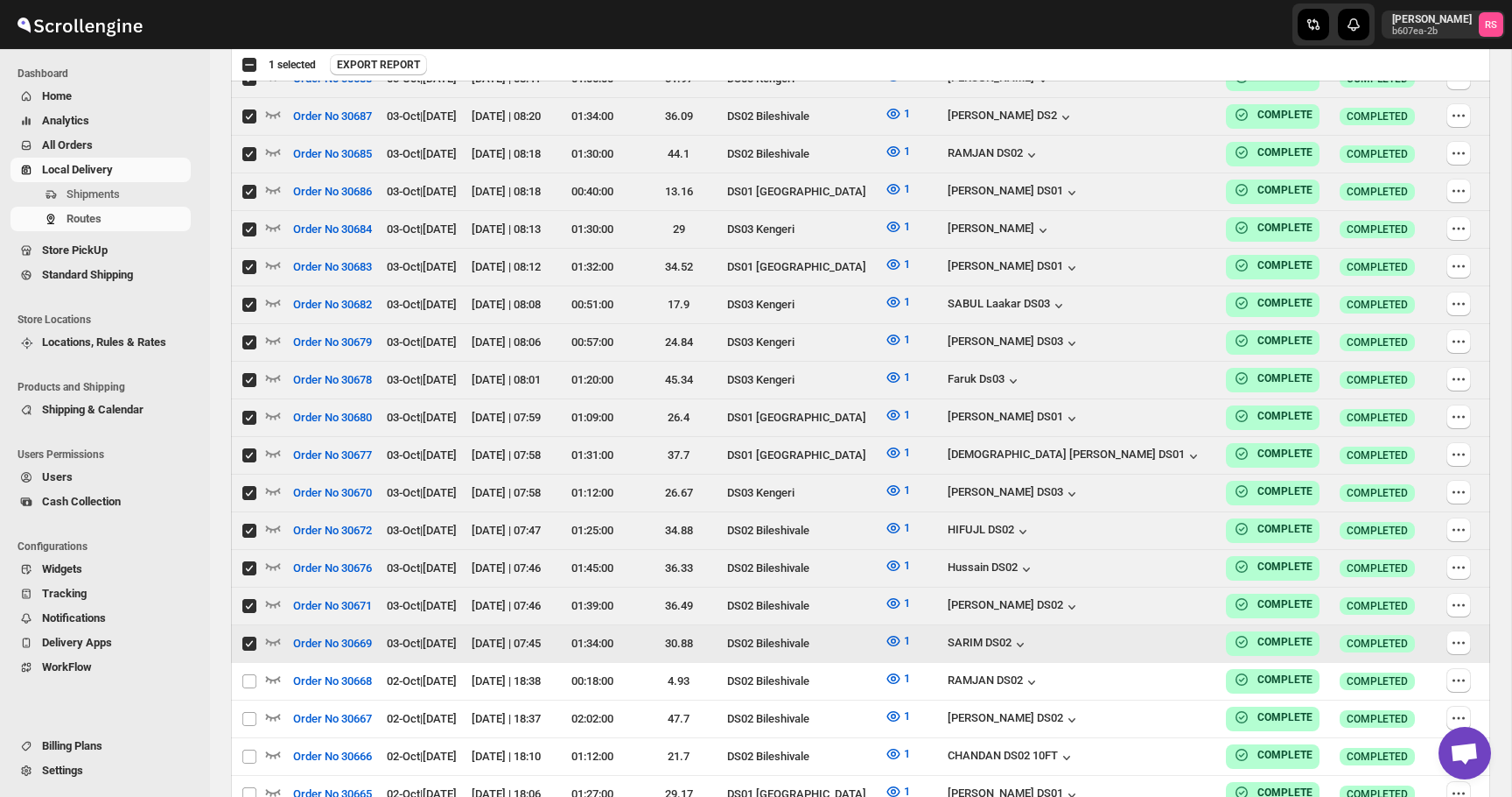
checkbox input "true"
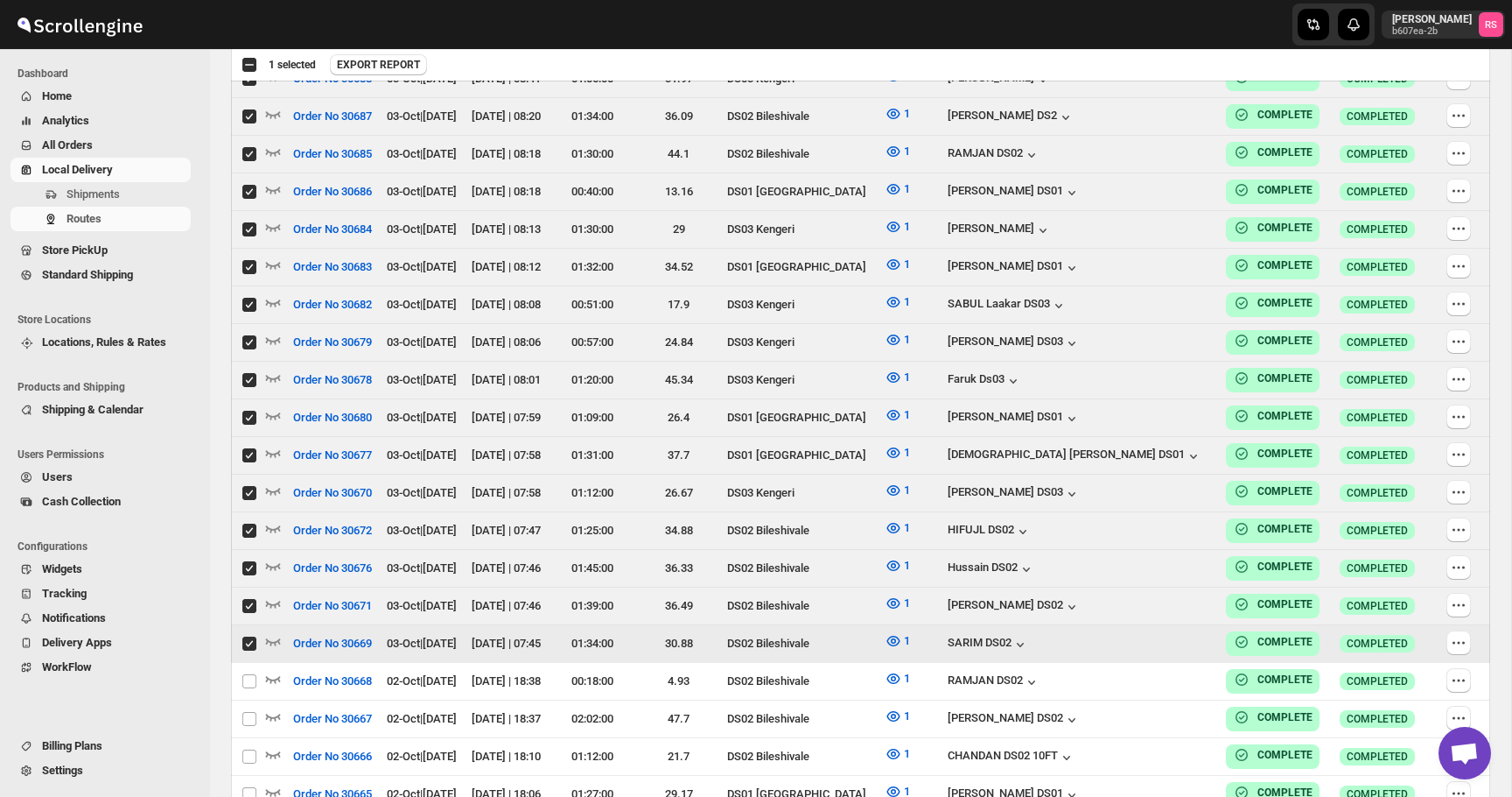
checkbox input "true"
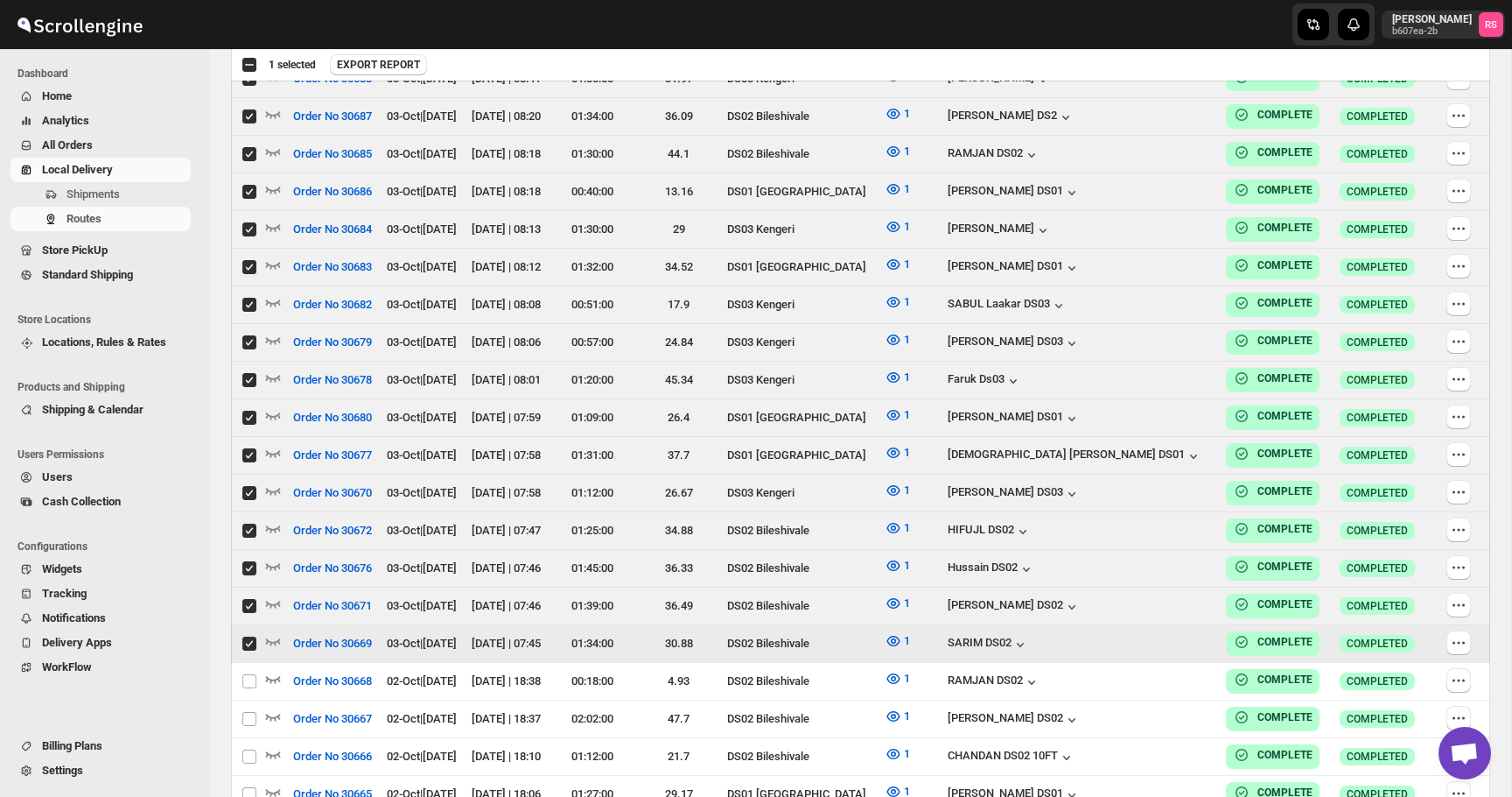
checkbox input "true"
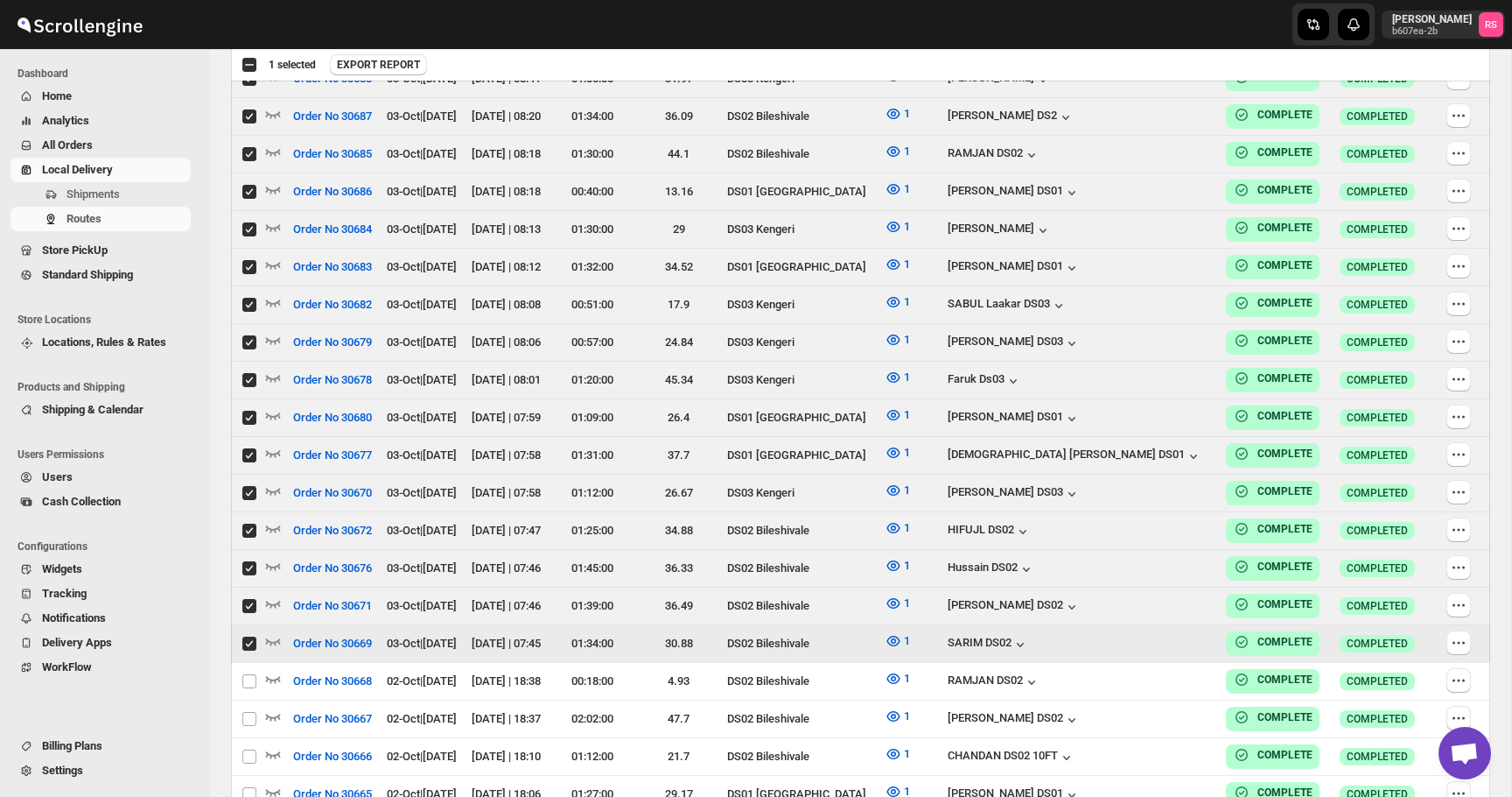
checkbox input "true"
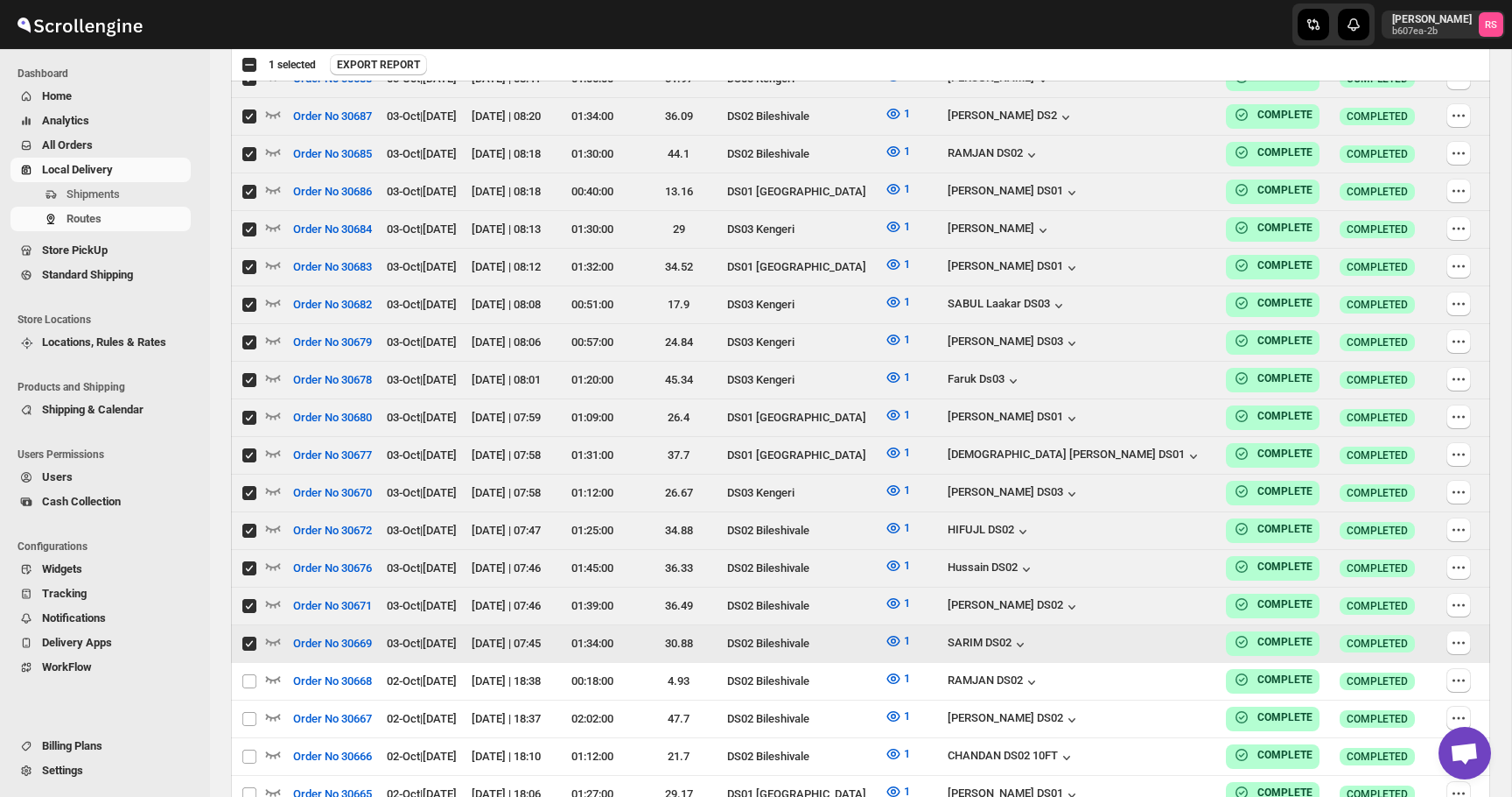
checkbox input "true"
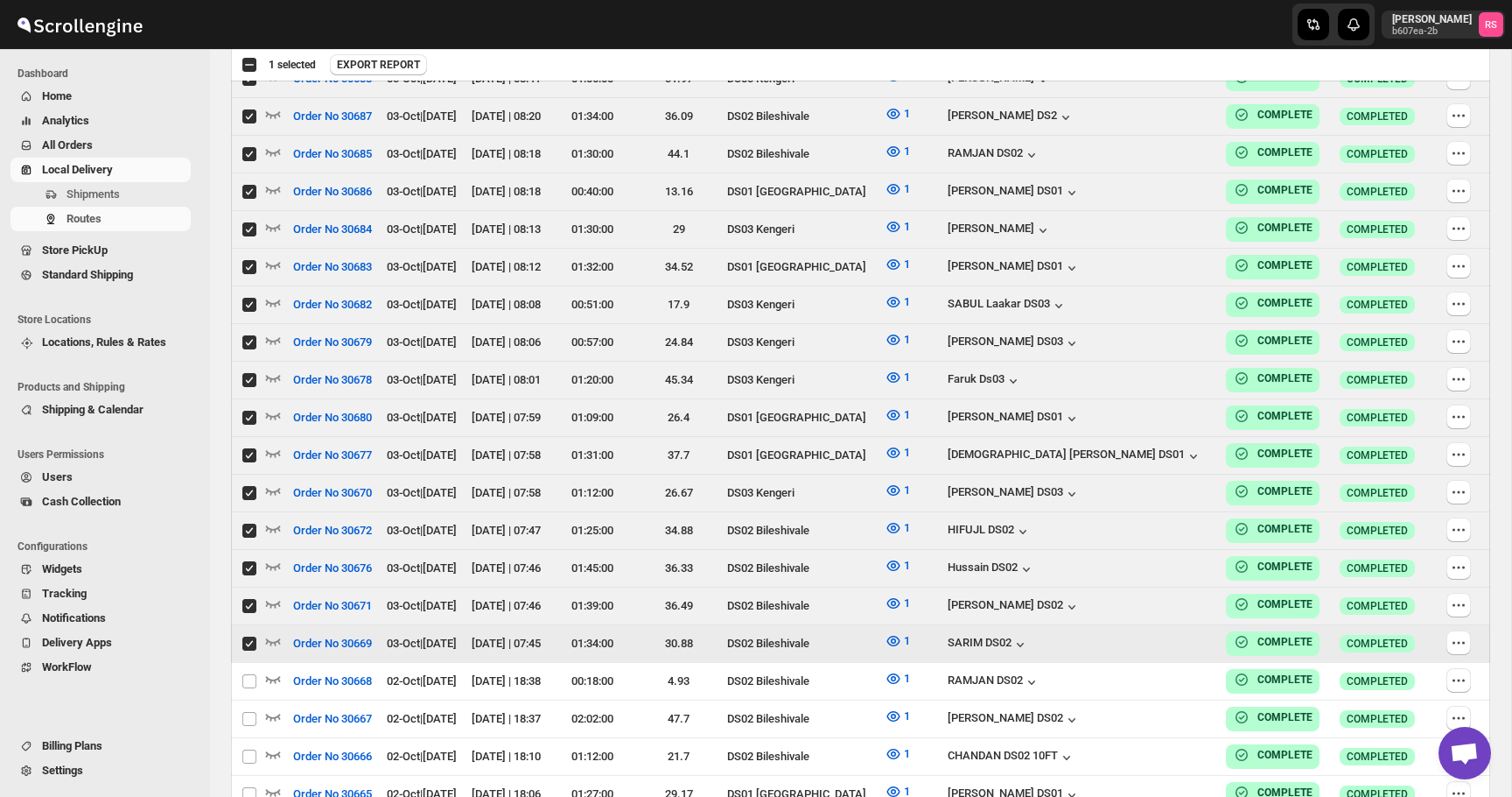
checkbox input "true"
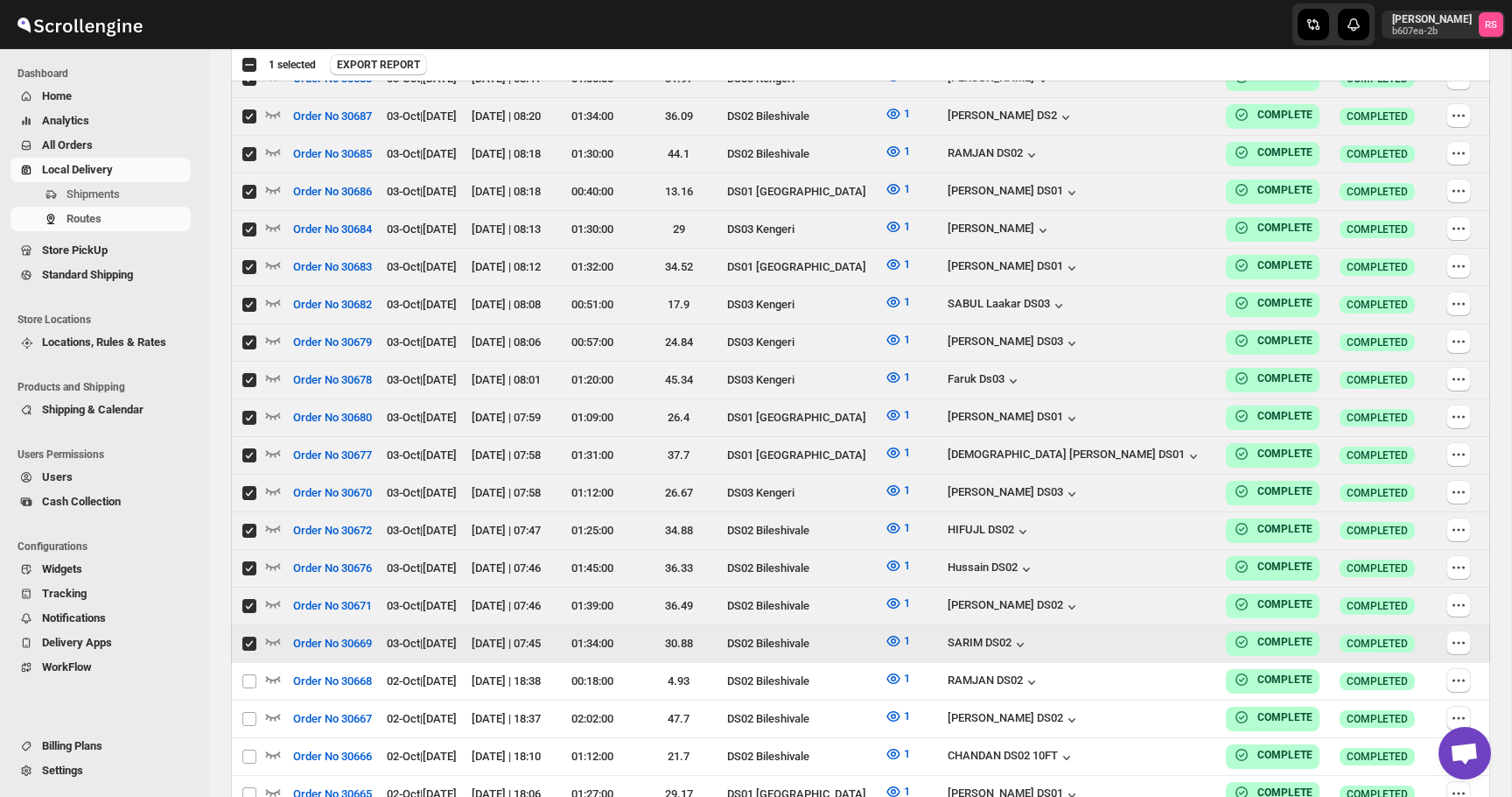
checkbox input "true"
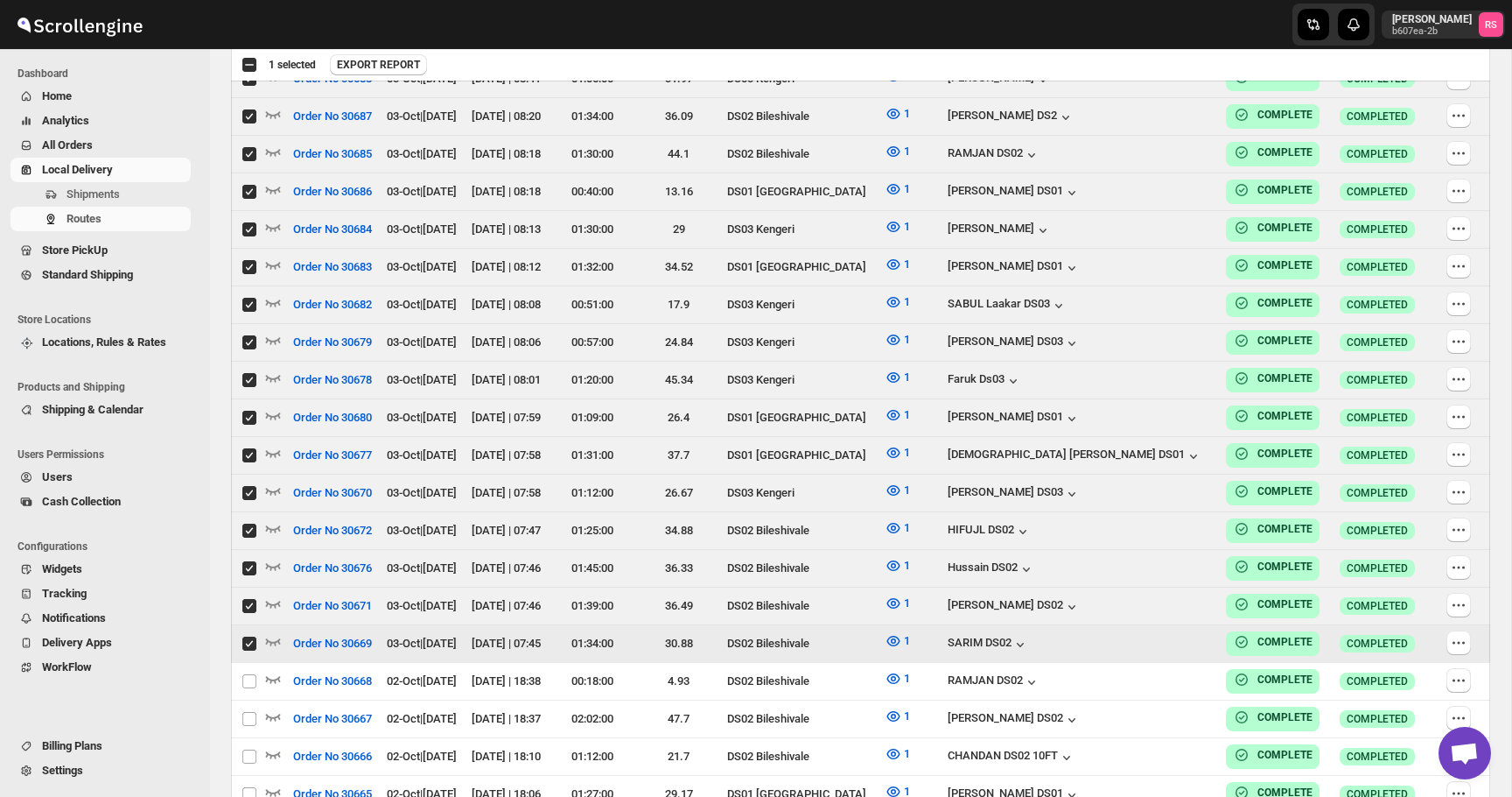
checkbox input "true"
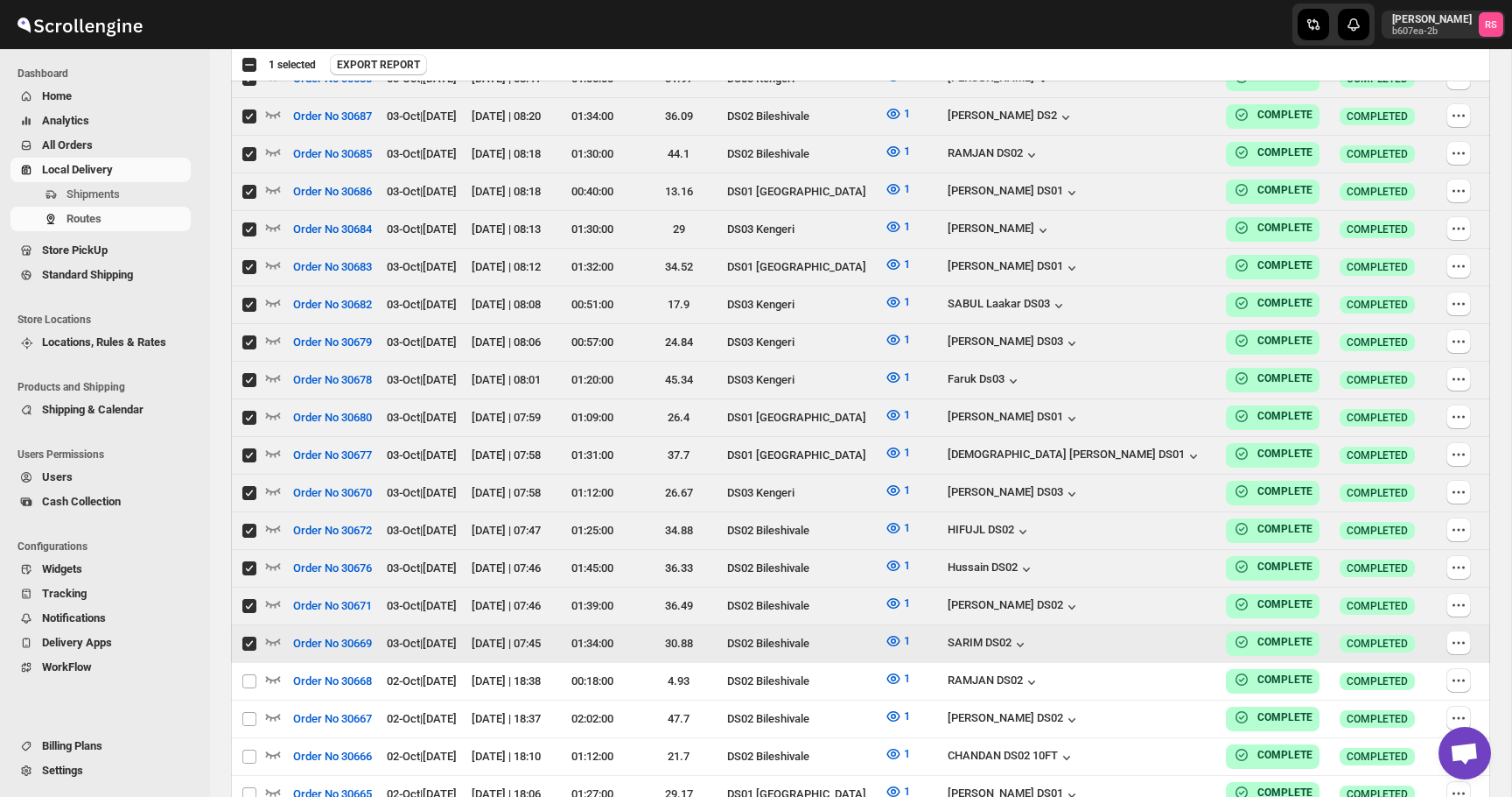
checkbox input "true"
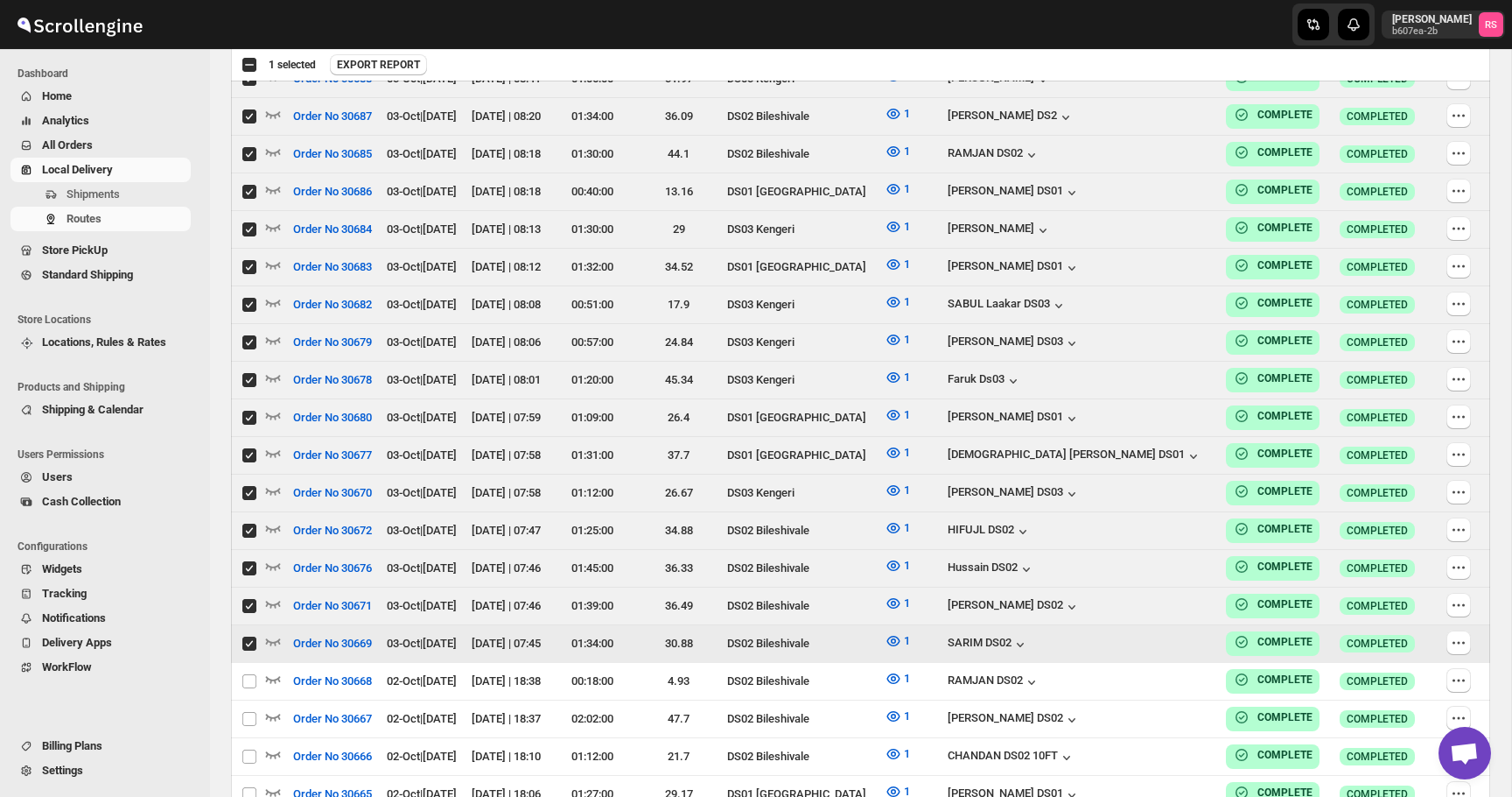
checkbox input "true"
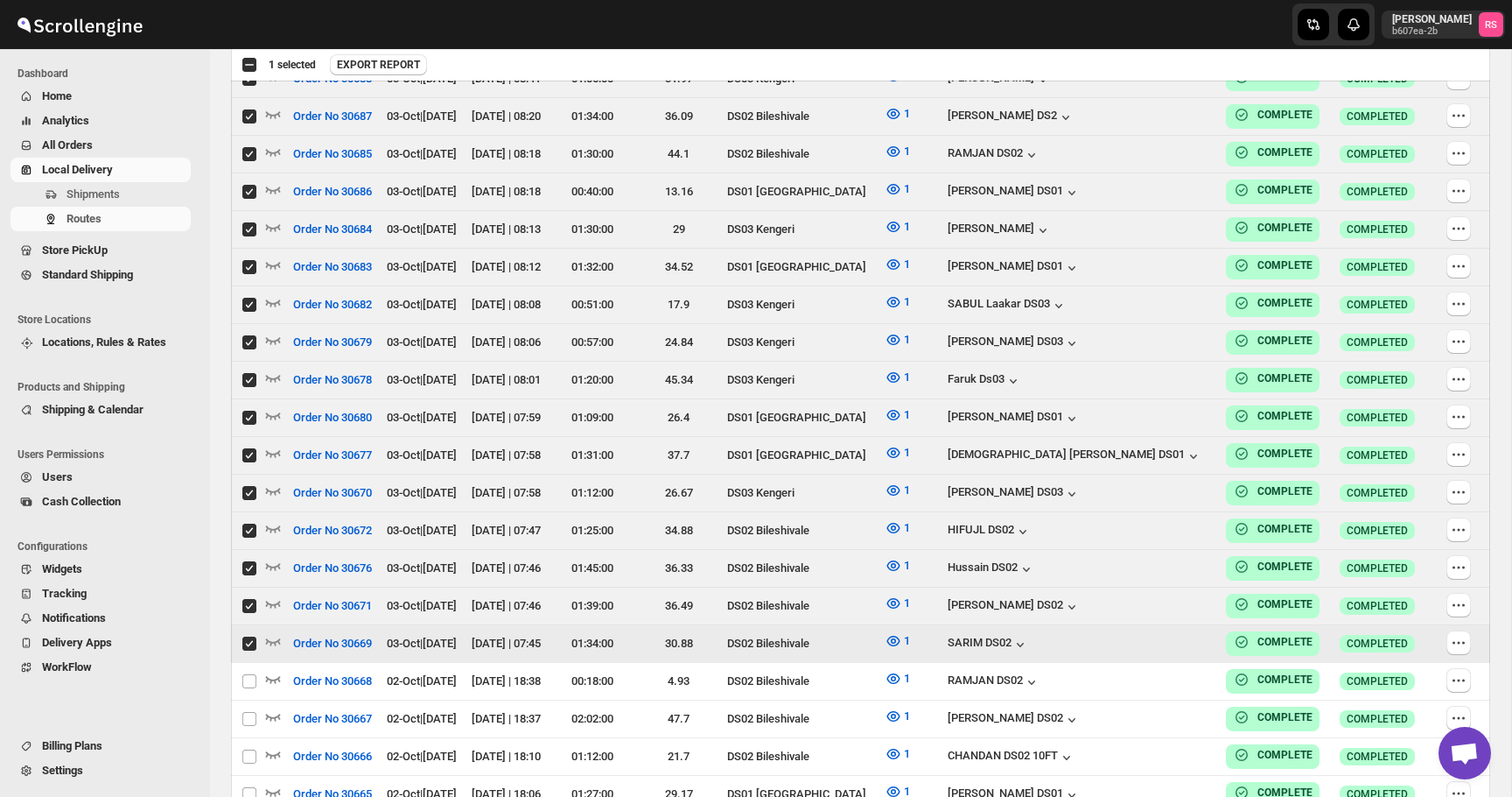
checkbox input "true"
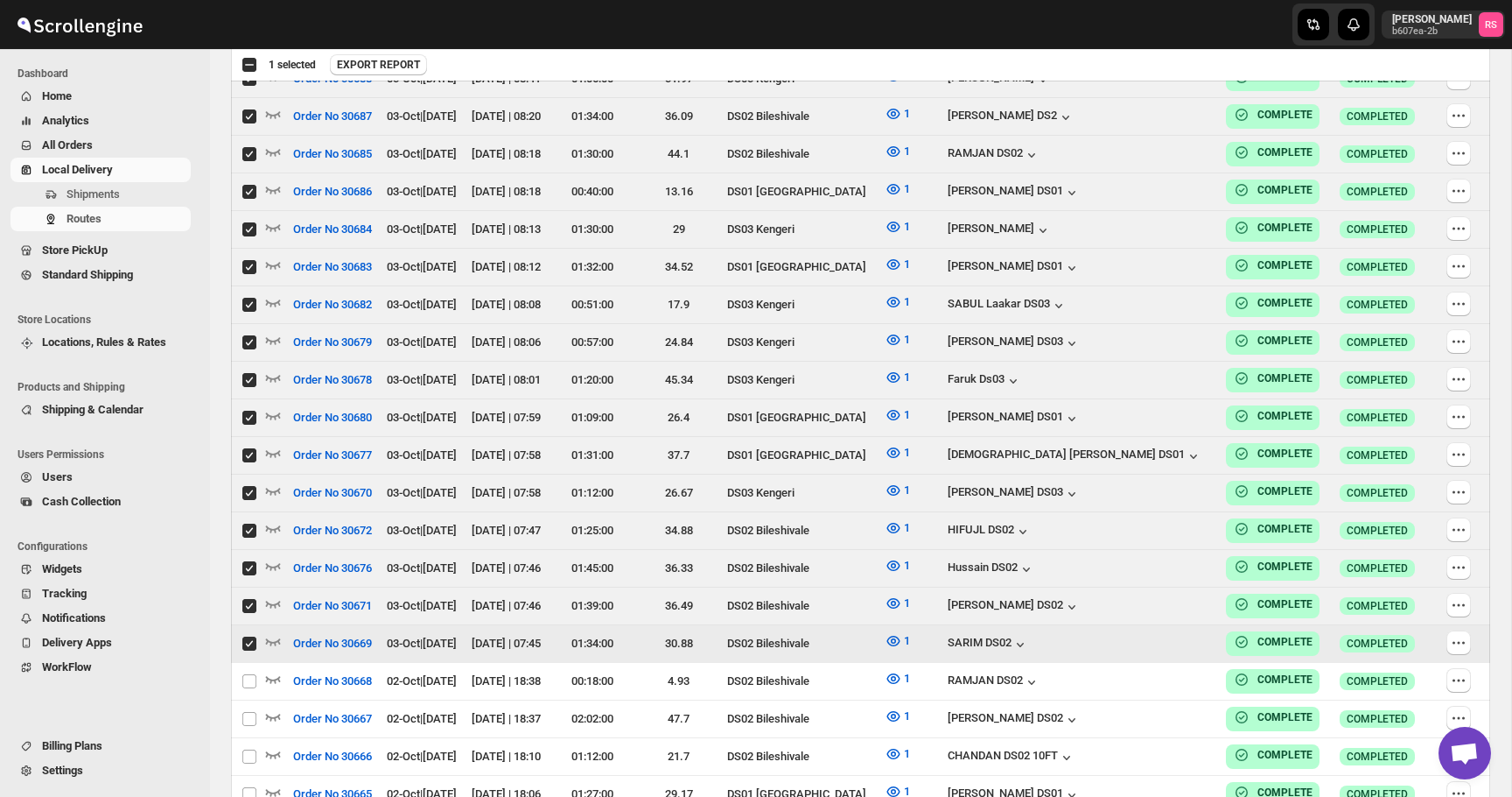
checkbox input "true"
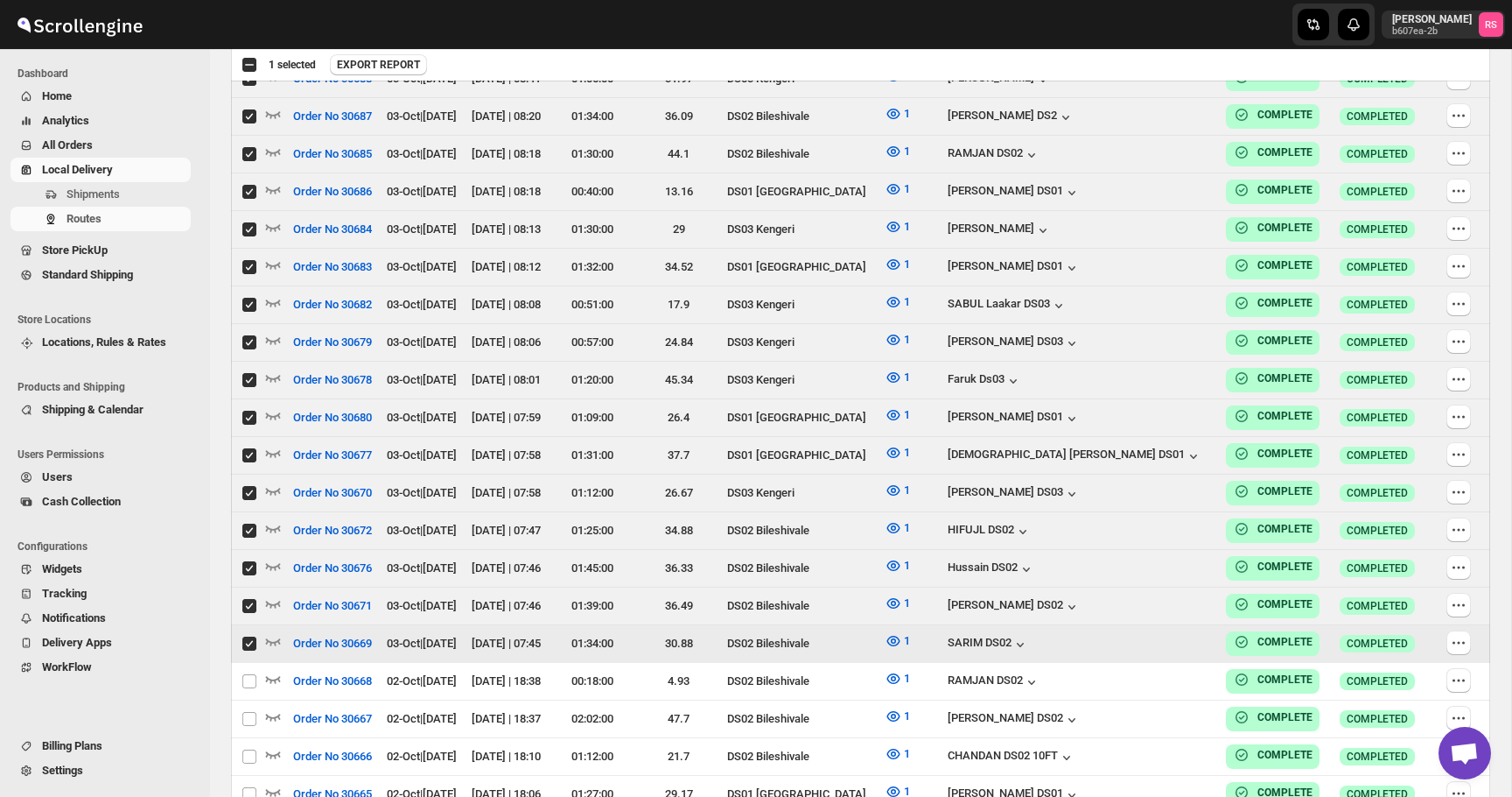
checkbox input "true"
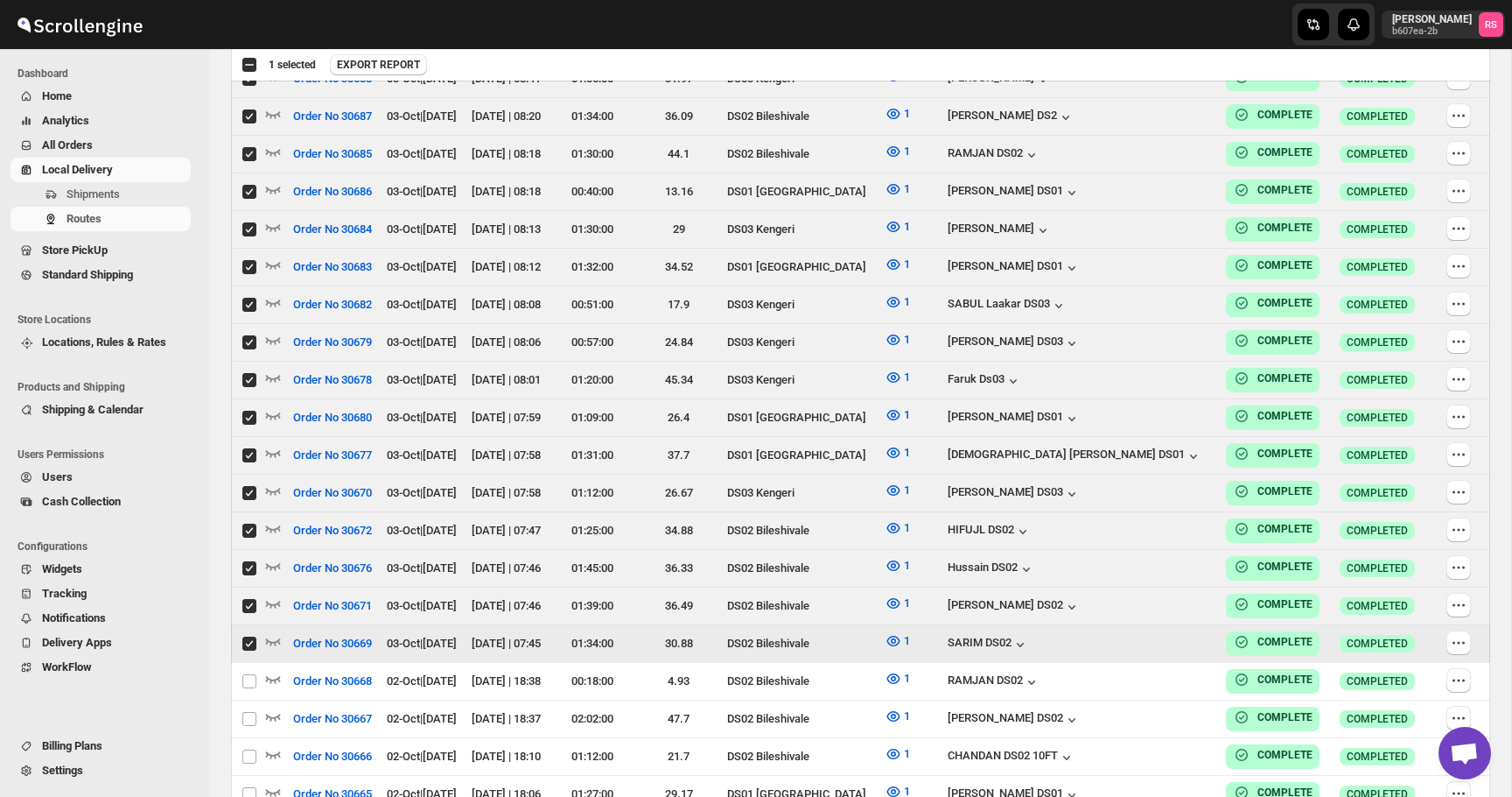
checkbox input "true"
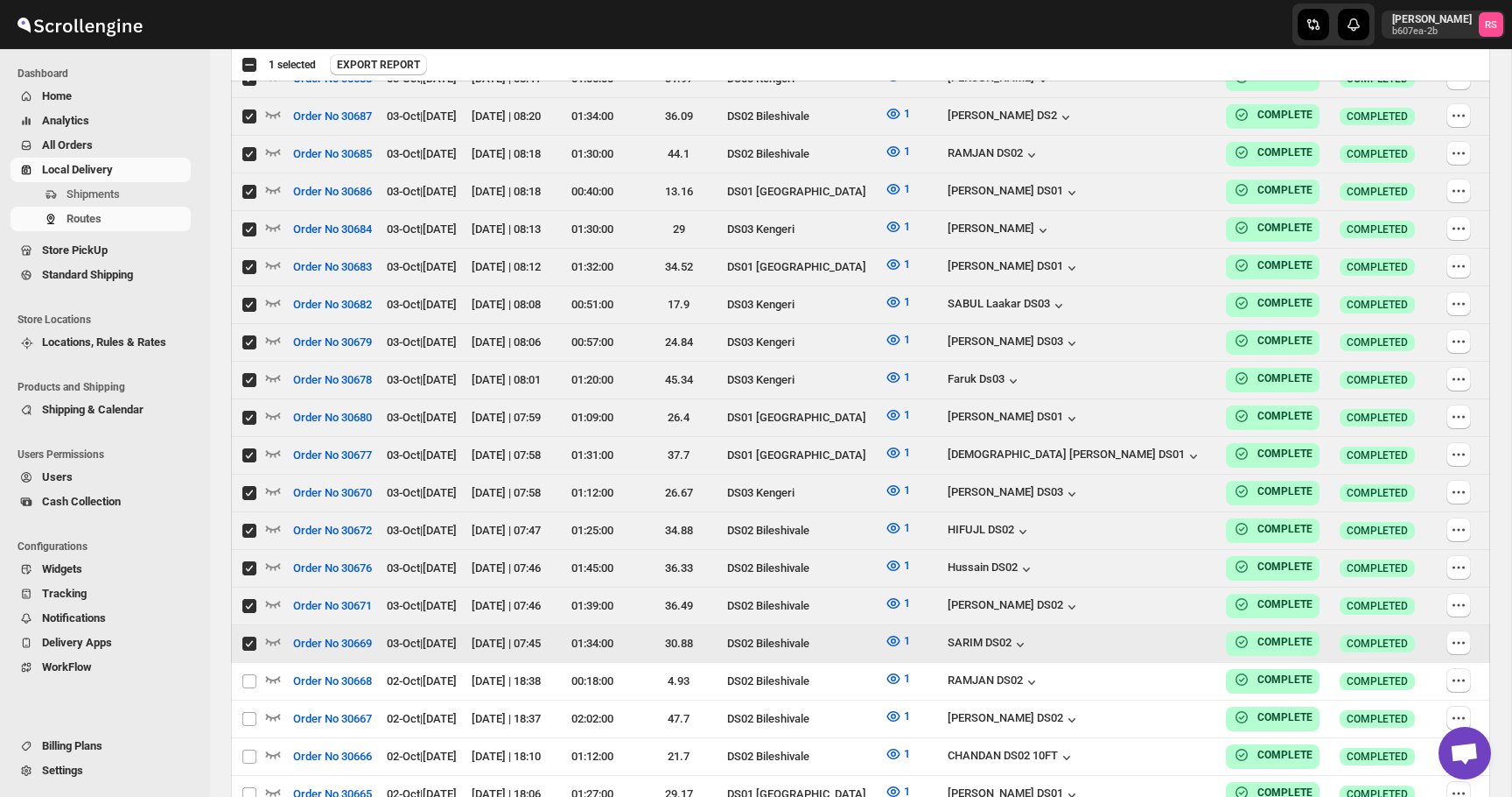
checkbox input "true"
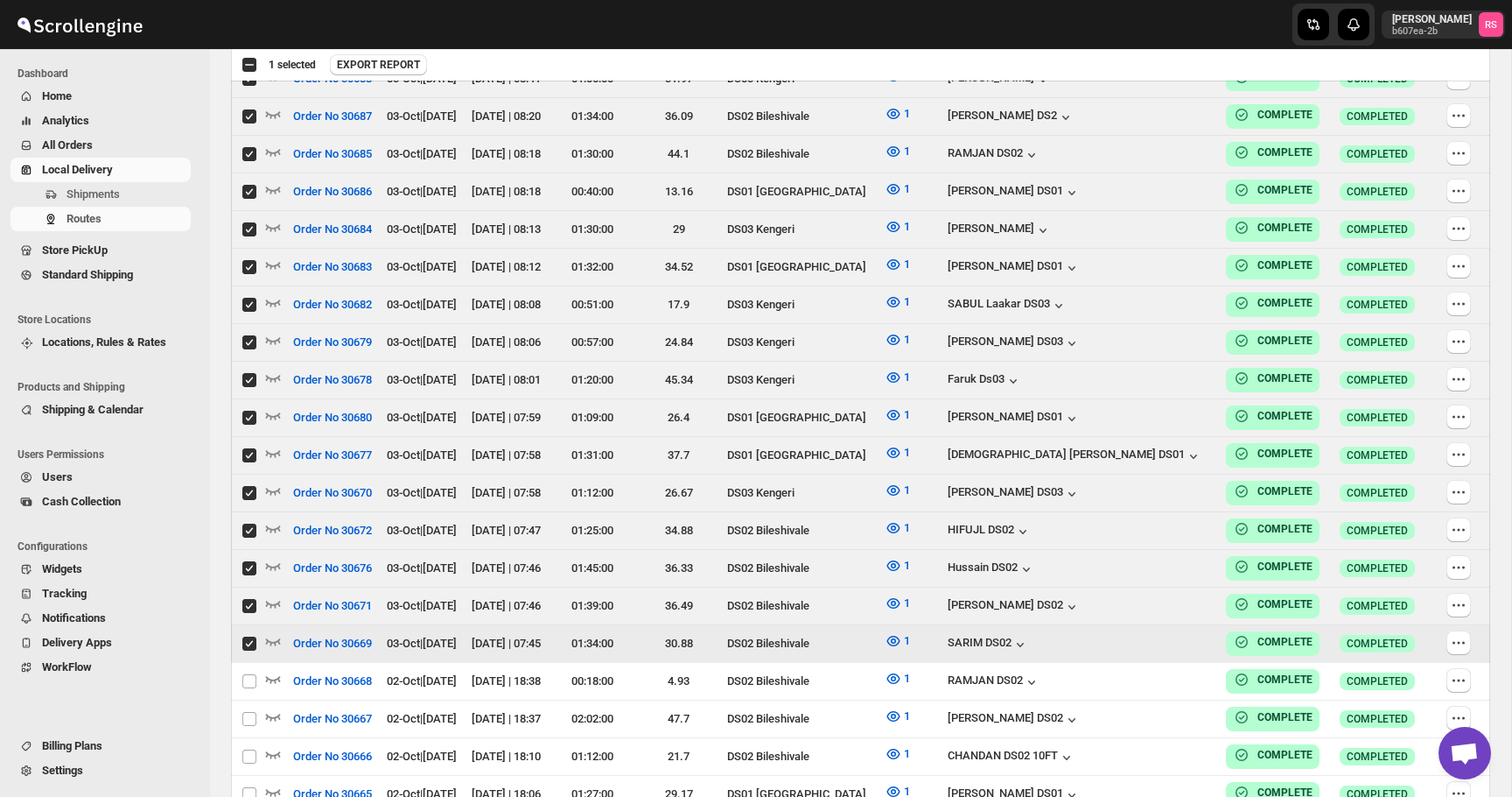
checkbox input "true"
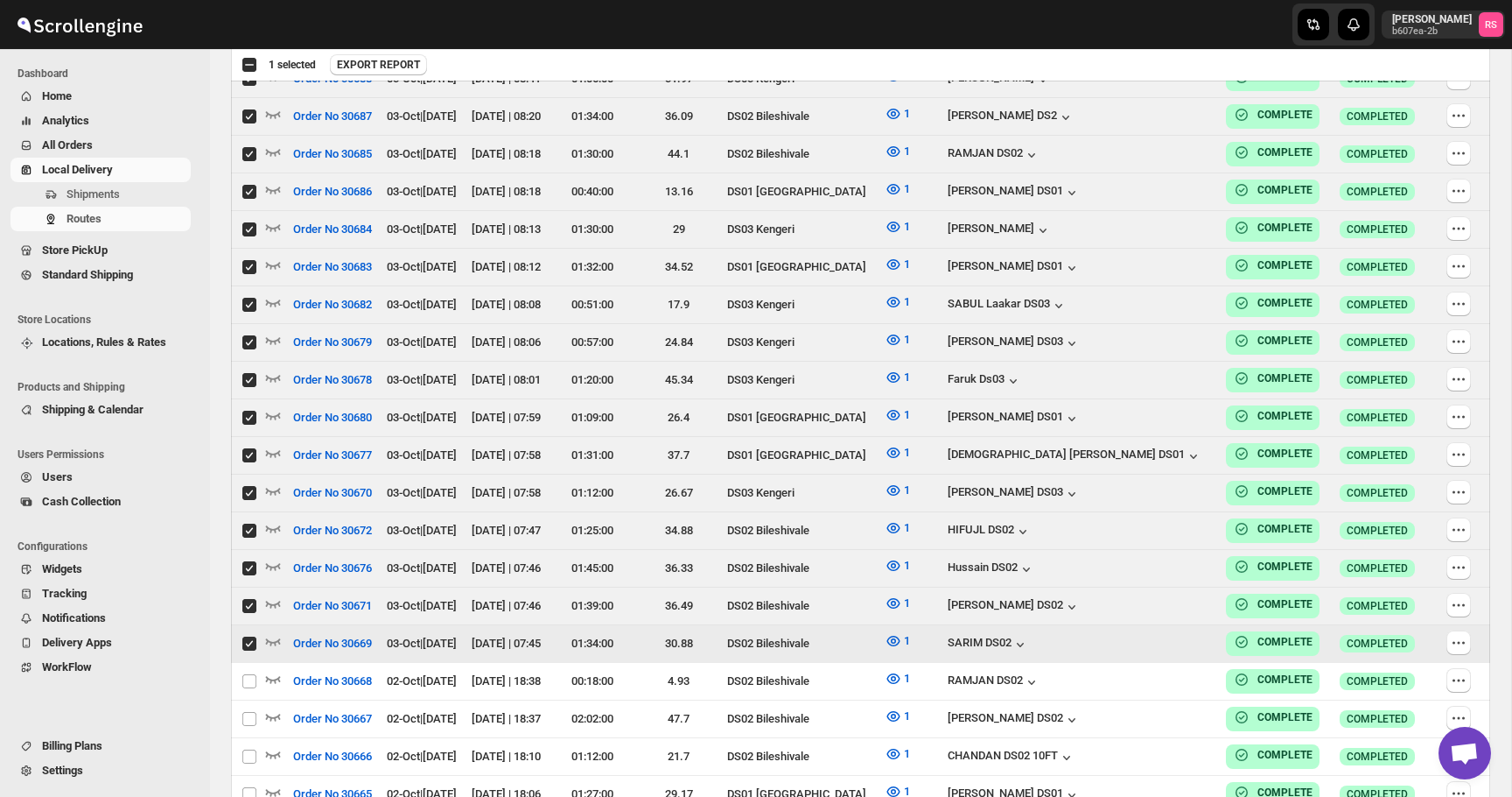
checkbox input "true"
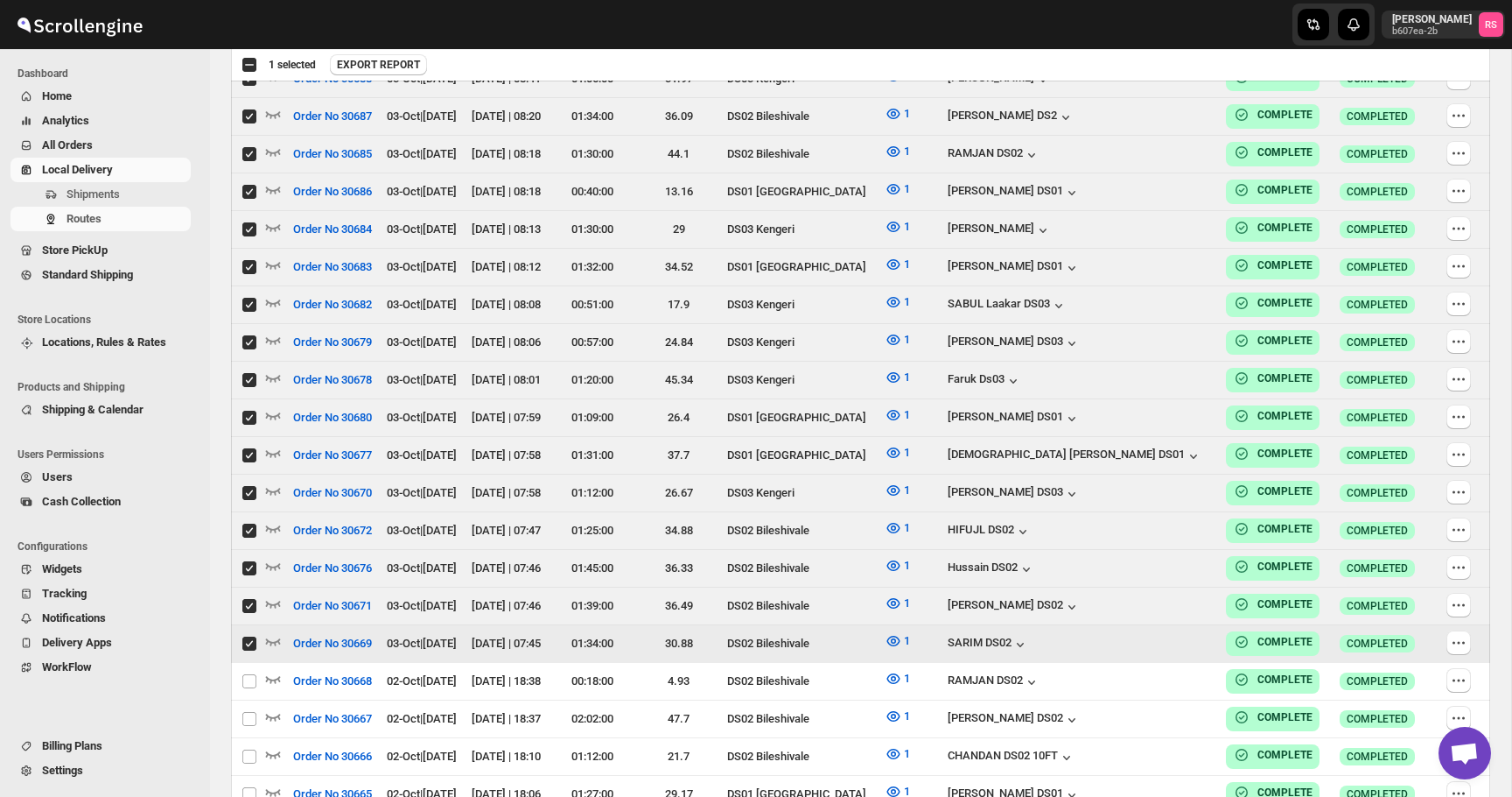
checkbox input "true"
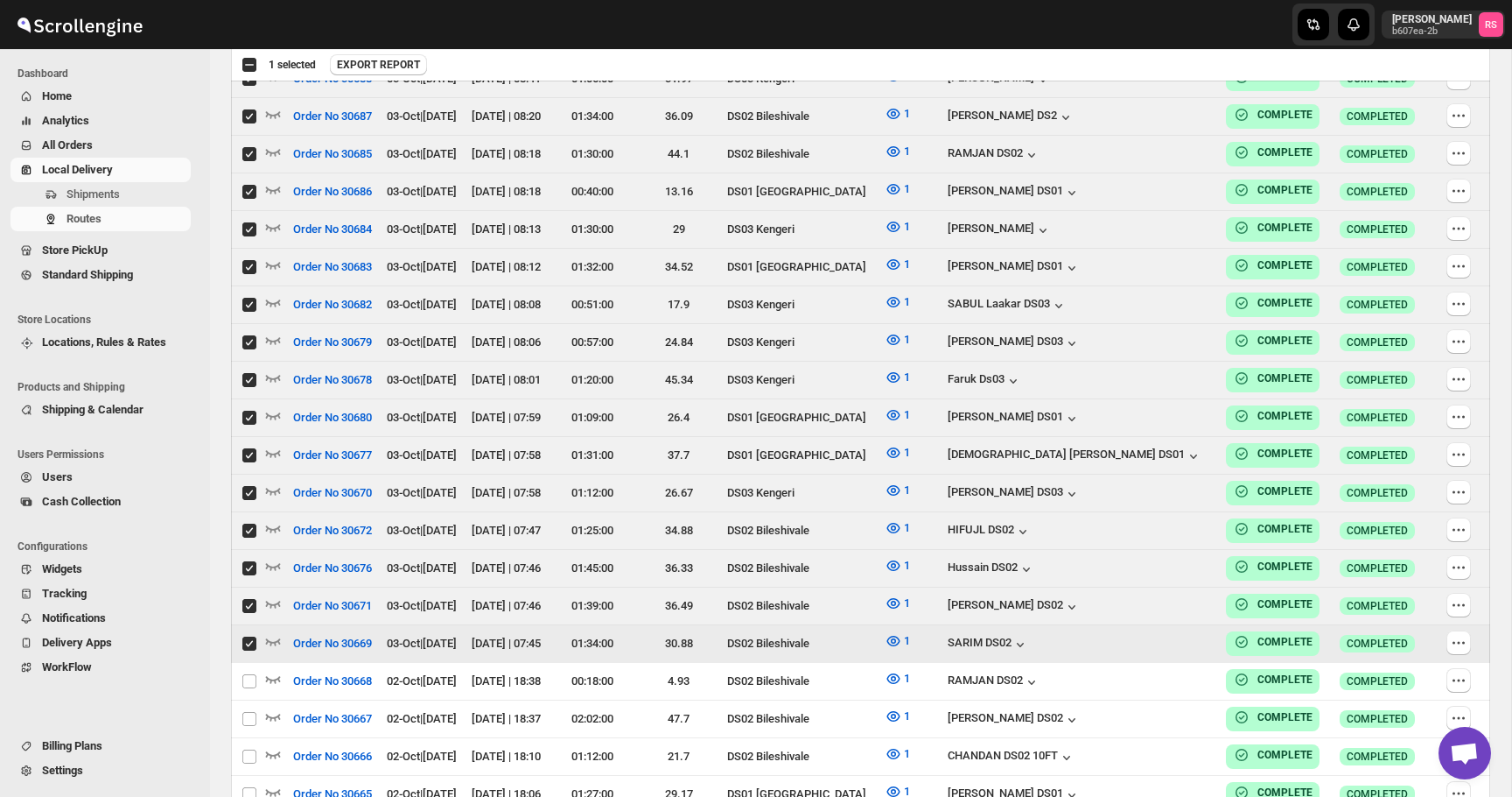
checkbox input "true"
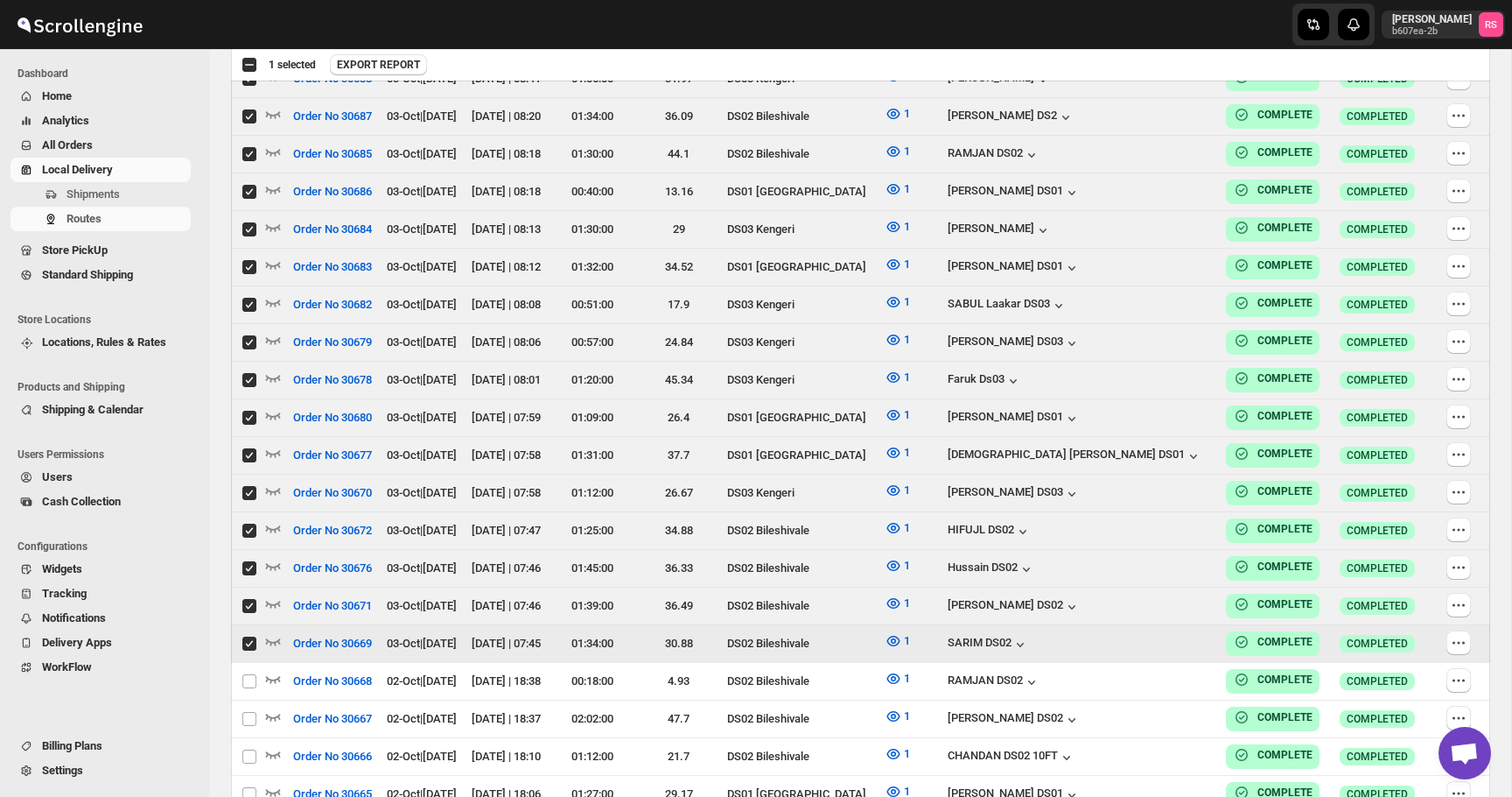
checkbox input "true"
click at [396, 60] on span "EXPORT REPORT" at bounding box center [391, 65] width 83 height 14
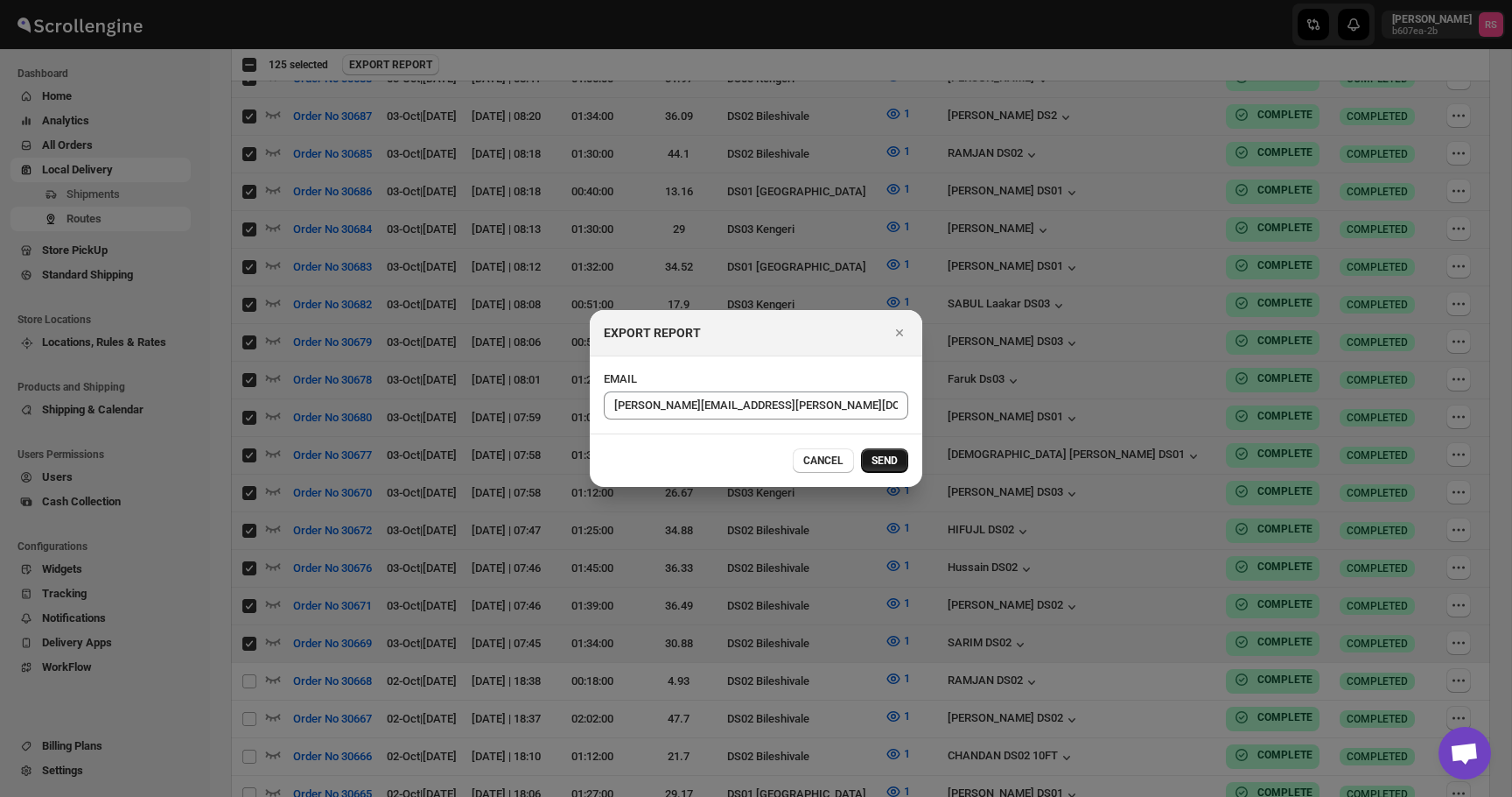
click at [872, 457] on span "SEND" at bounding box center [885, 460] width 26 height 14
checkbox input "false"
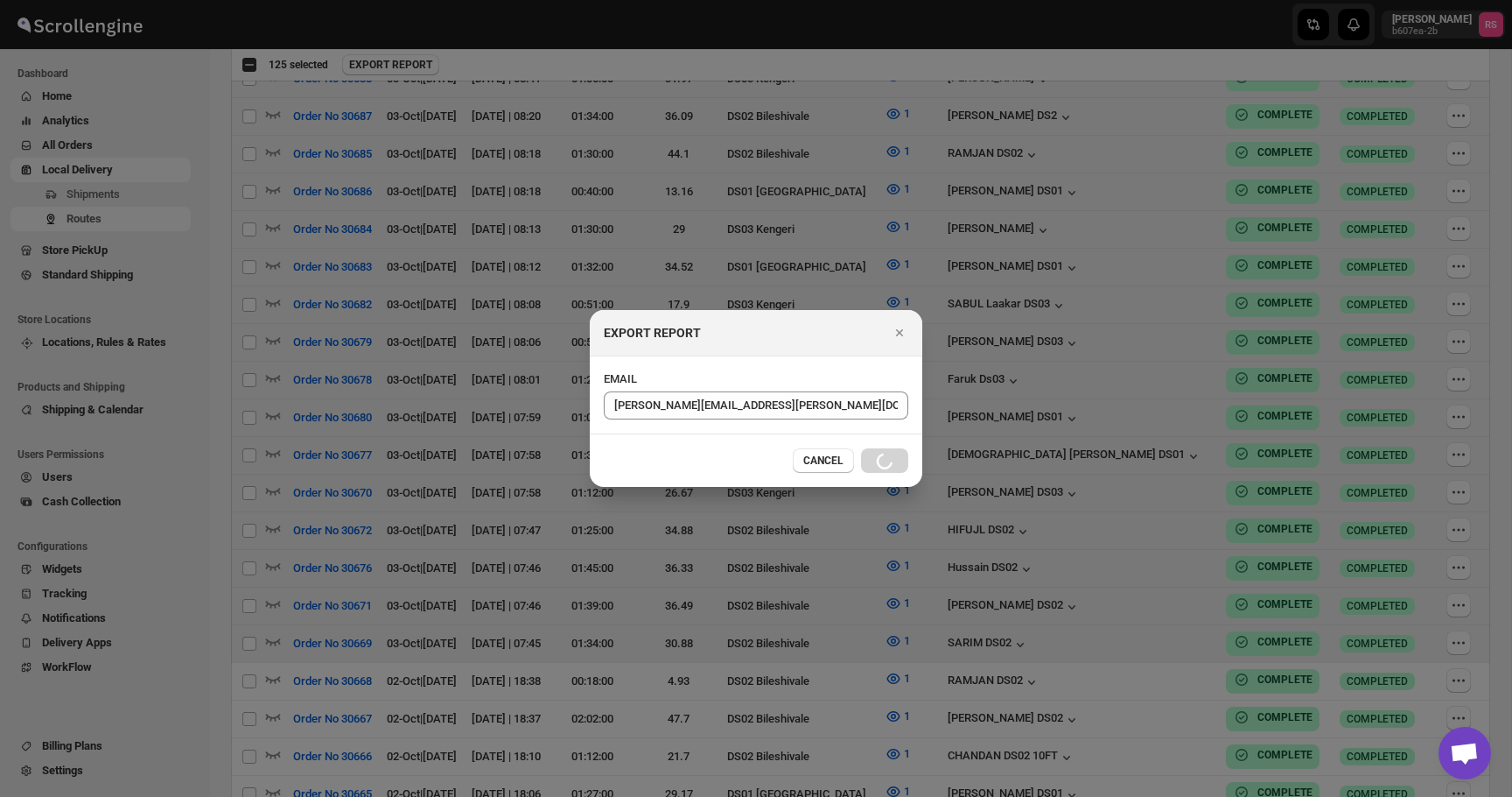
checkbox input "false"
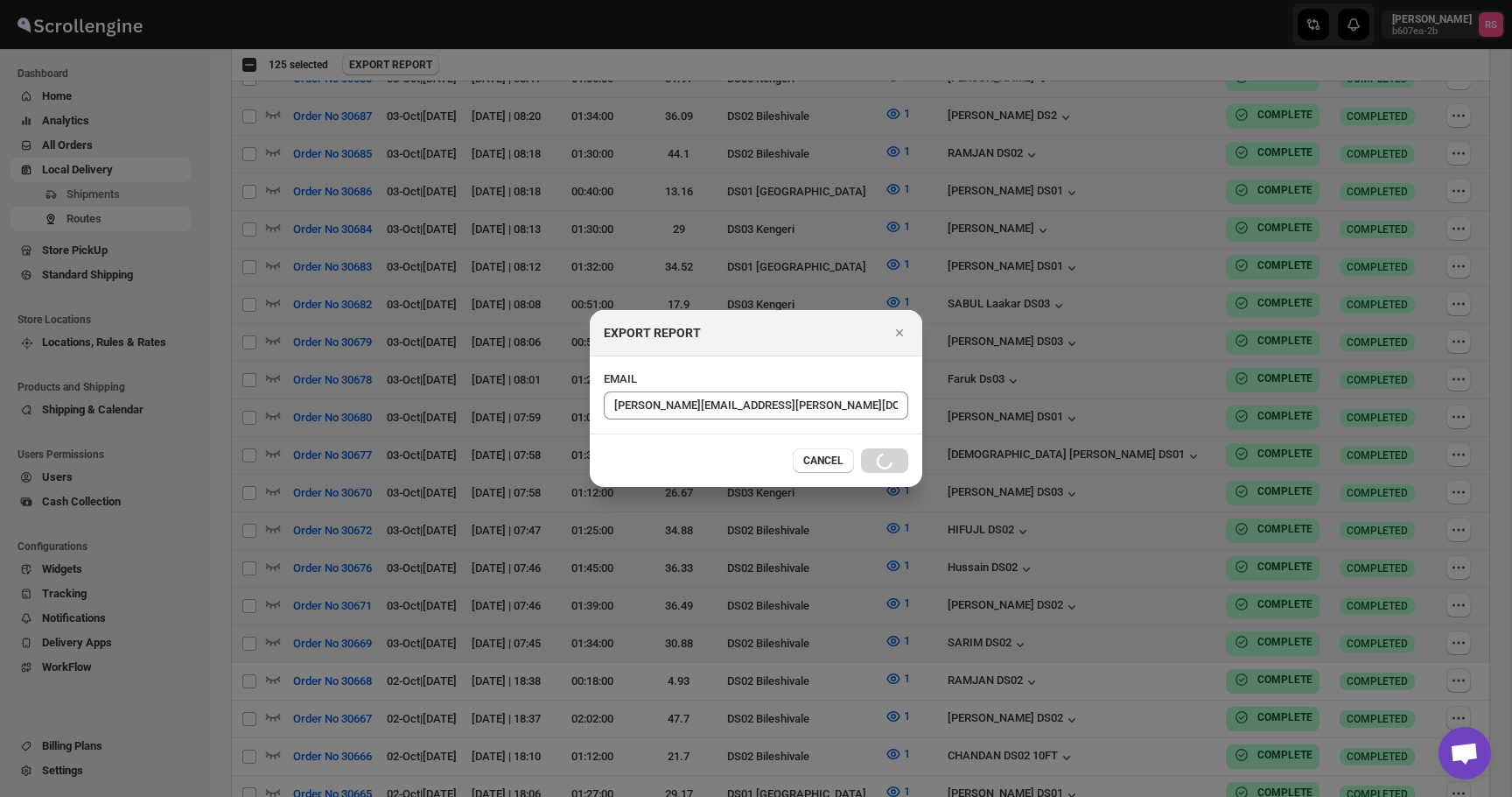
checkbox input "false"
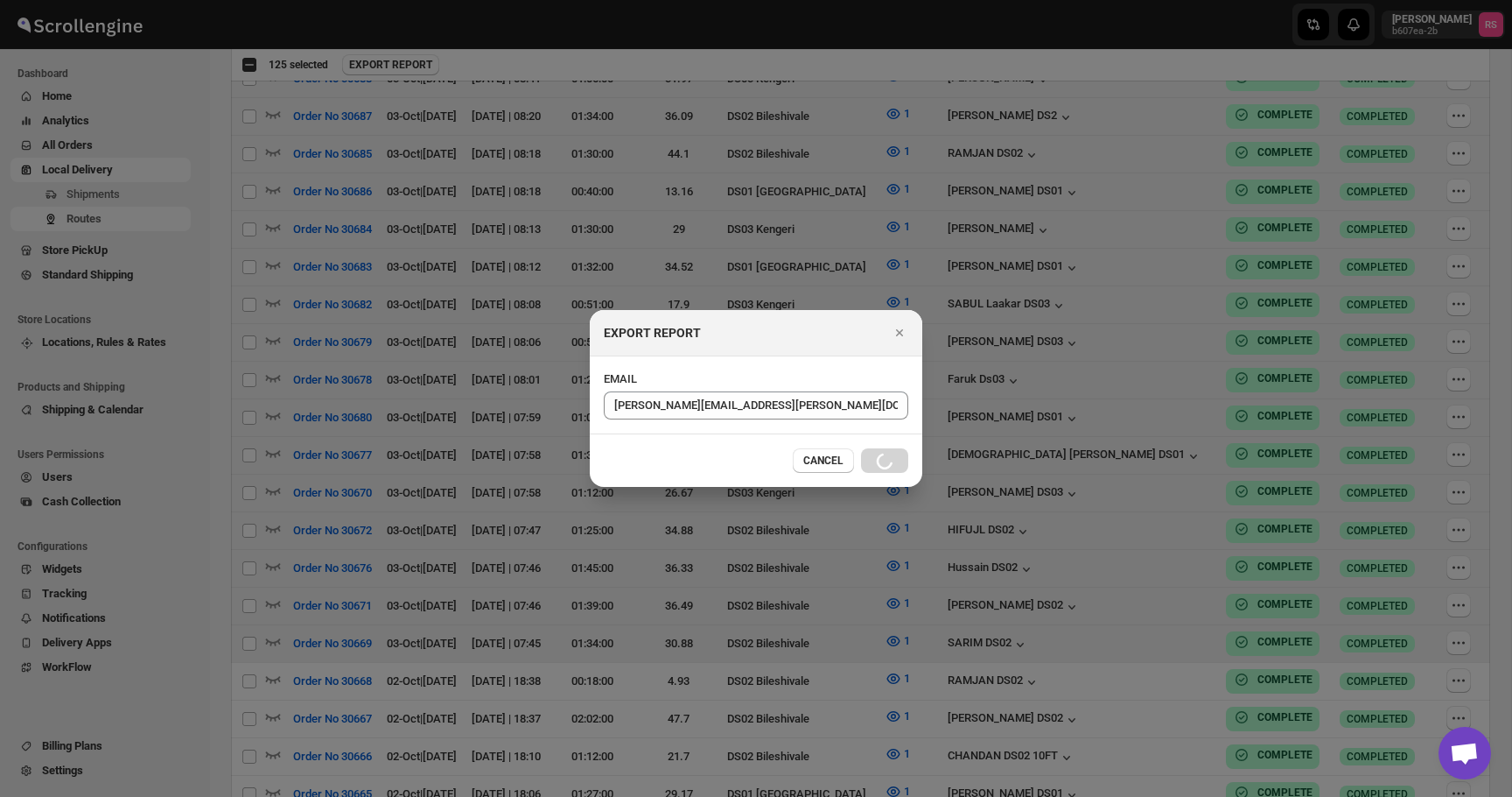
checkbox input "false"
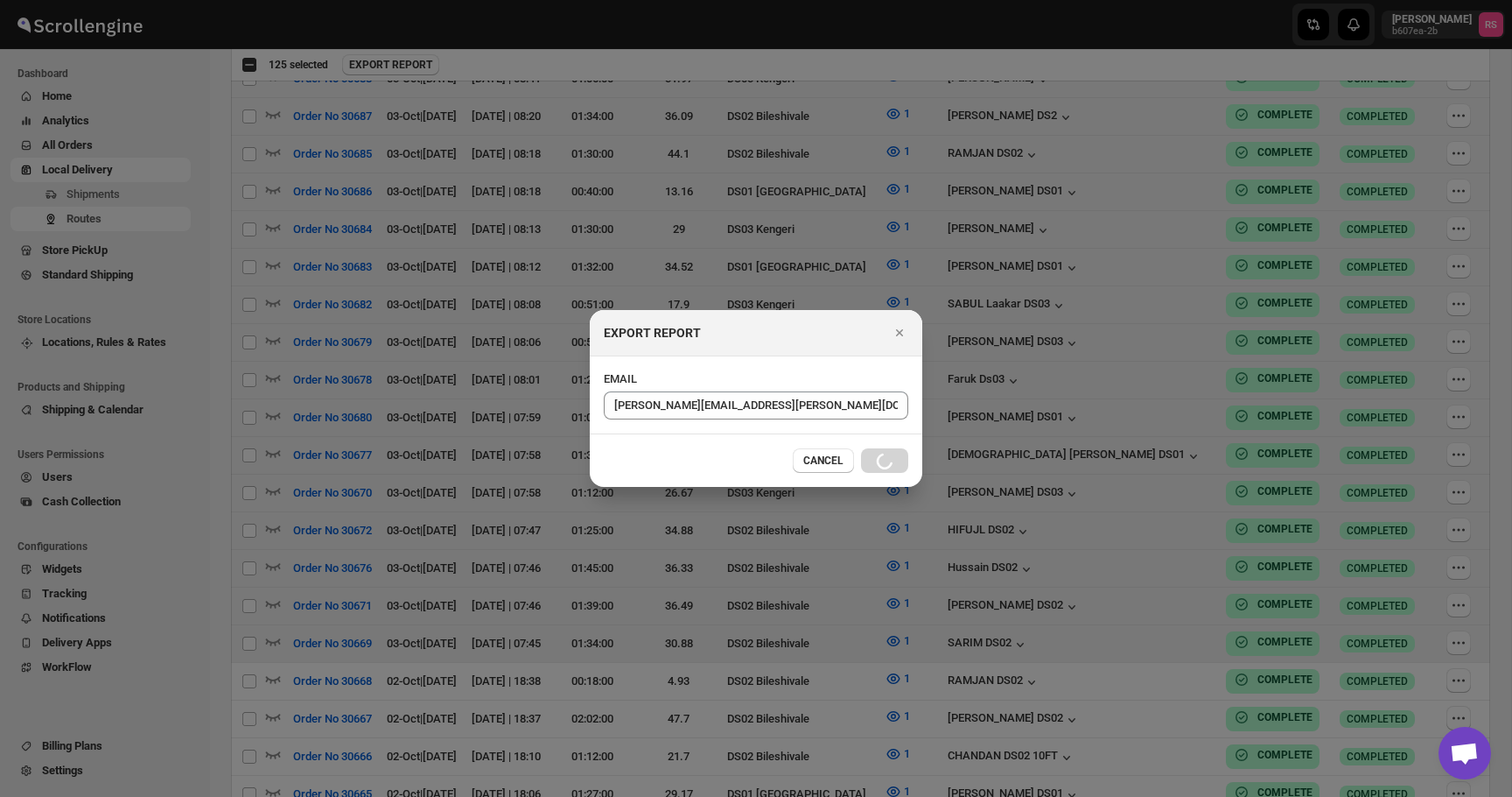
checkbox input "false"
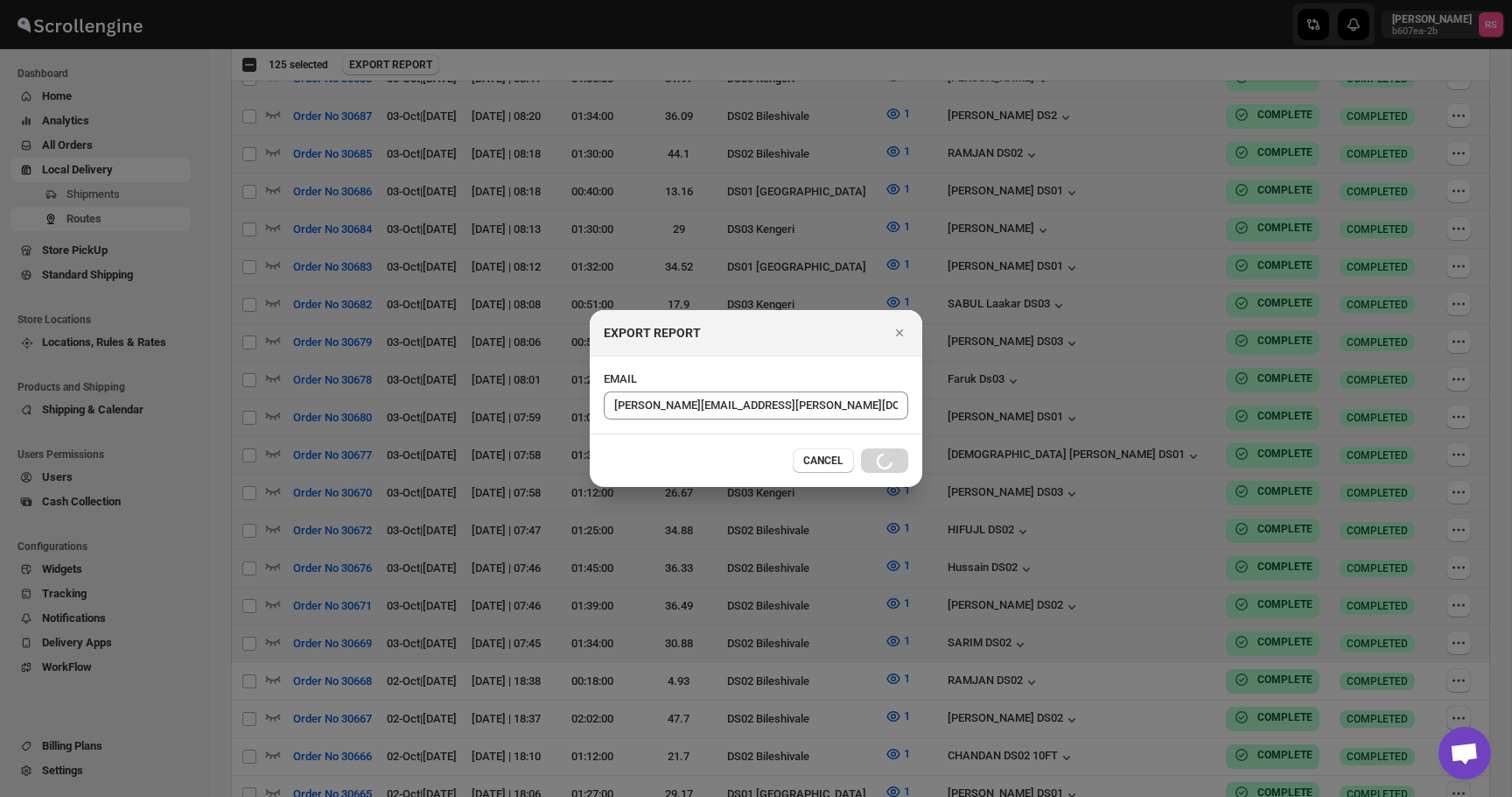
checkbox input "false"
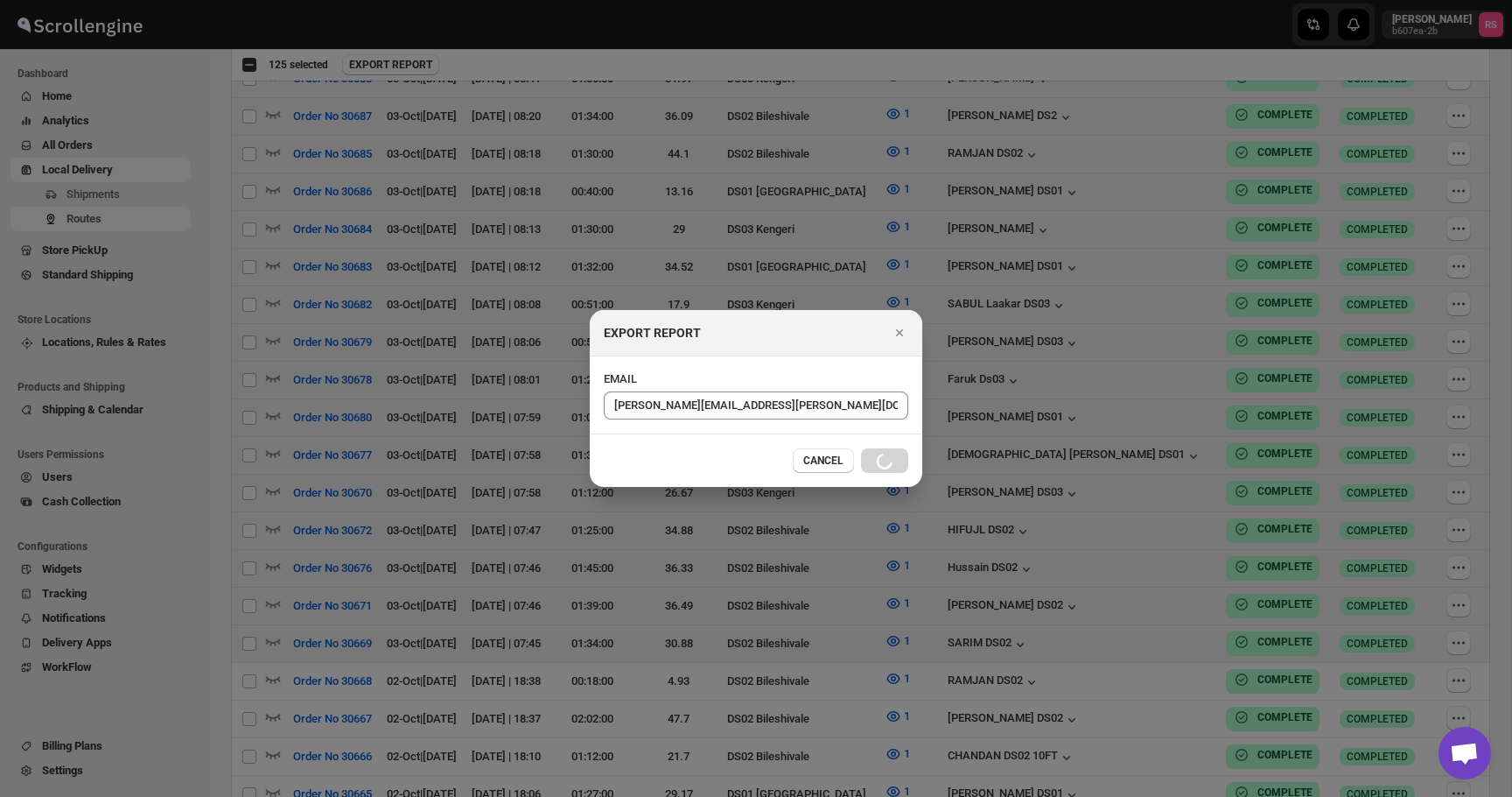
checkbox input "false"
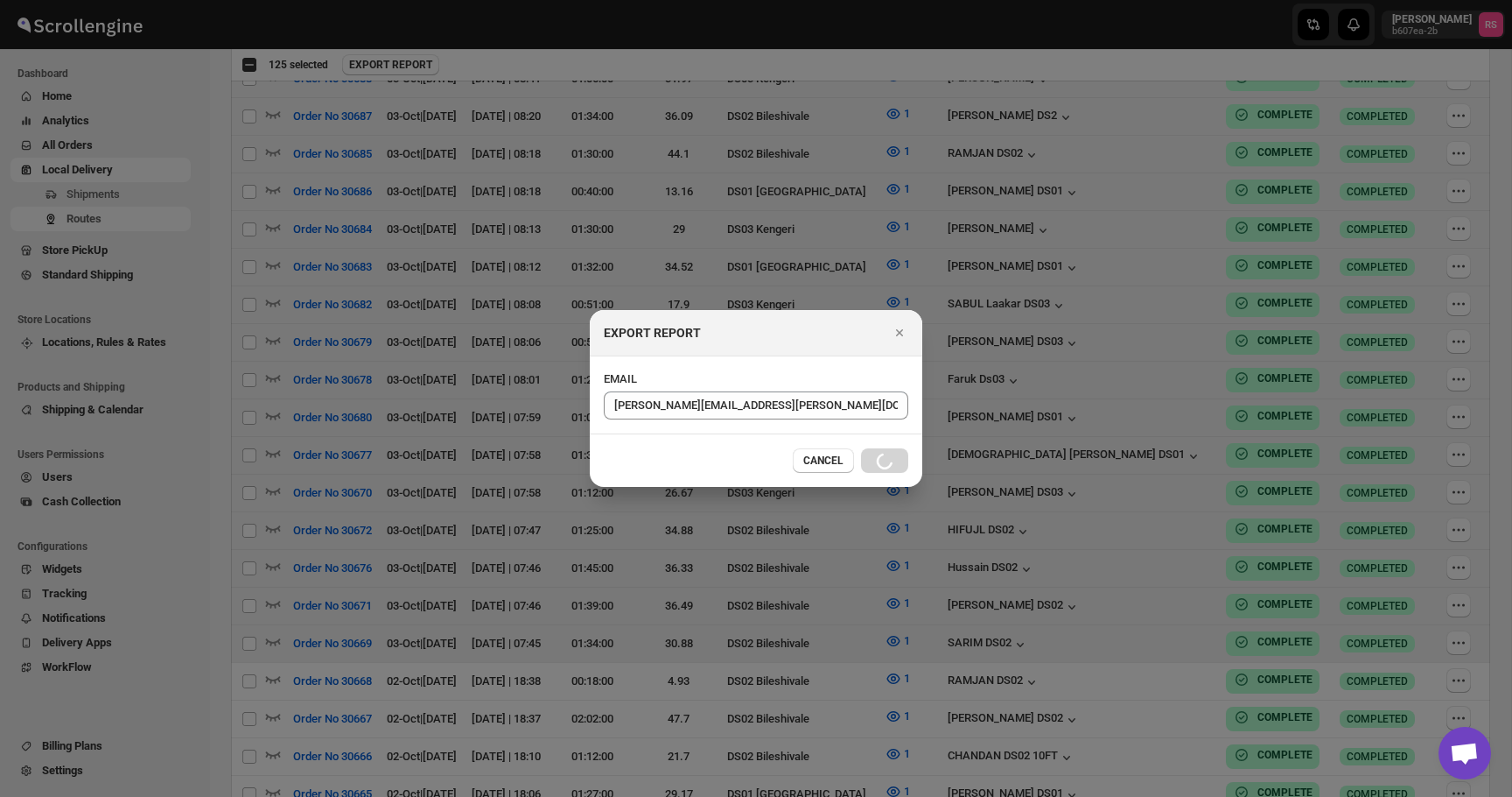
checkbox input "false"
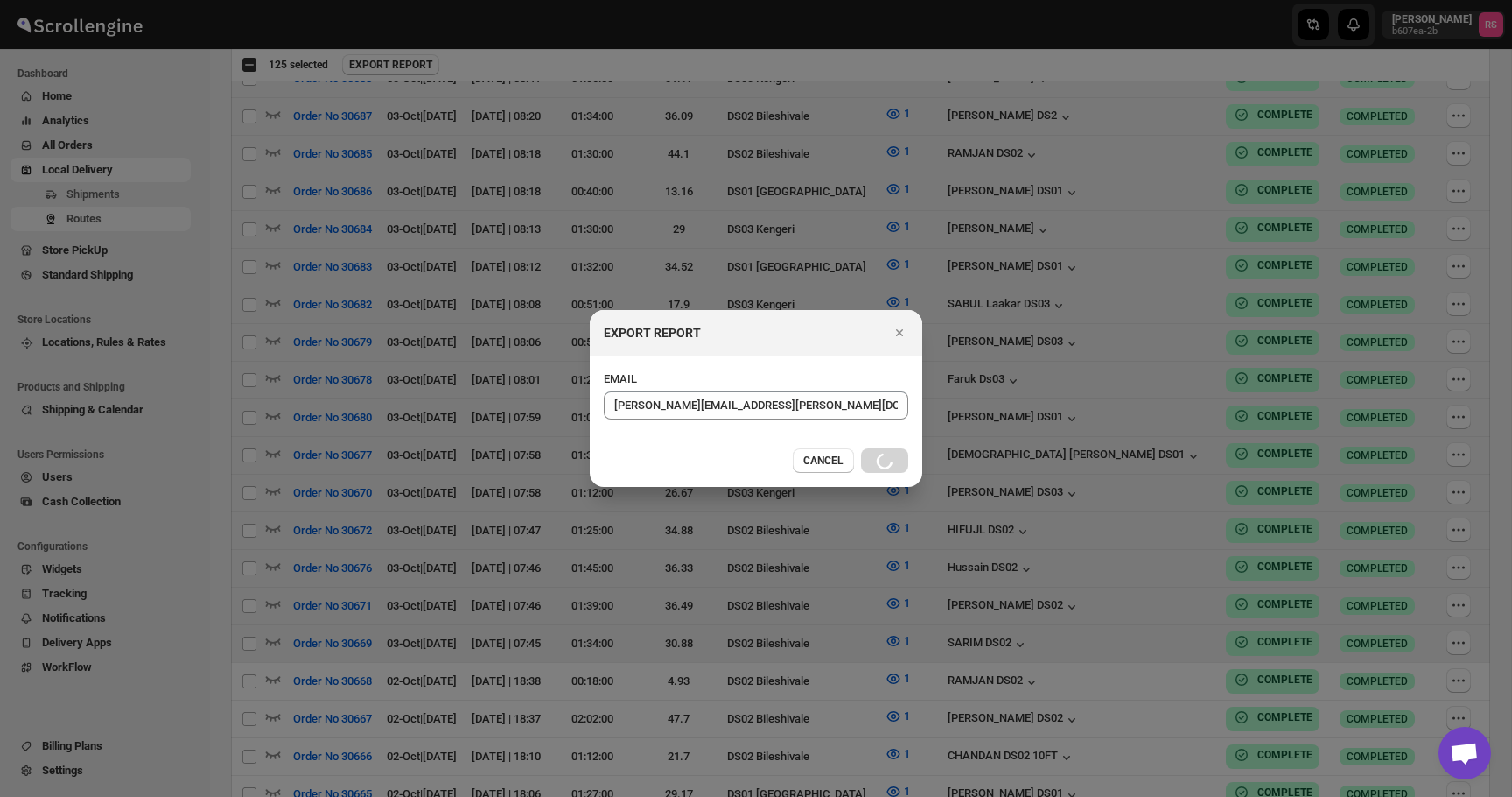
checkbox input "false"
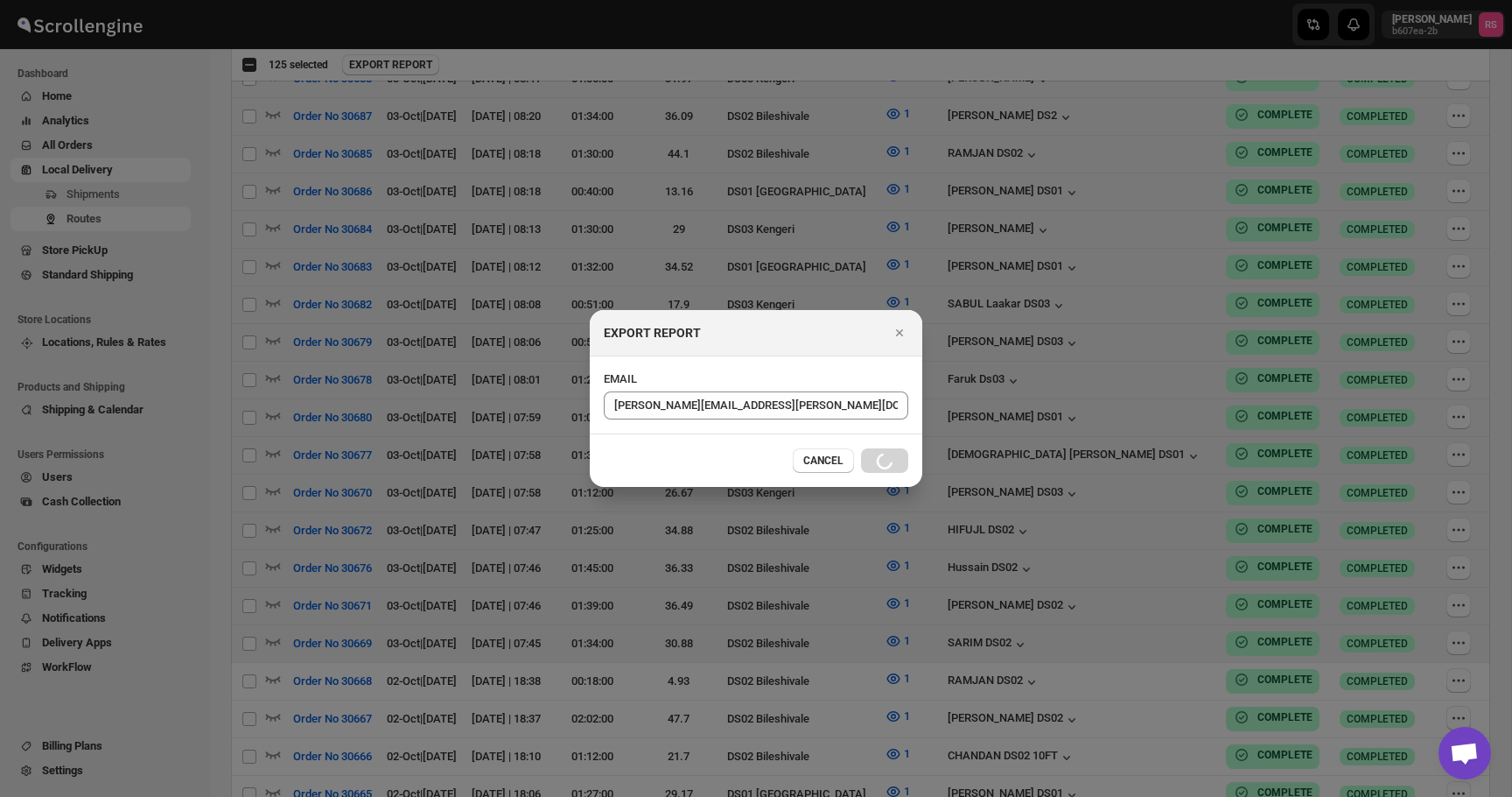
checkbox input "false"
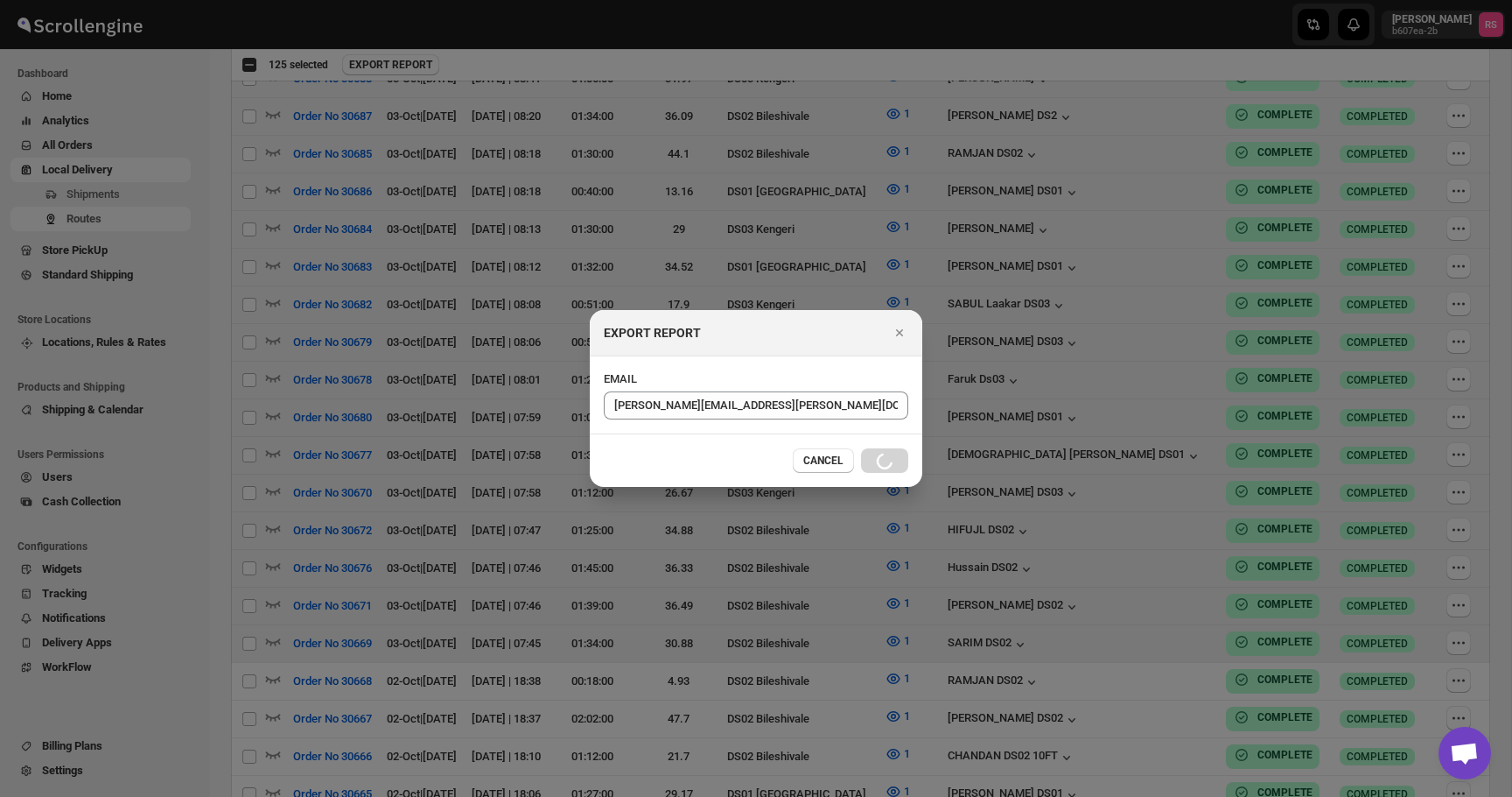
checkbox input "false"
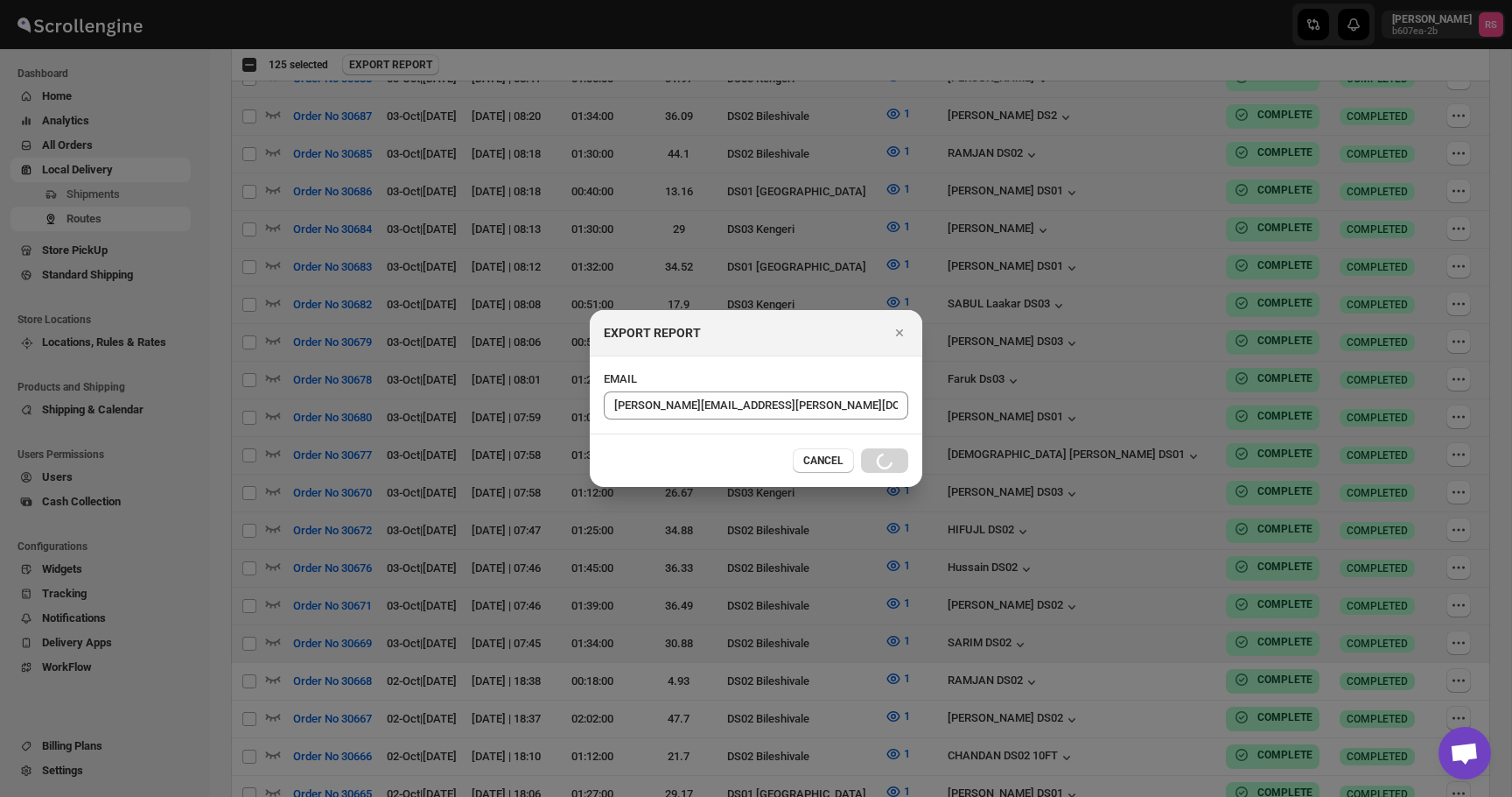
checkbox input "false"
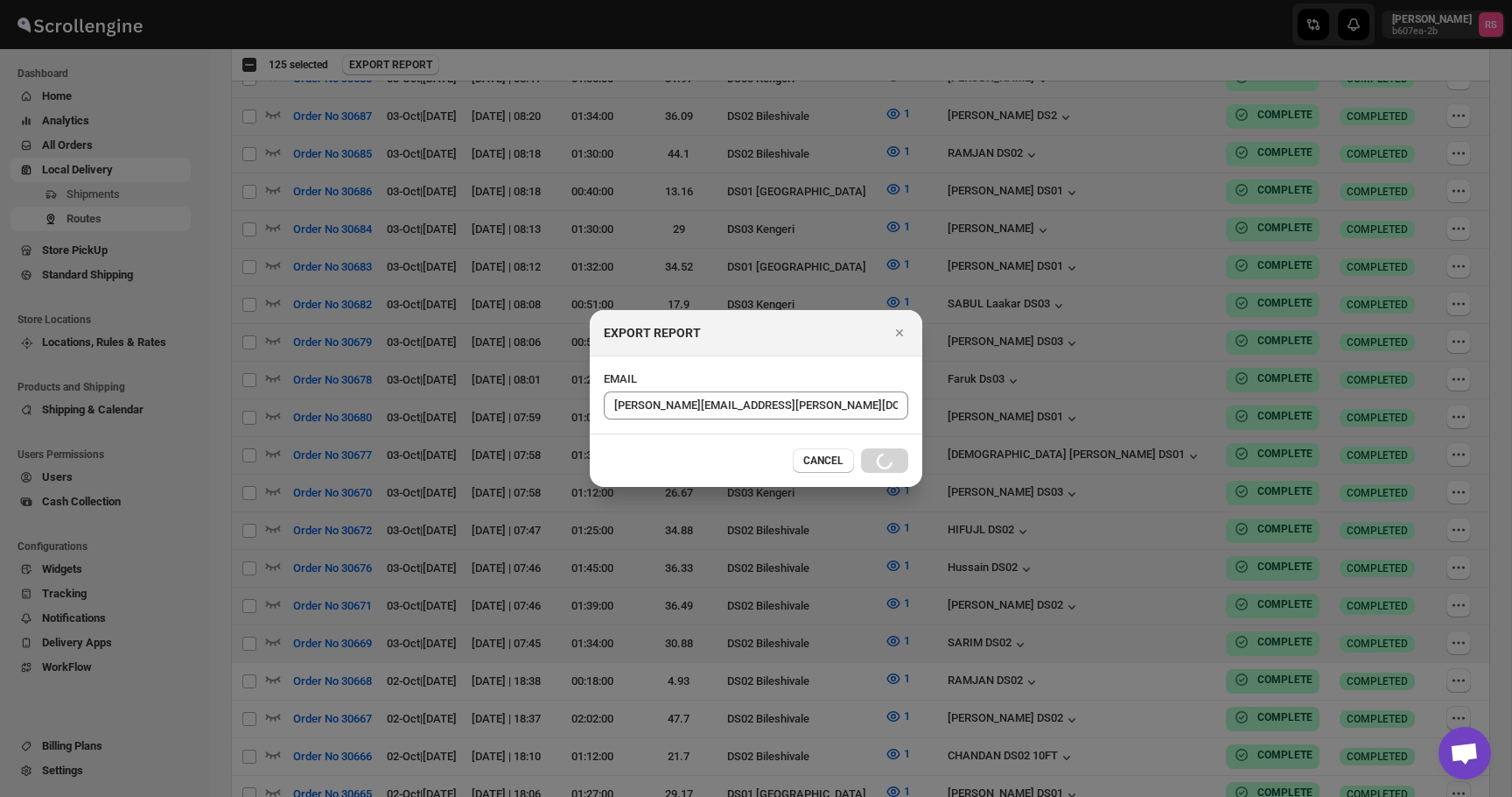
checkbox input "false"
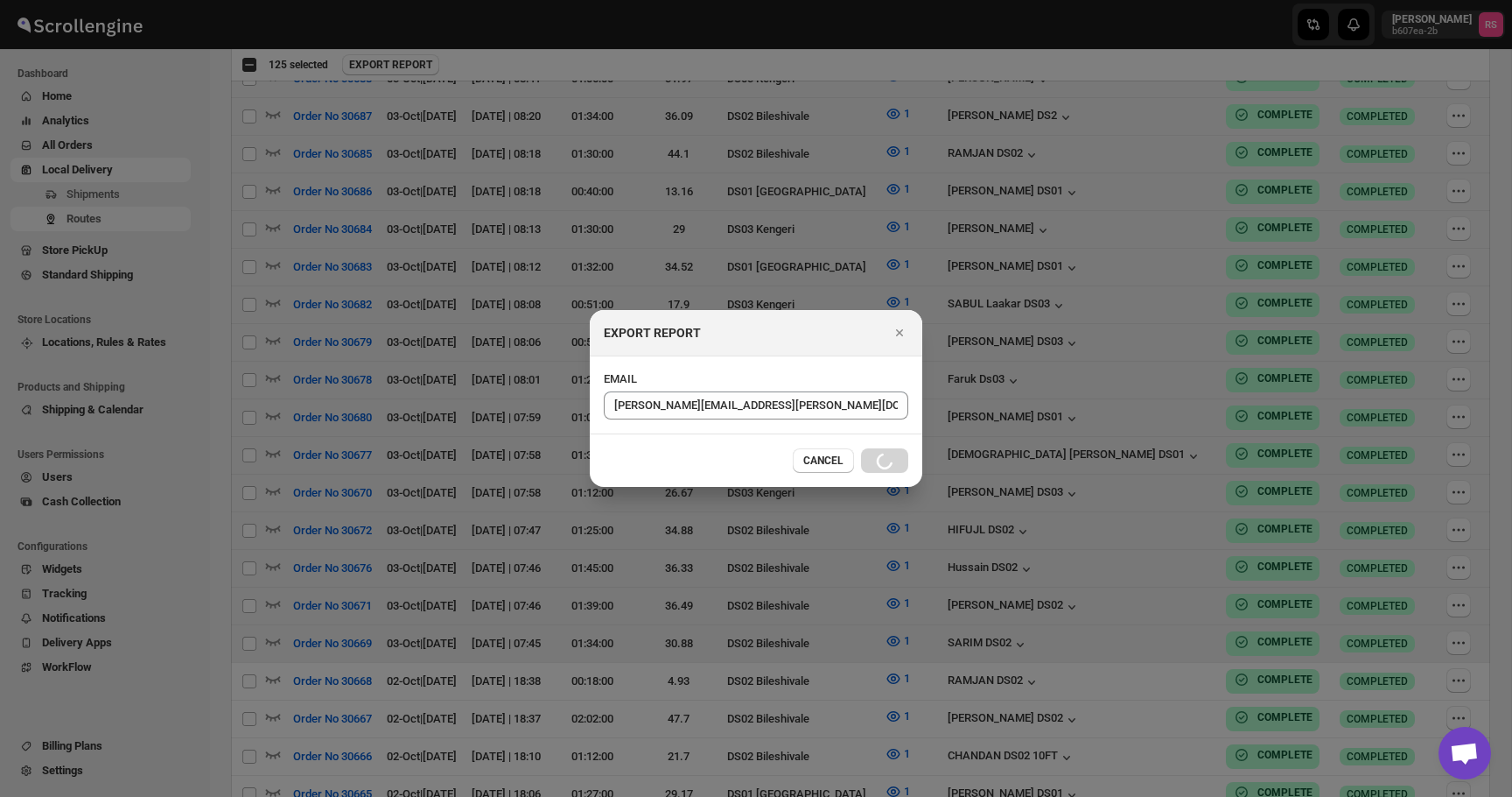
checkbox input "false"
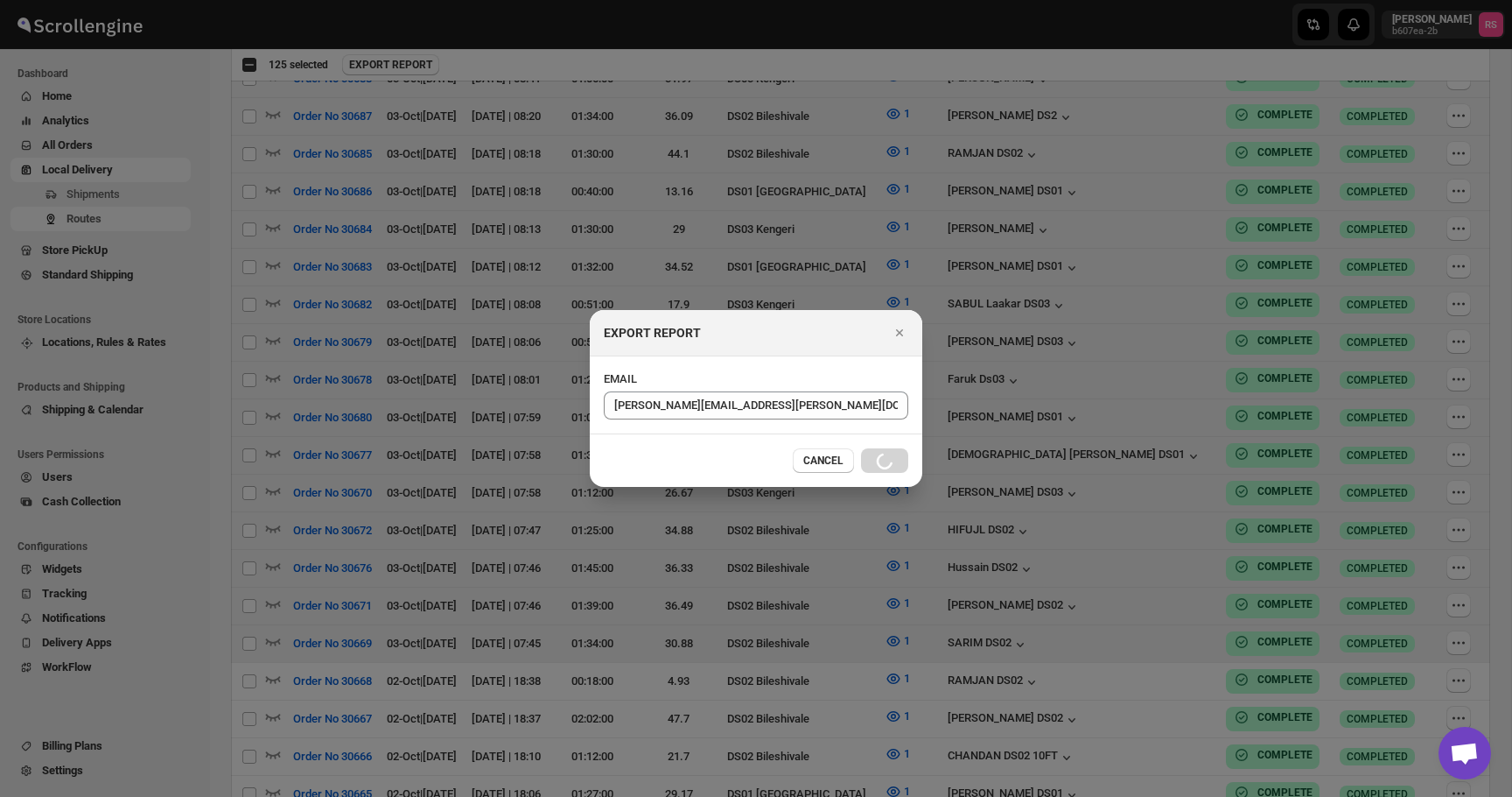
checkbox input "false"
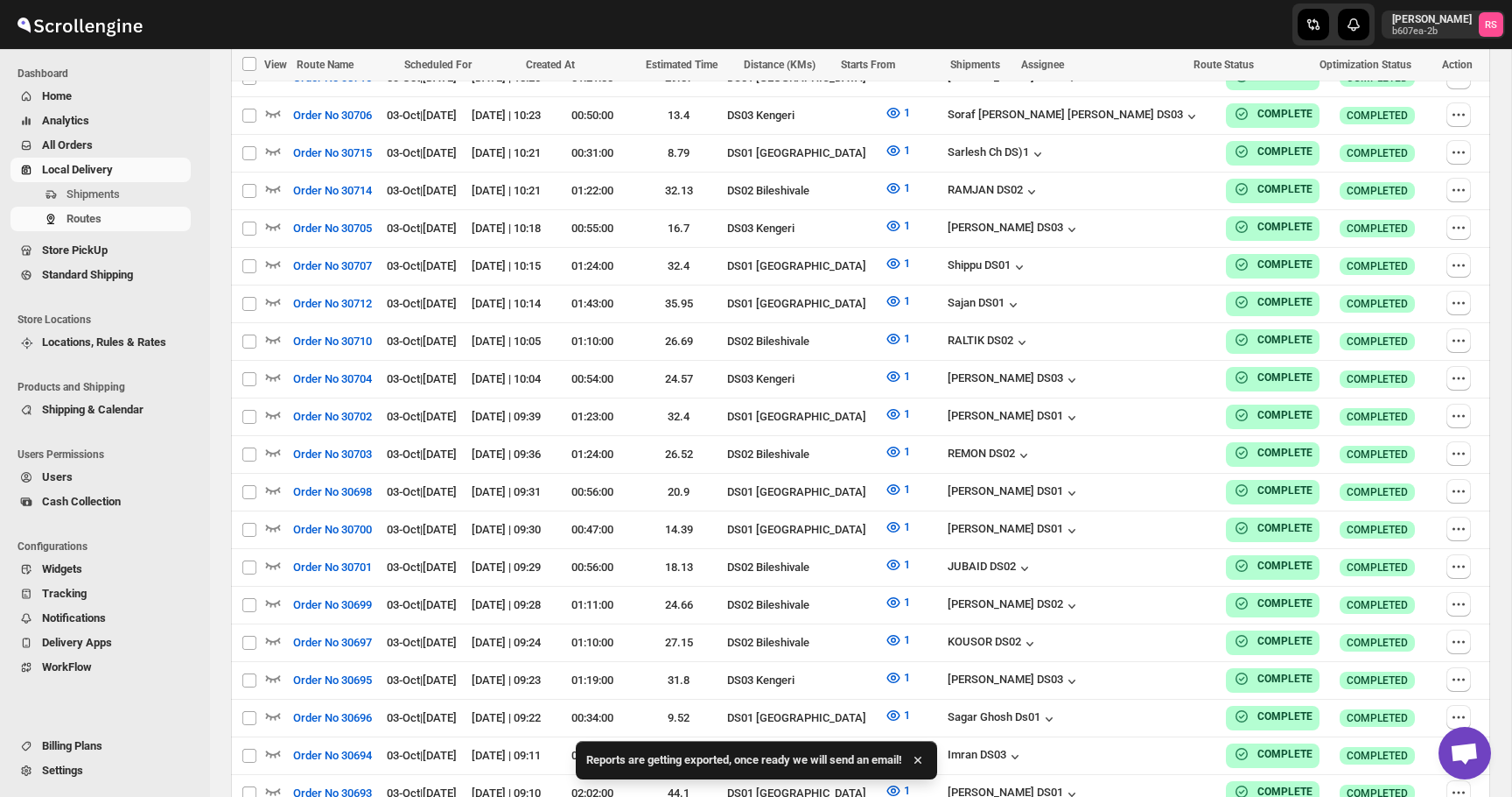
scroll to position [1900, 0]
